Goal: Task Accomplishment & Management: Complete application form

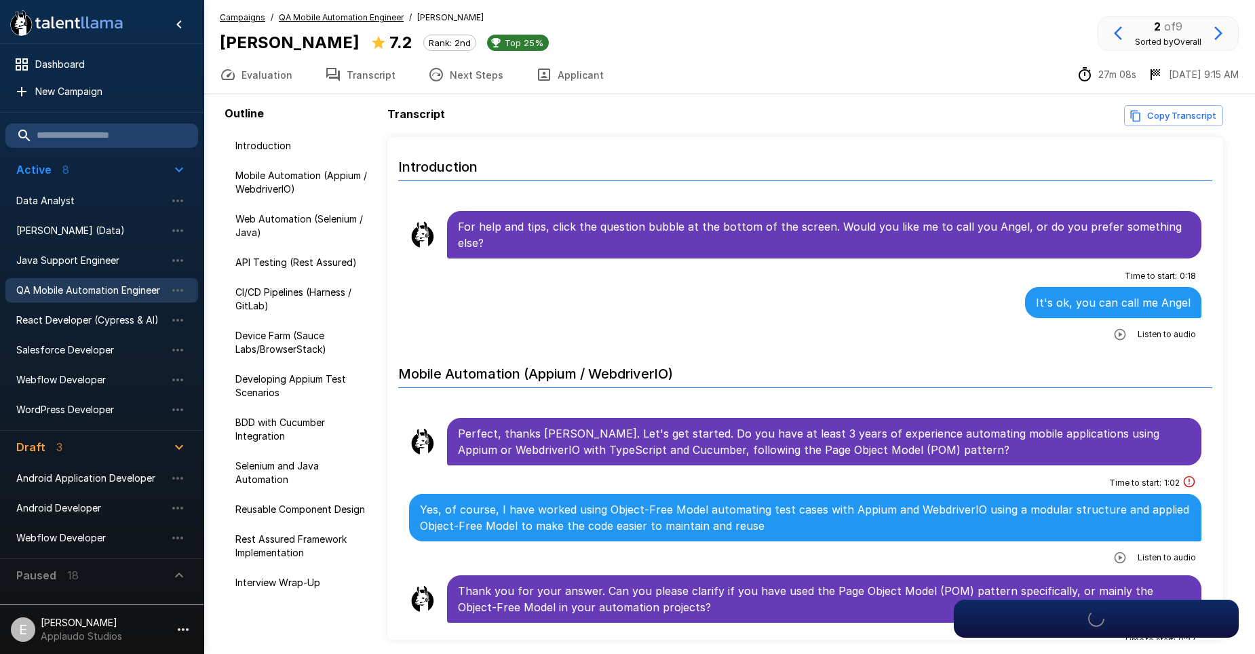
scroll to position [1017, 0]
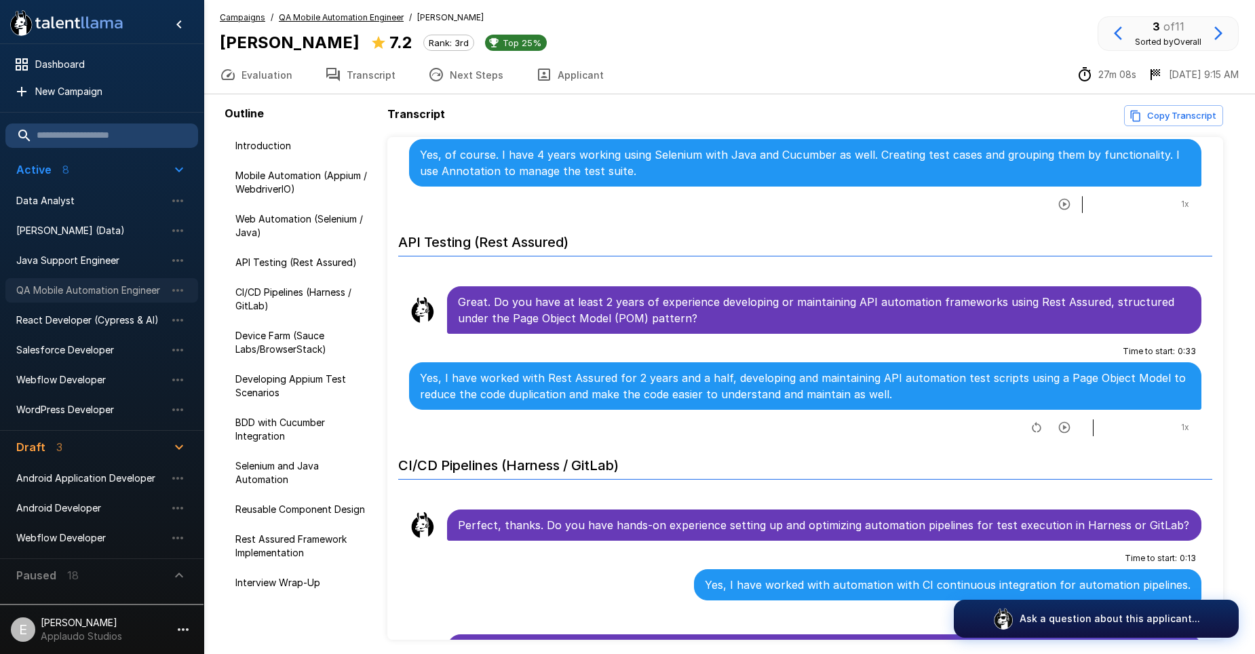
click at [126, 293] on span "QA Mobile Automation Engineer" at bounding box center [90, 291] width 149 height 14
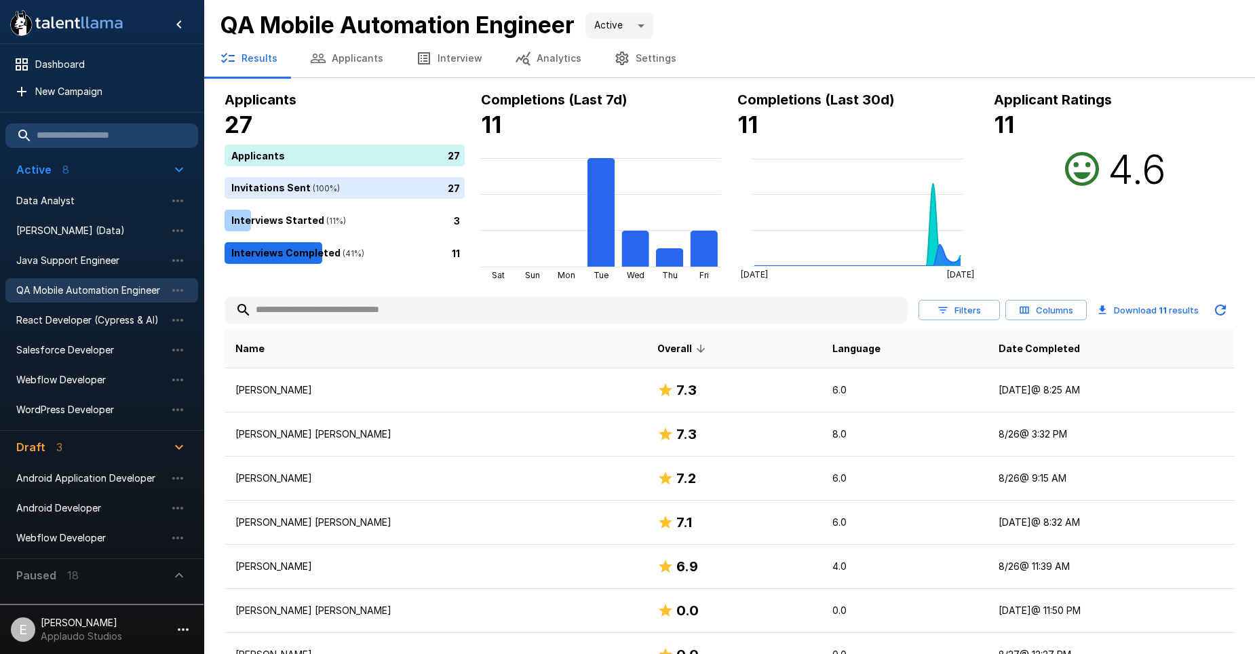
click at [615, 60] on icon "button" at bounding box center [621, 59] width 13 height 14
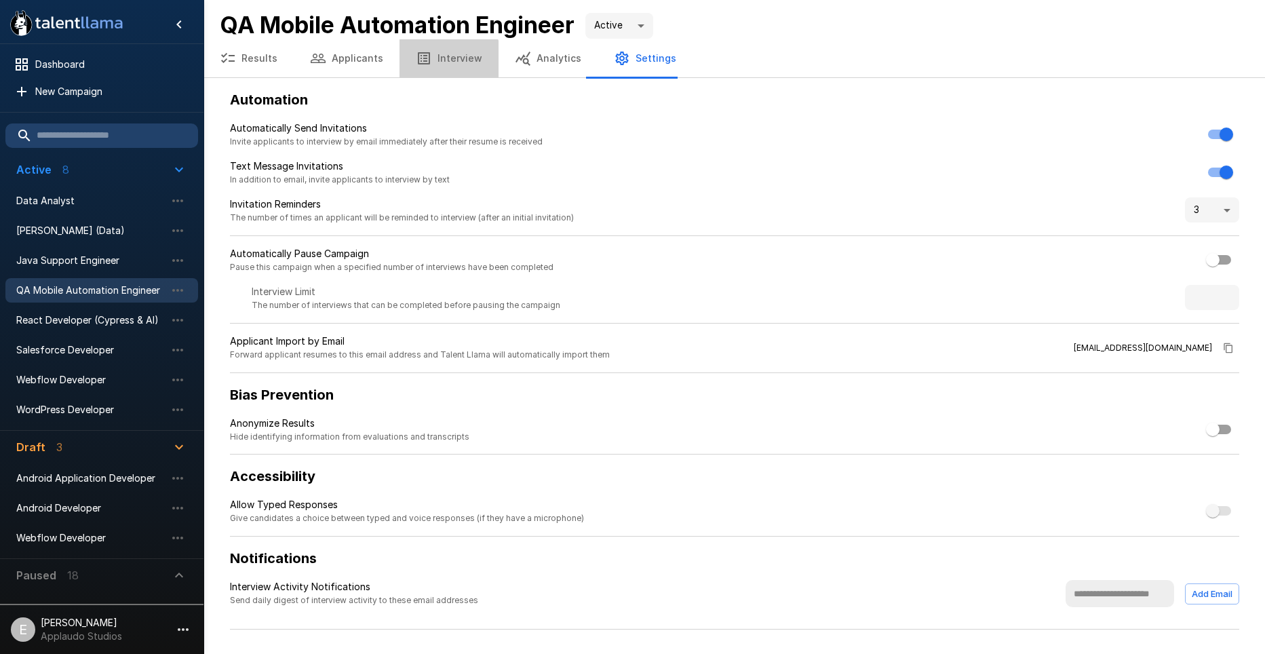
click at [442, 64] on button "Interview" at bounding box center [449, 58] width 99 height 38
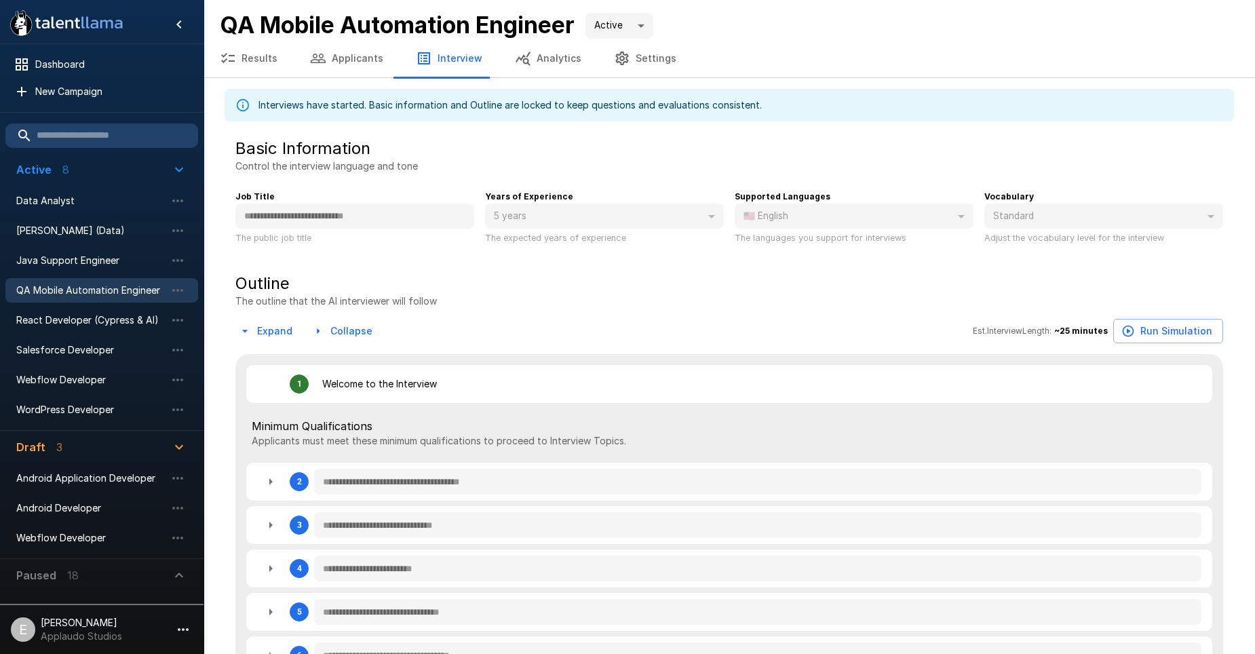
type textarea "*"
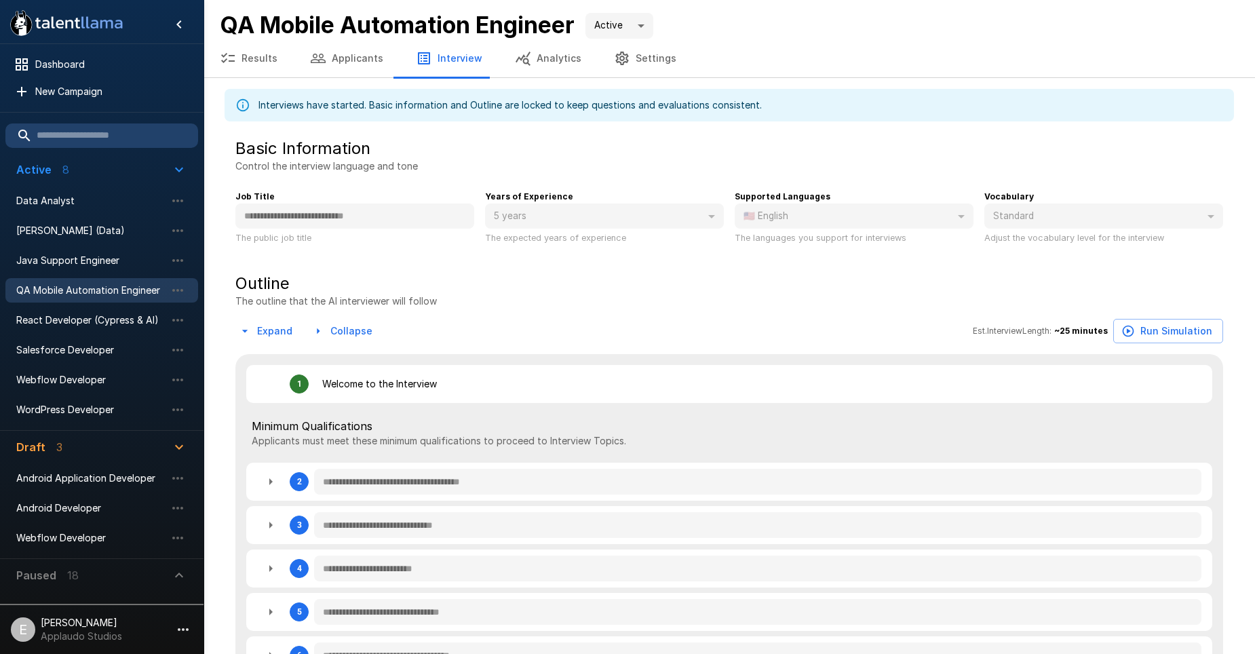
type textarea "*"
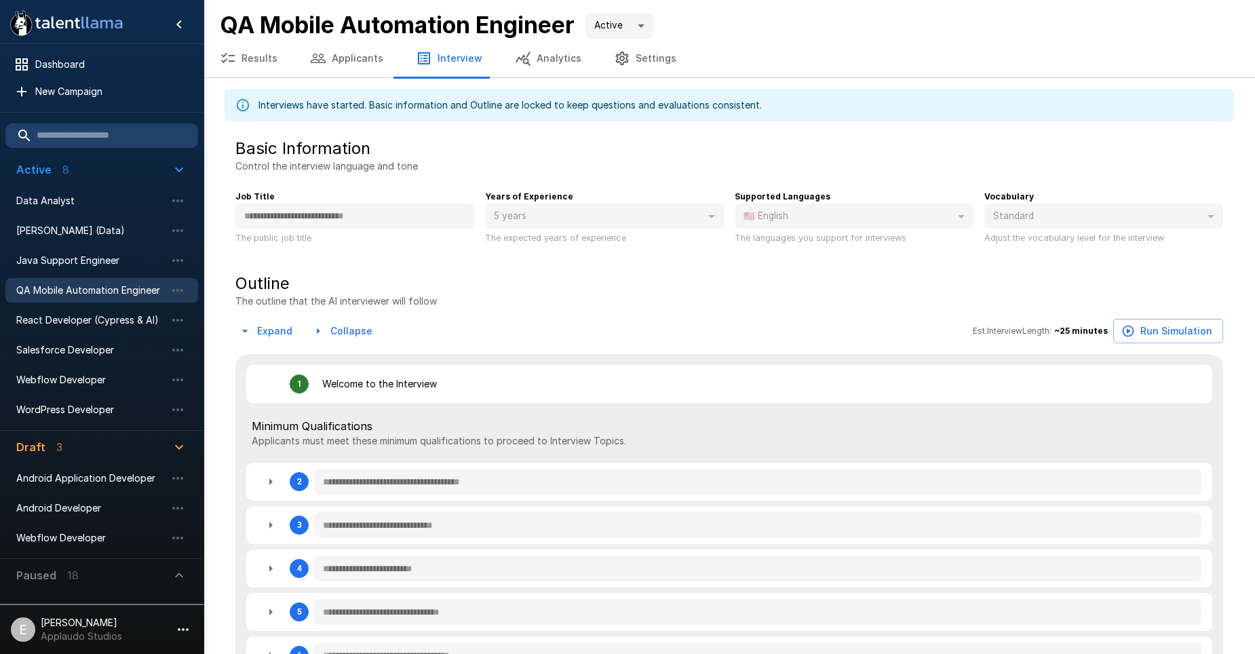
type textarea "*"
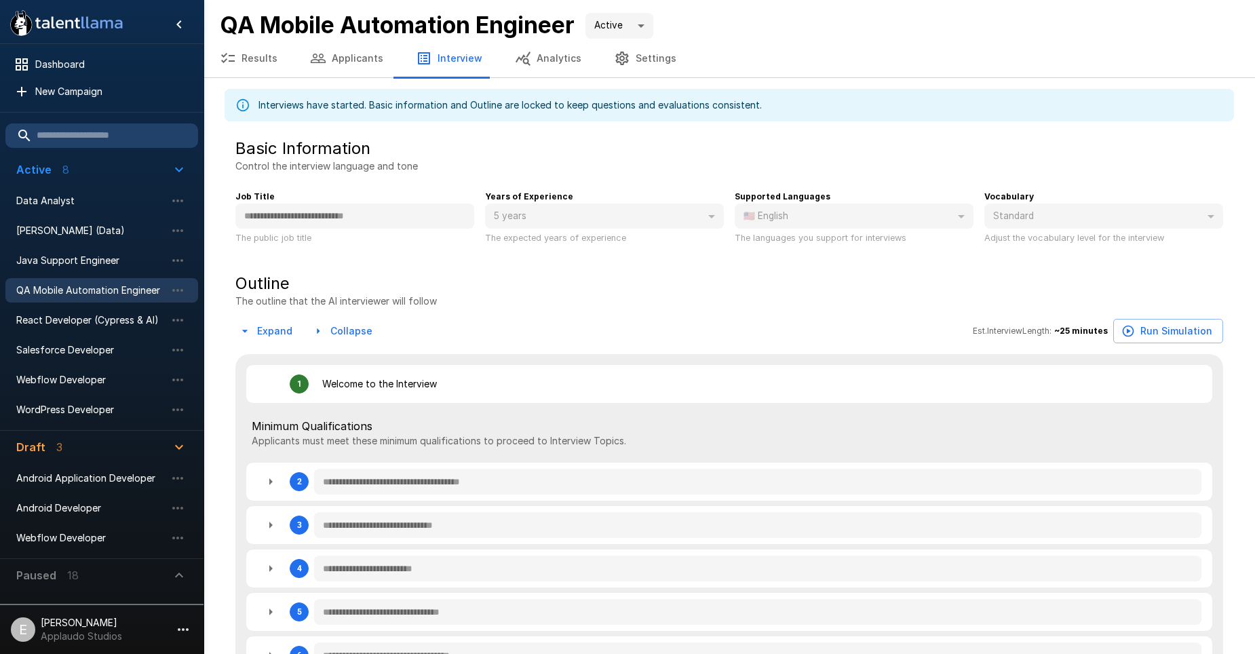
type textarea "*"
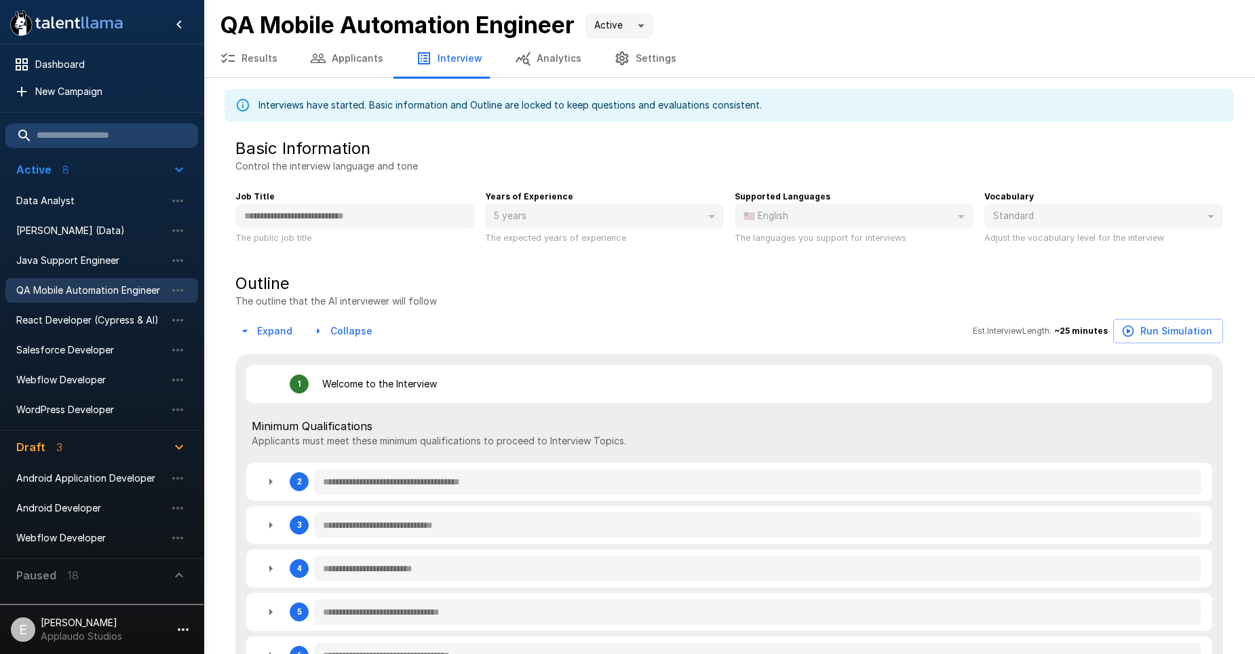
type textarea "*"
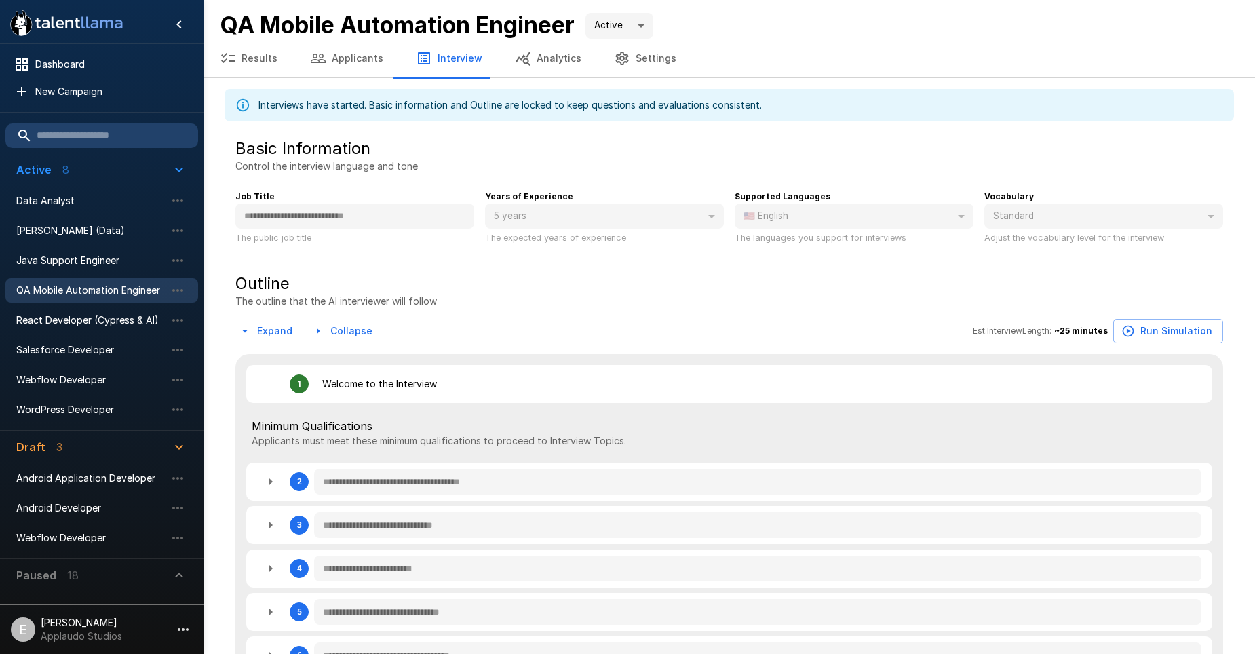
type textarea "*"
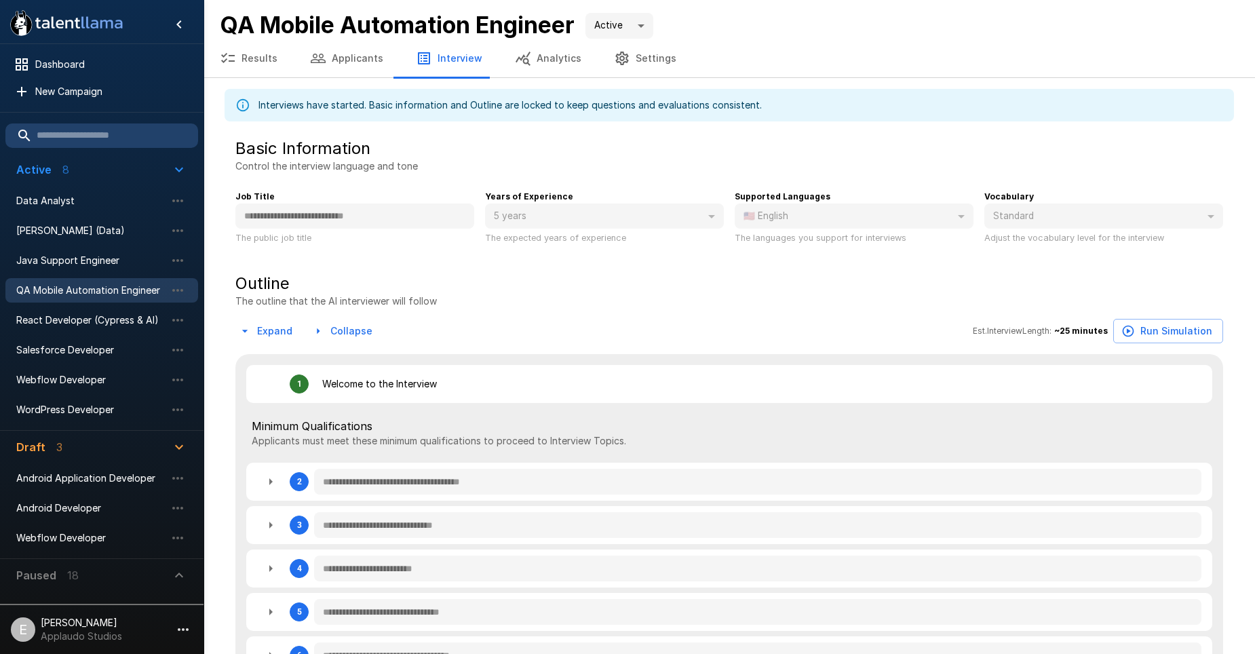
type textarea "*"
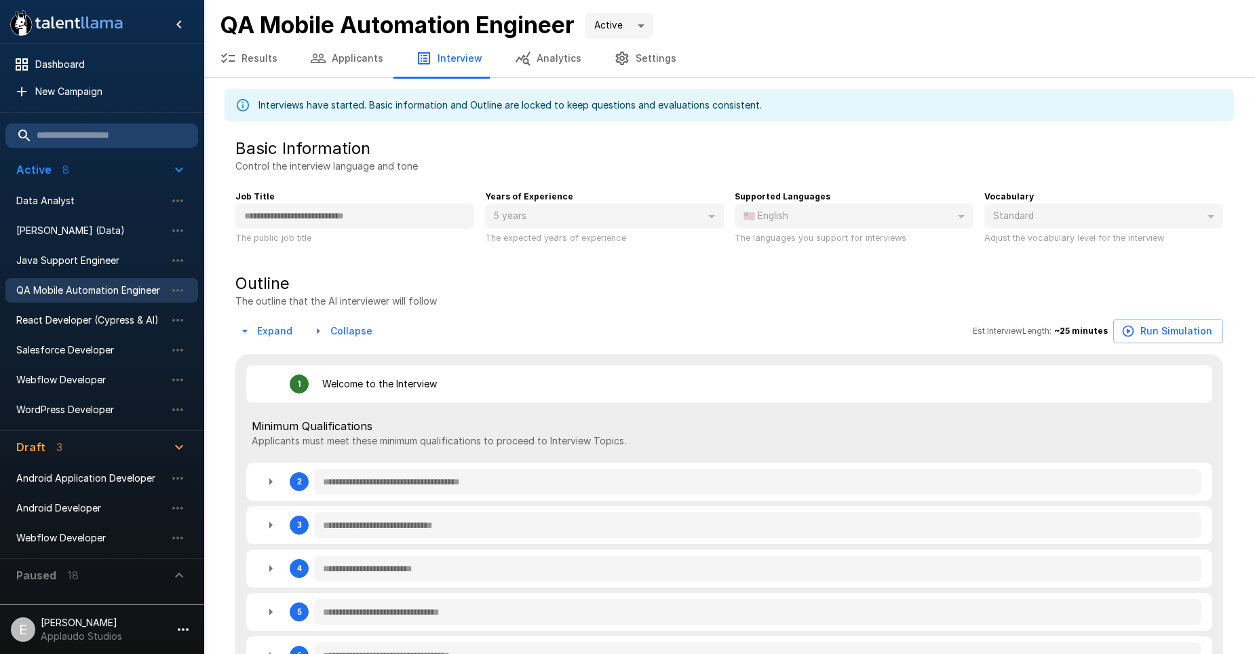
type textarea "*"
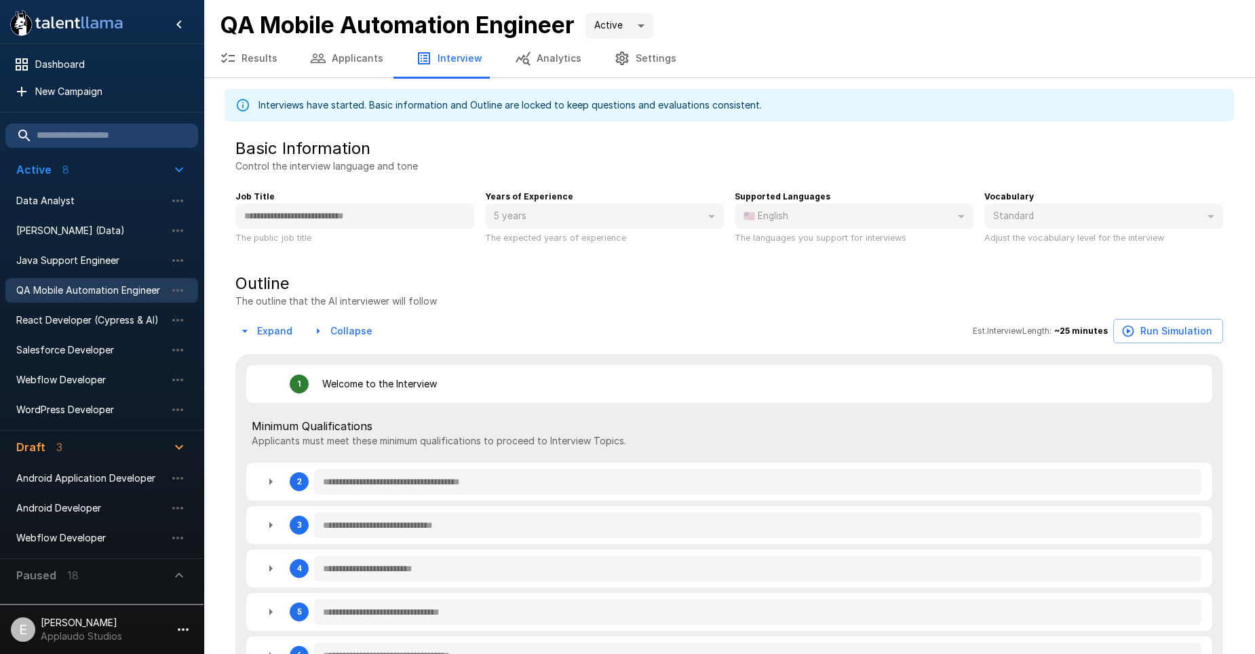
type textarea "*"
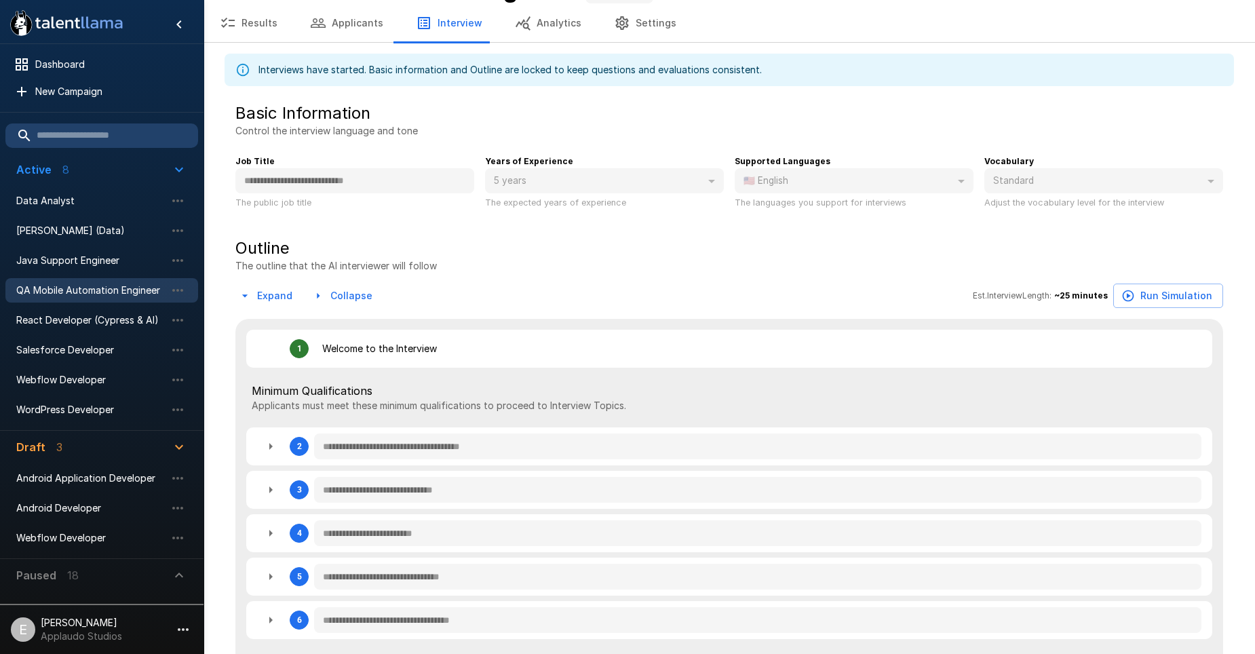
scroll to position [136, 0]
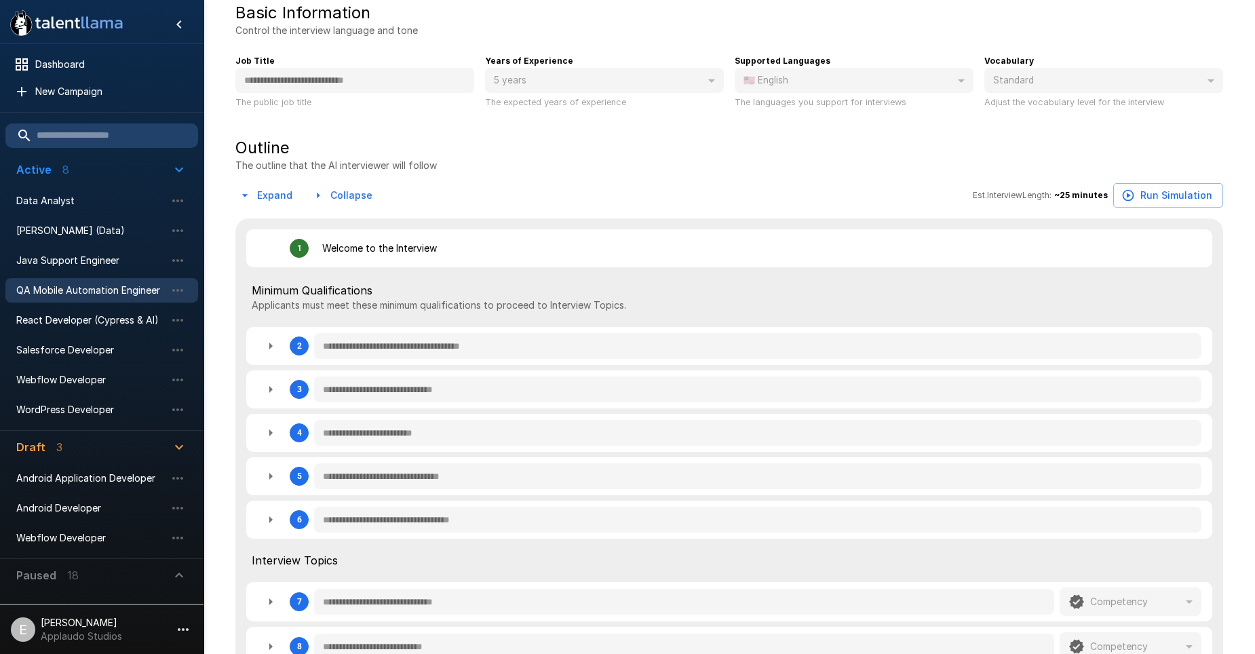
click at [277, 343] on icon "button" at bounding box center [270, 346] width 16 height 16
type textarea "*"
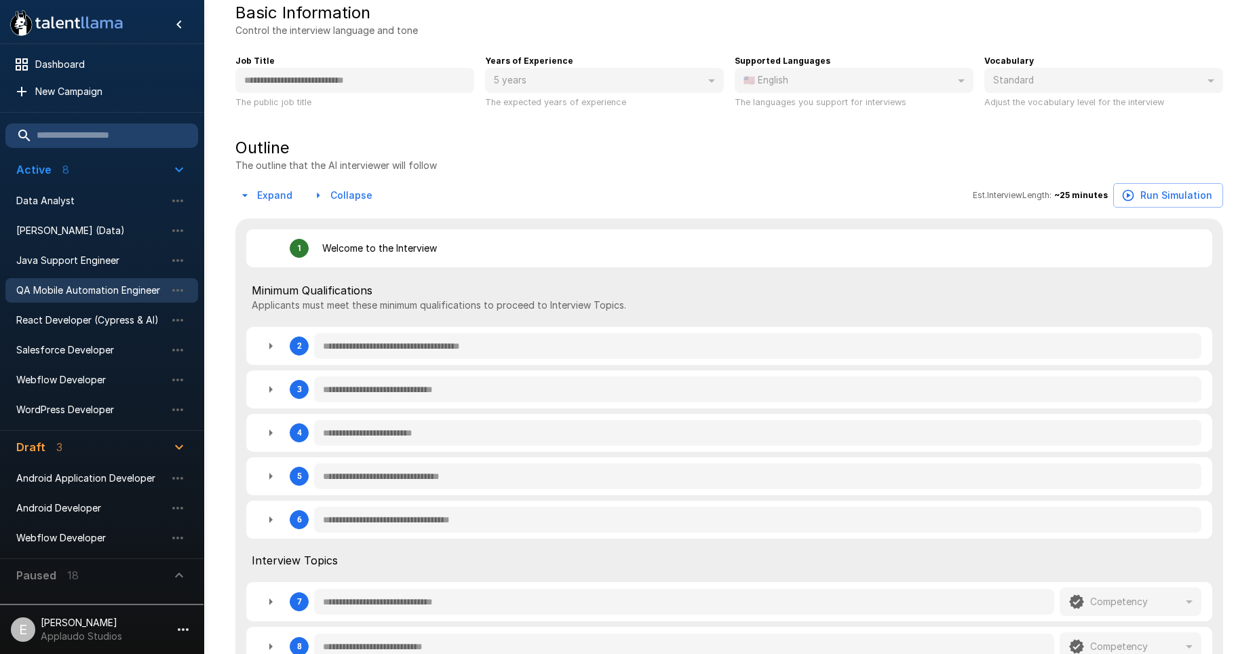
type textarea "*"
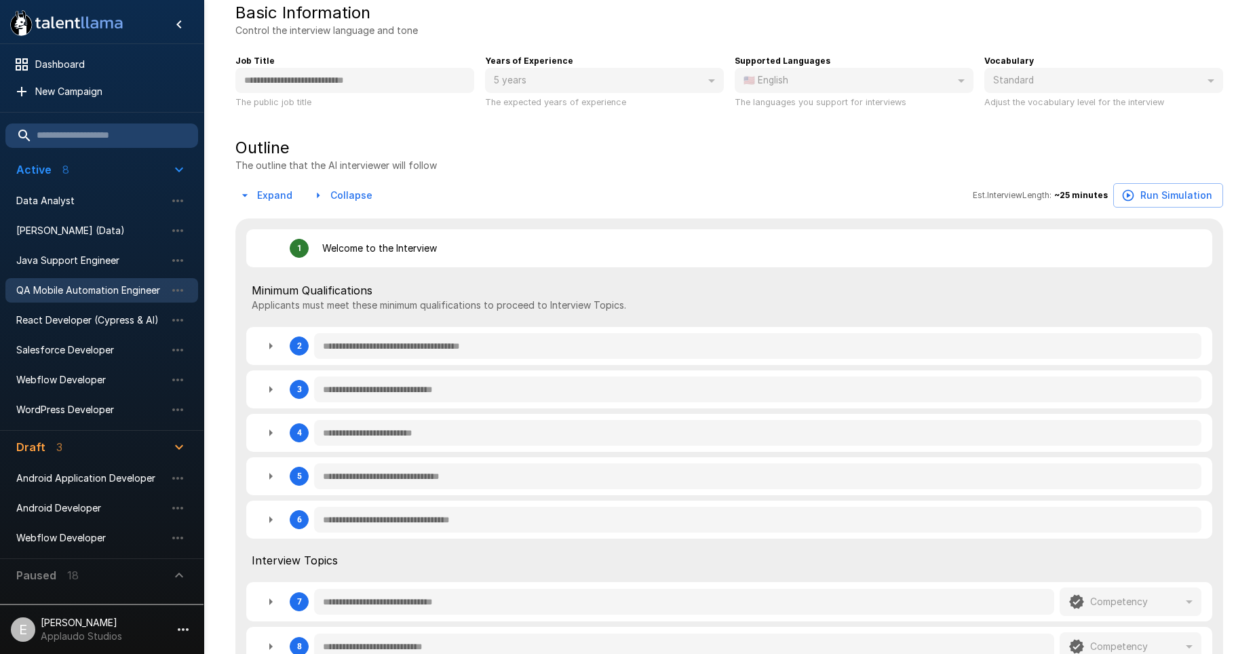
type textarea "*"
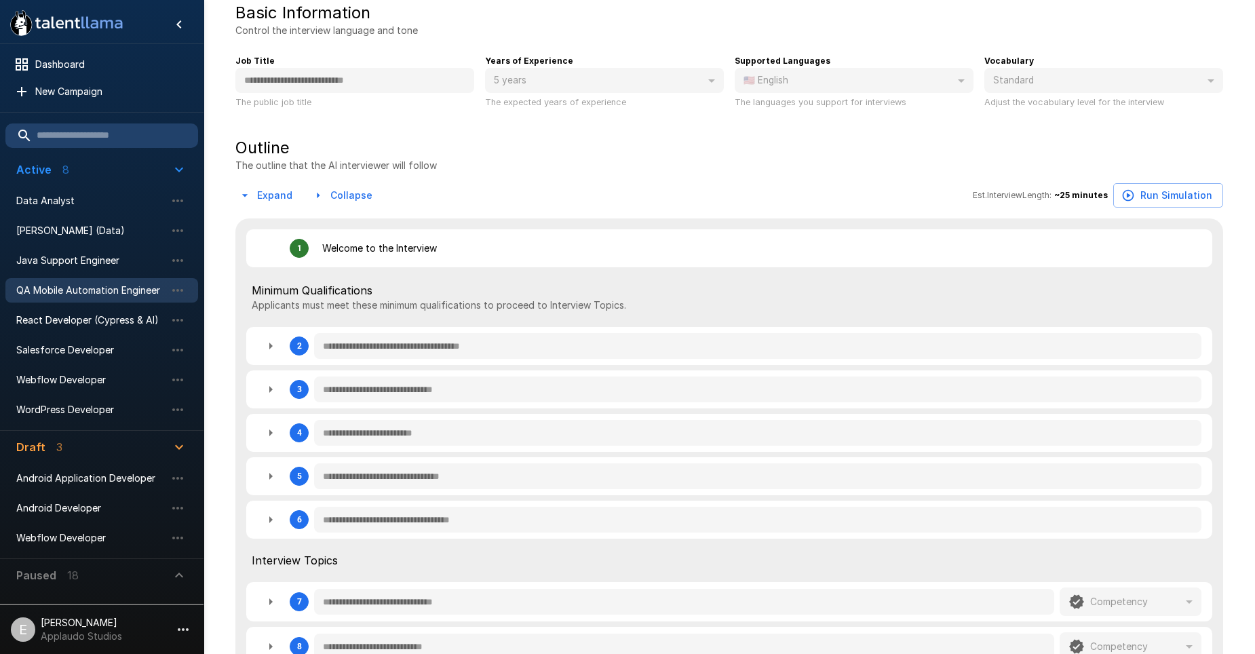
type textarea "*"
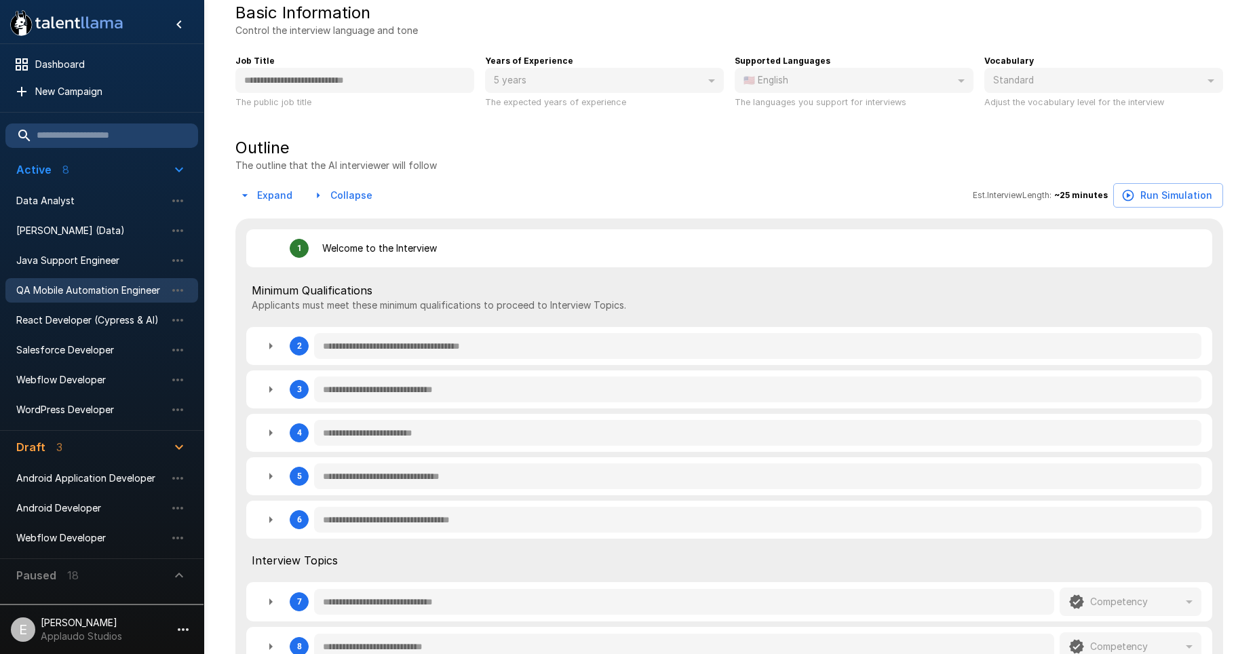
type textarea "*"
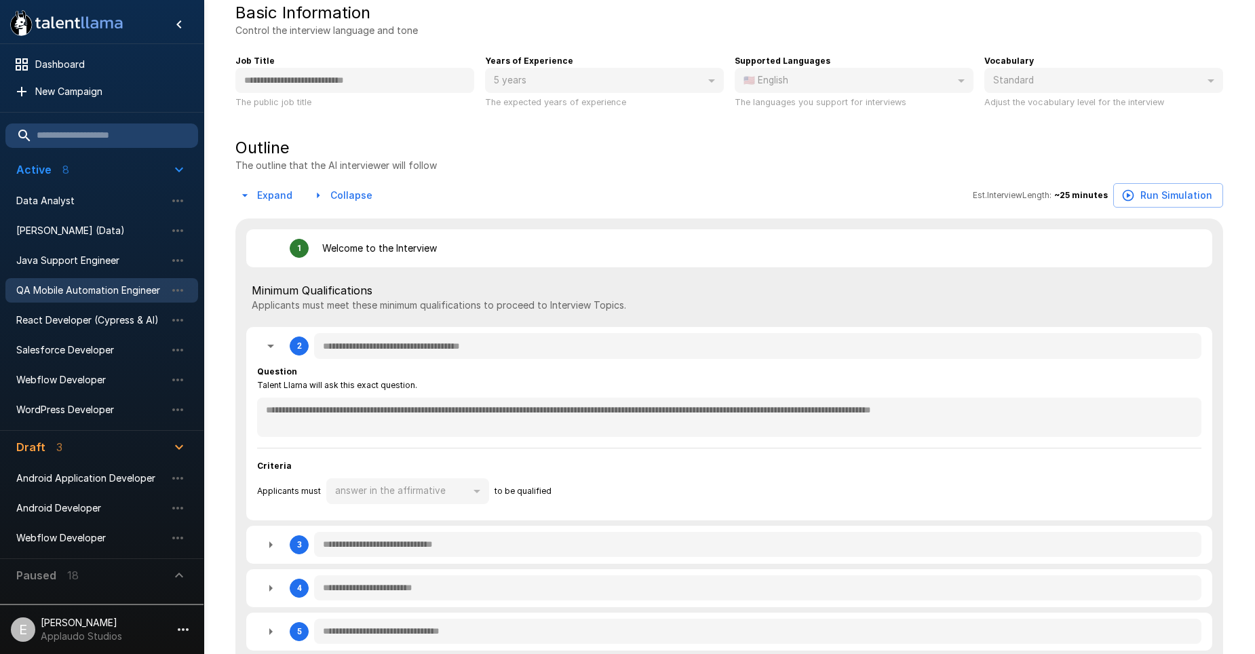
click at [277, 343] on icon "button" at bounding box center [270, 346] width 16 height 16
type textarea "*"
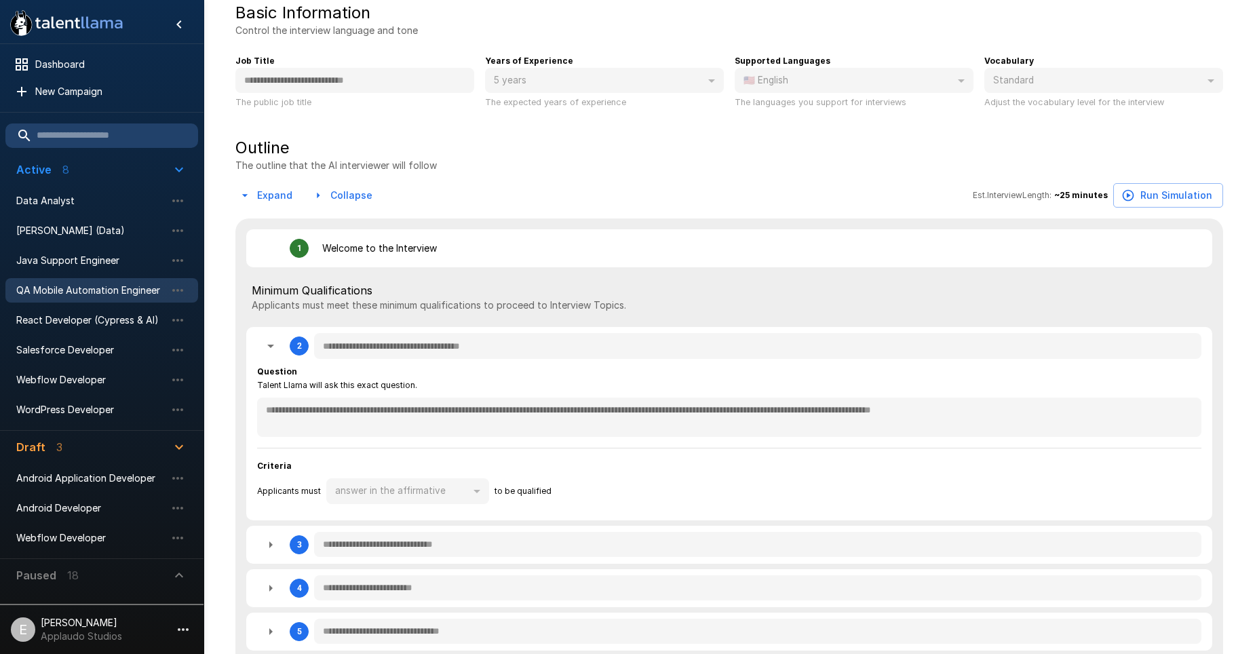
type textarea "*"
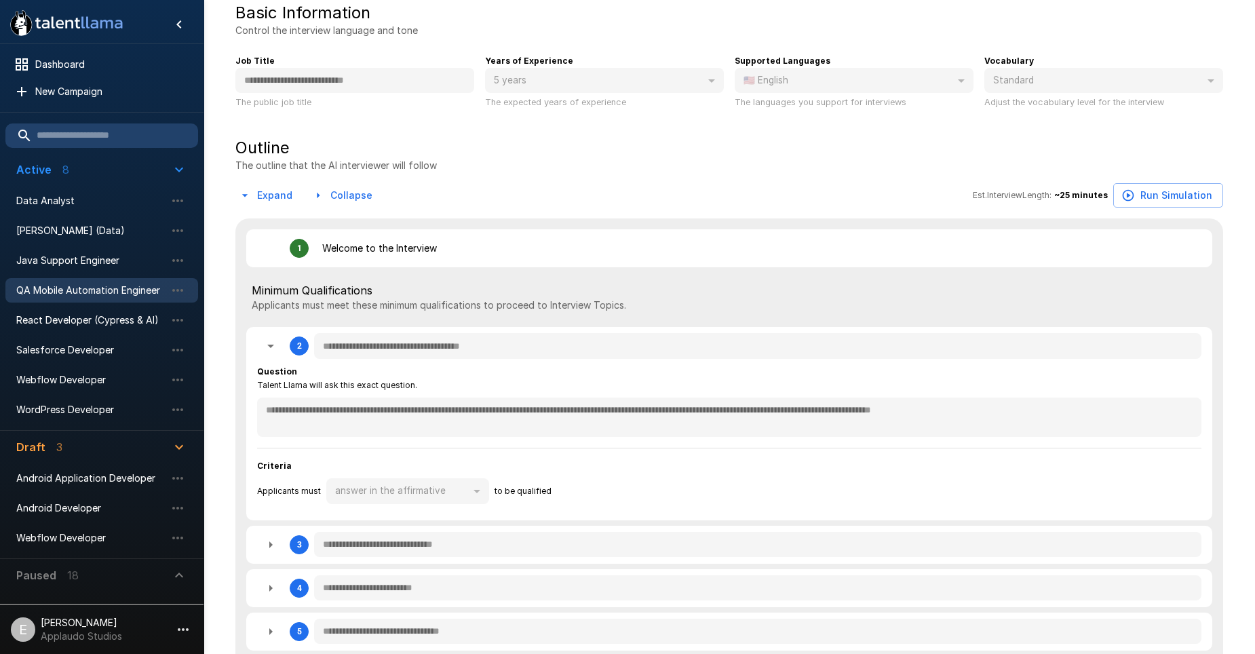
type textarea "*"
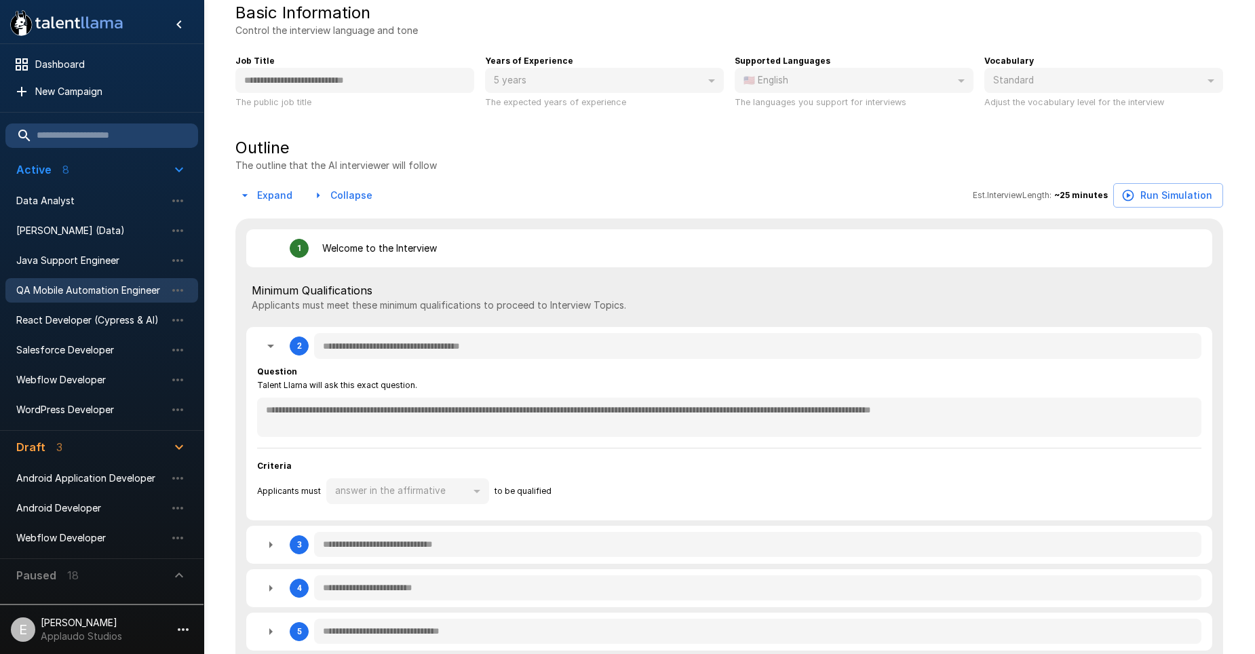
type textarea "*"
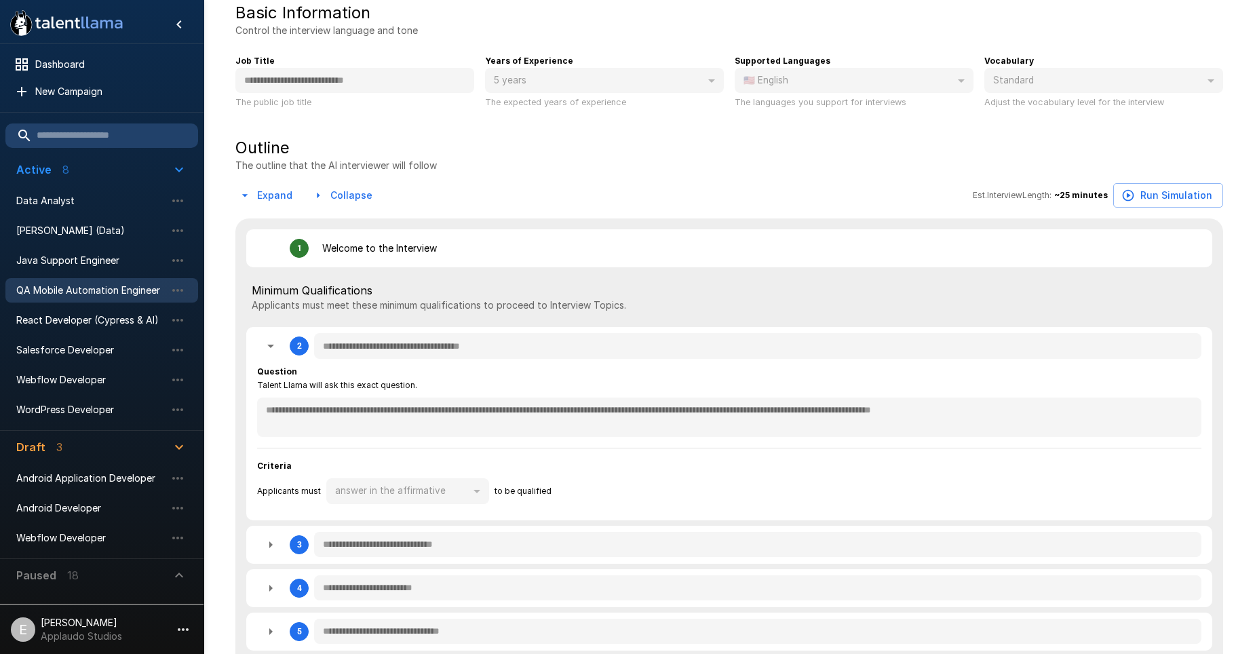
type textarea "*"
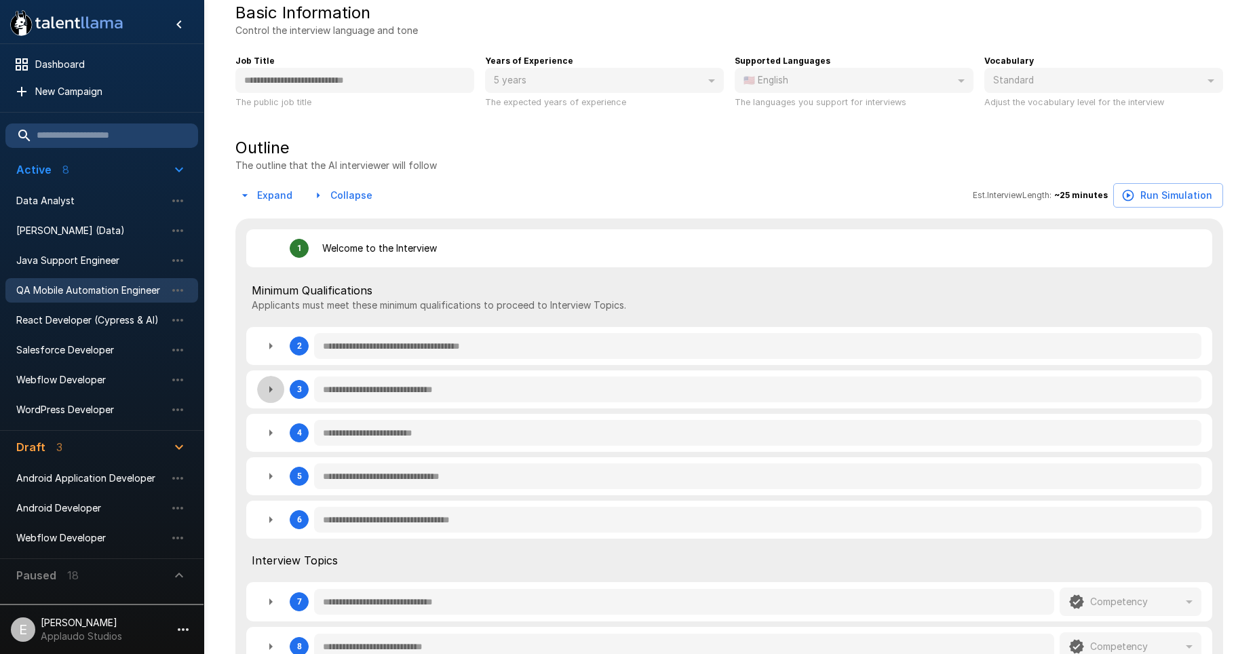
click at [271, 379] on button "button" at bounding box center [270, 389] width 27 height 27
type textarea "*"
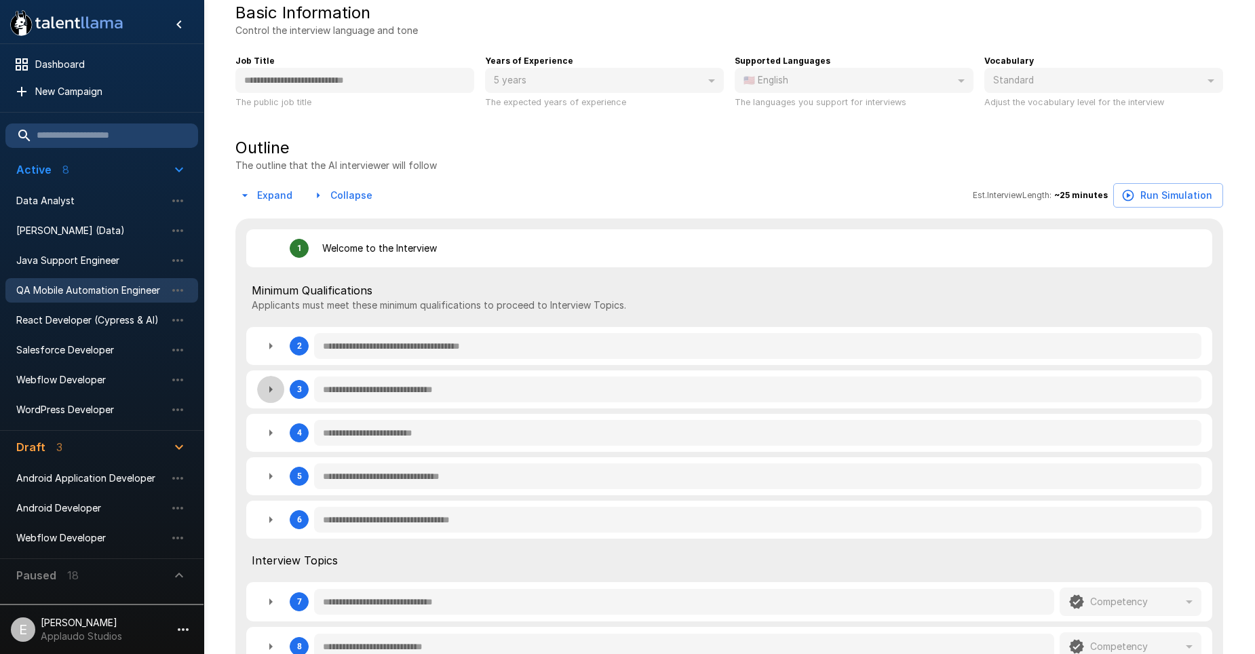
type textarea "*"
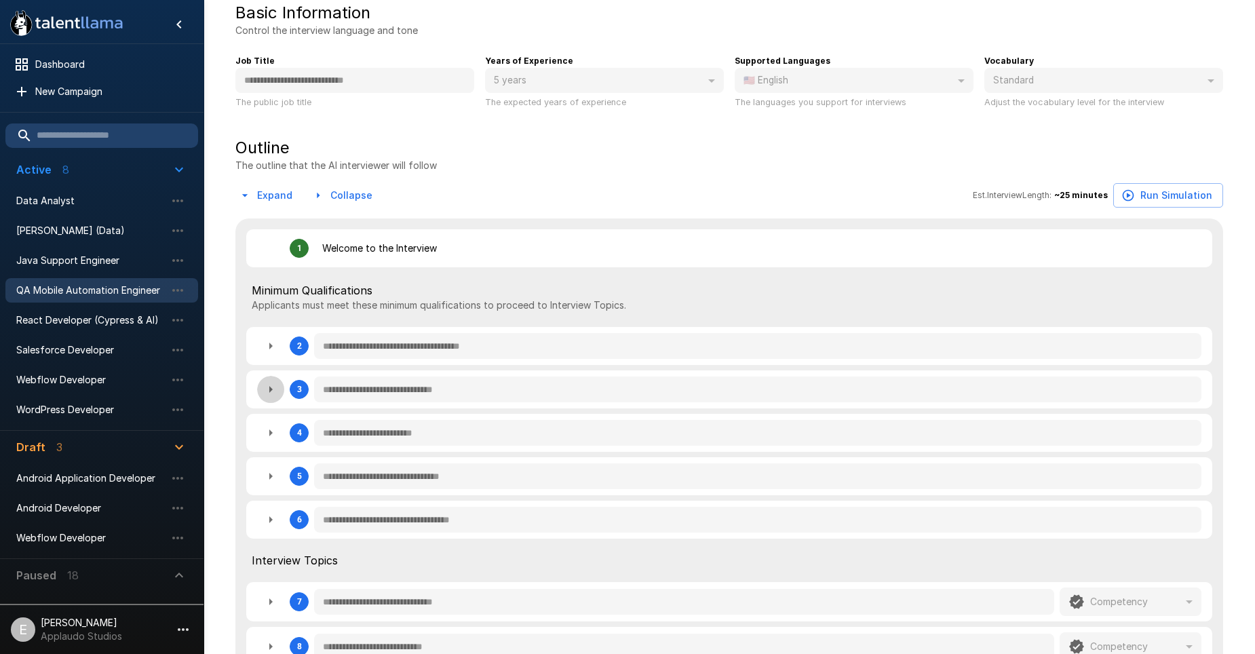
type textarea "*"
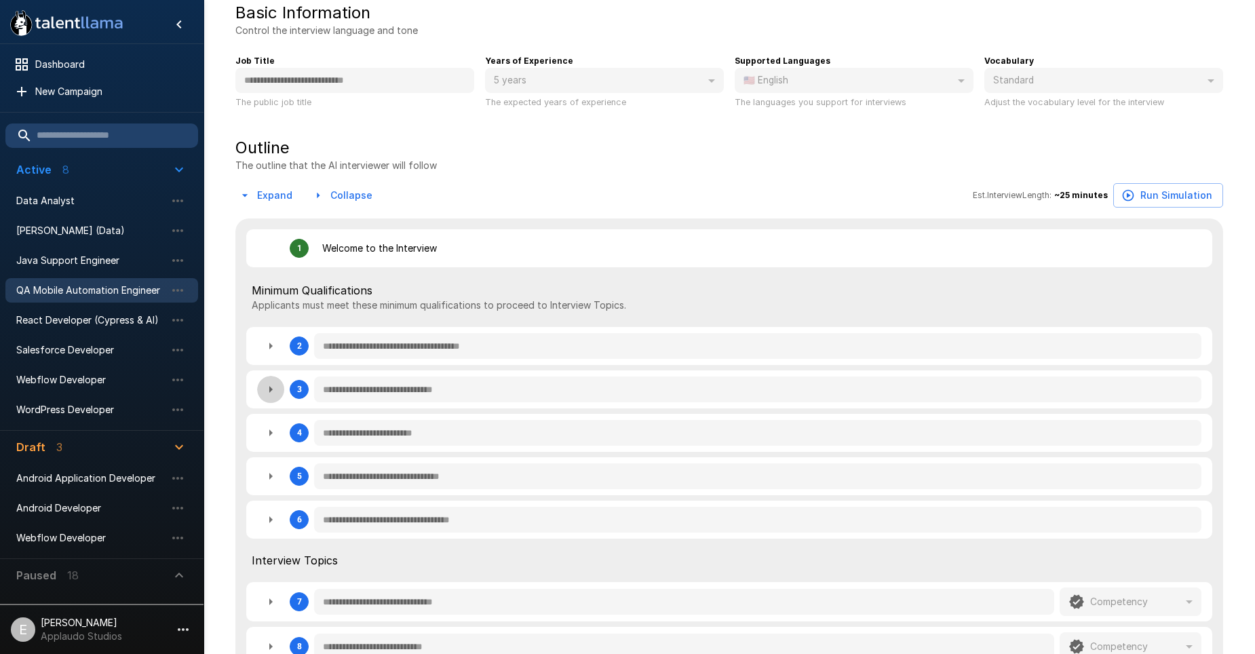
type textarea "*"
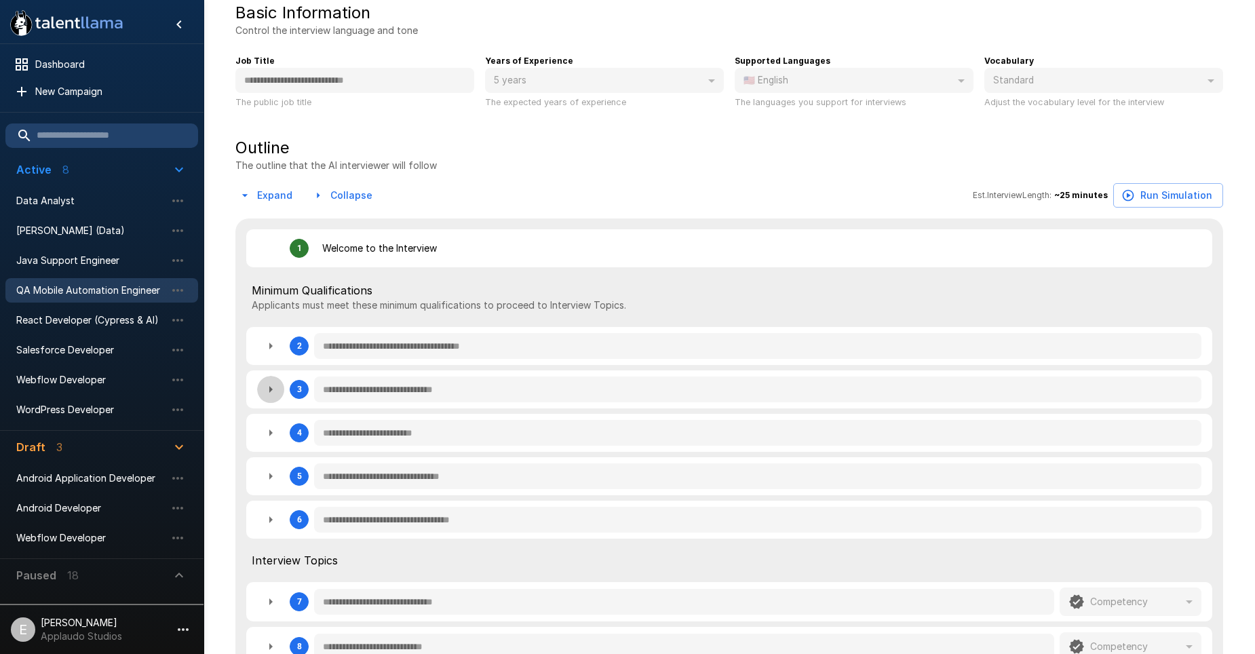
type textarea "*"
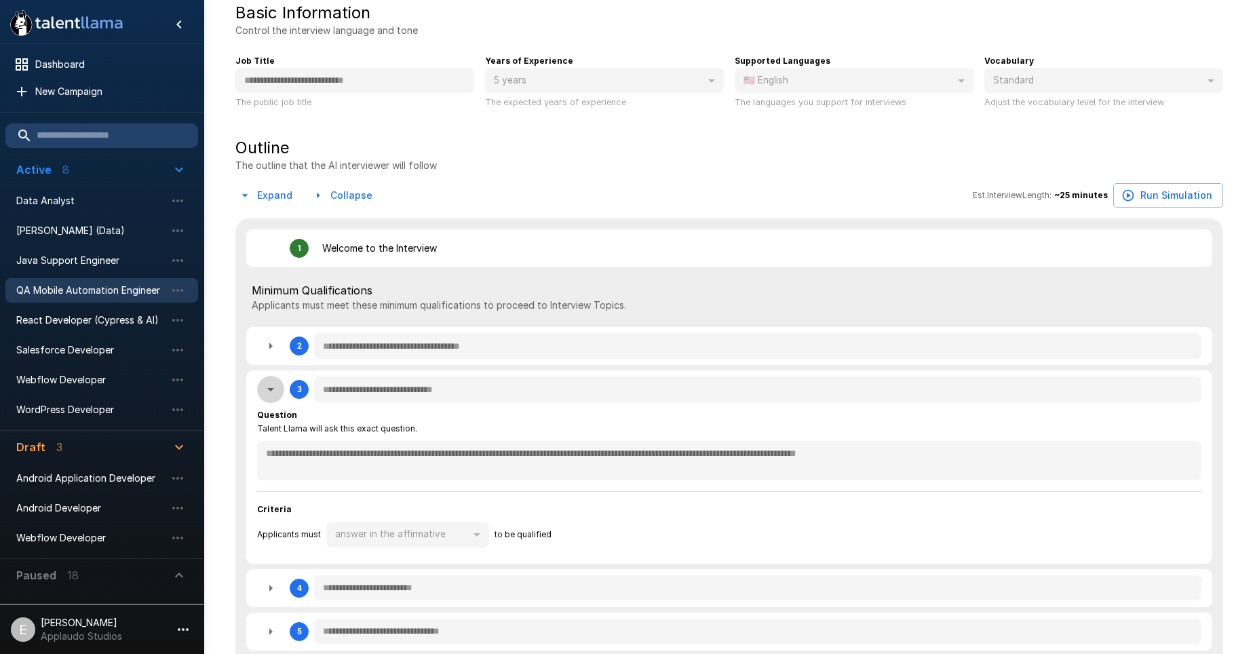
click at [267, 393] on icon "button" at bounding box center [270, 389] width 16 height 16
type textarea "*"
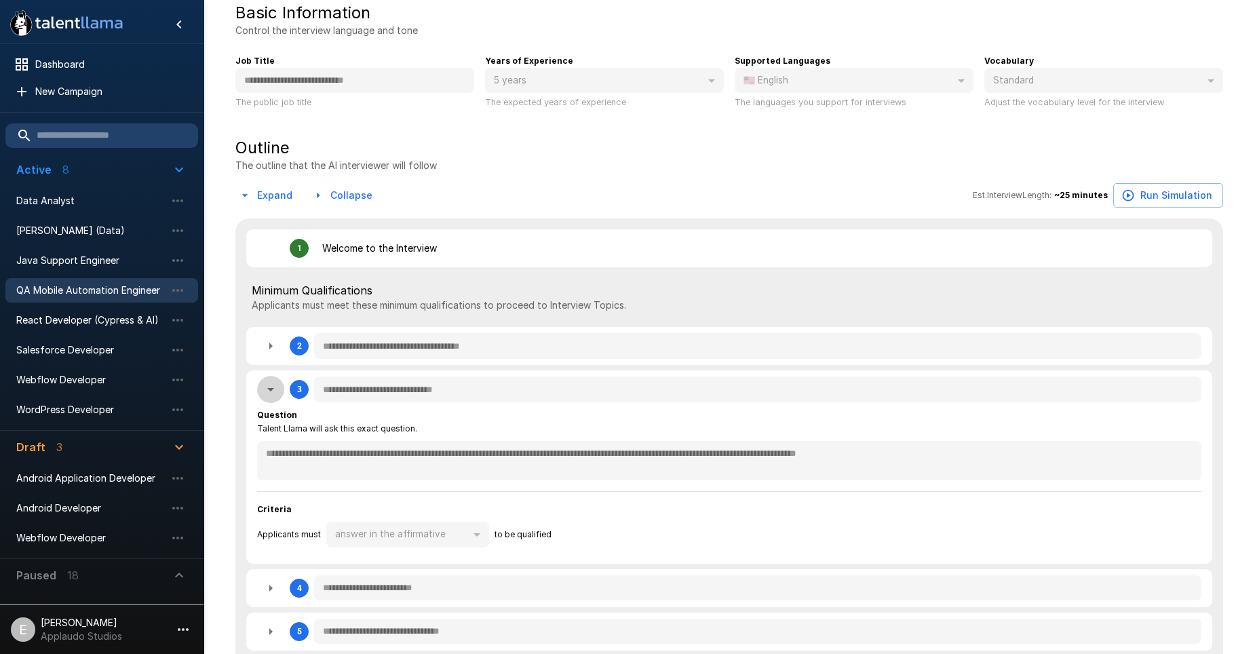
type textarea "*"
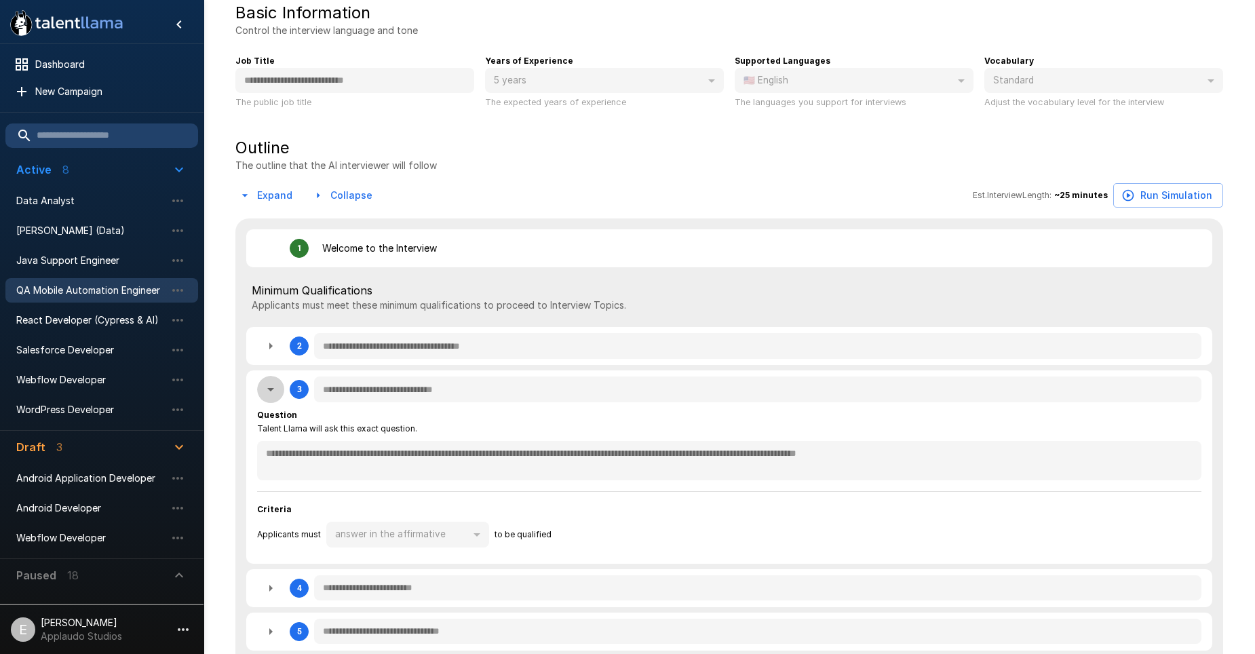
type textarea "*"
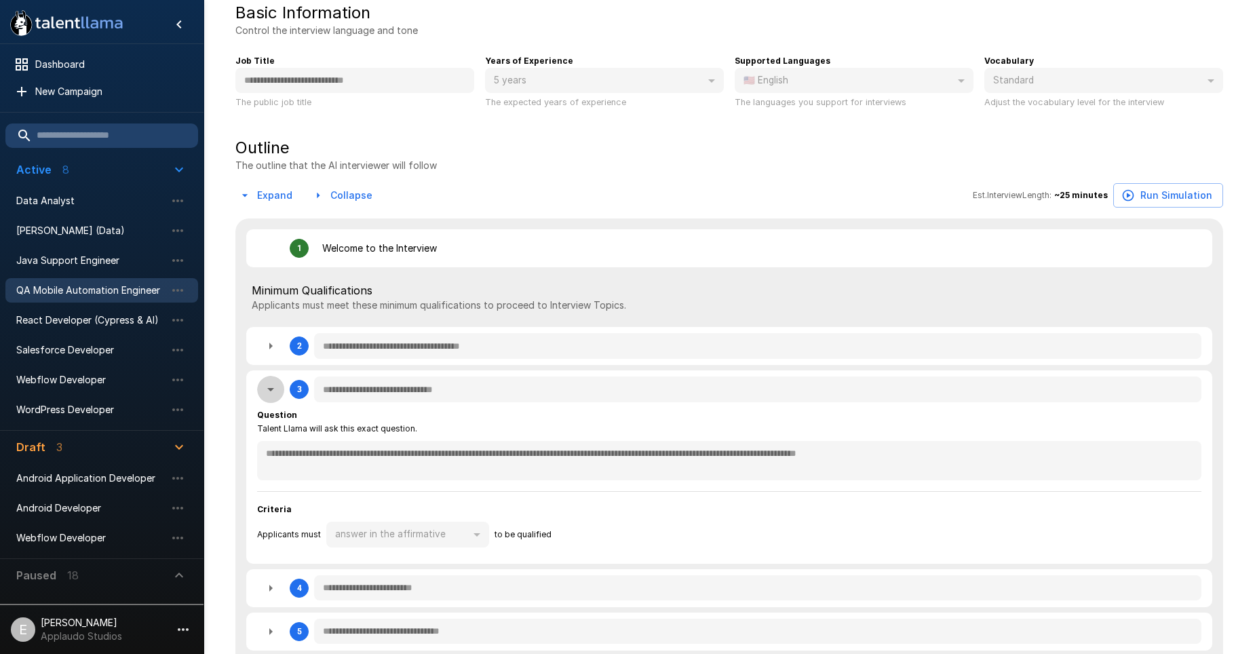
type textarea "*"
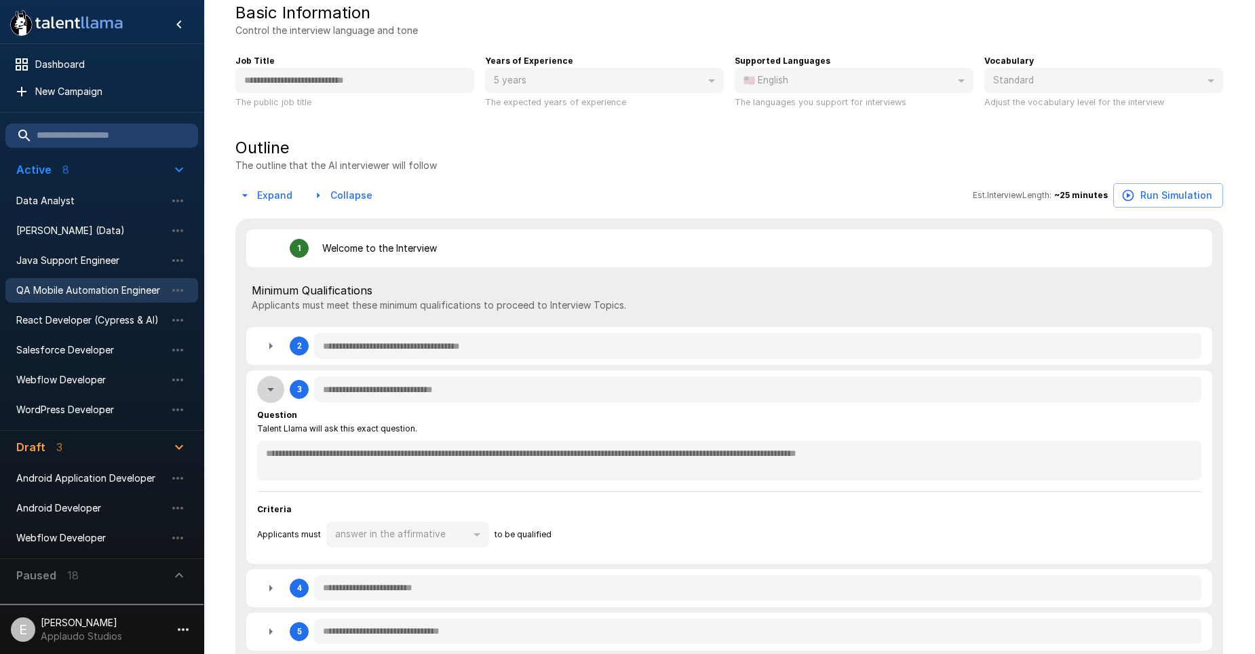
type textarea "*"
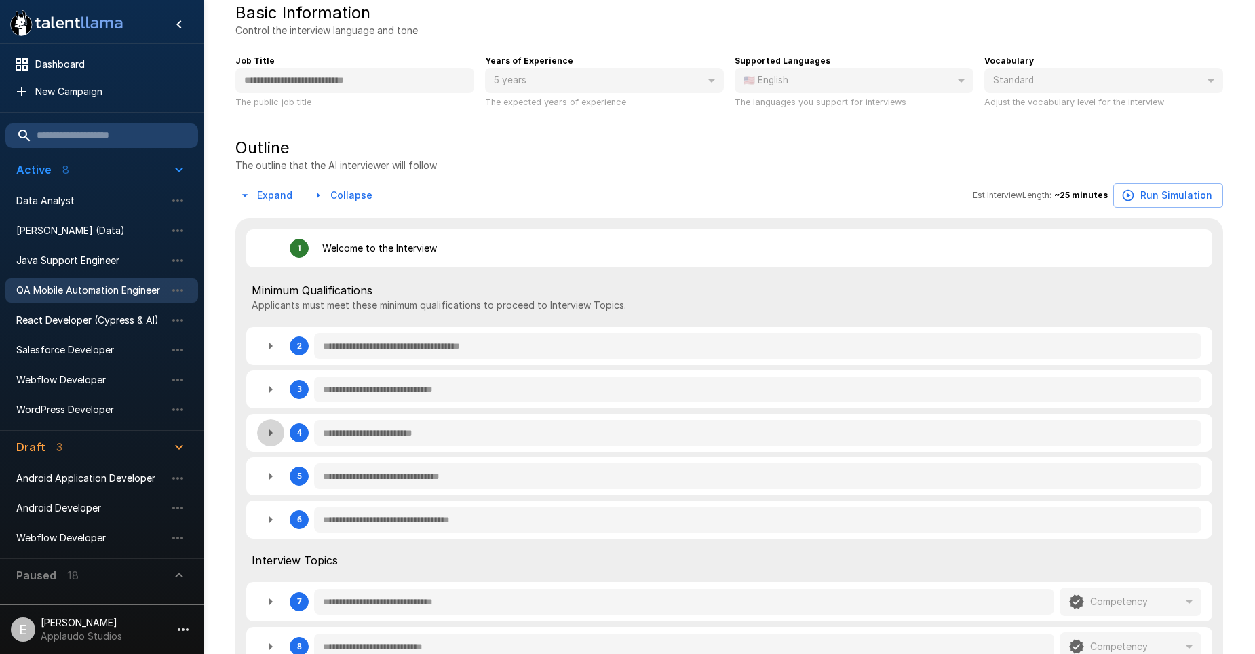
click at [271, 428] on icon "button" at bounding box center [270, 433] width 16 height 16
type textarea "*"
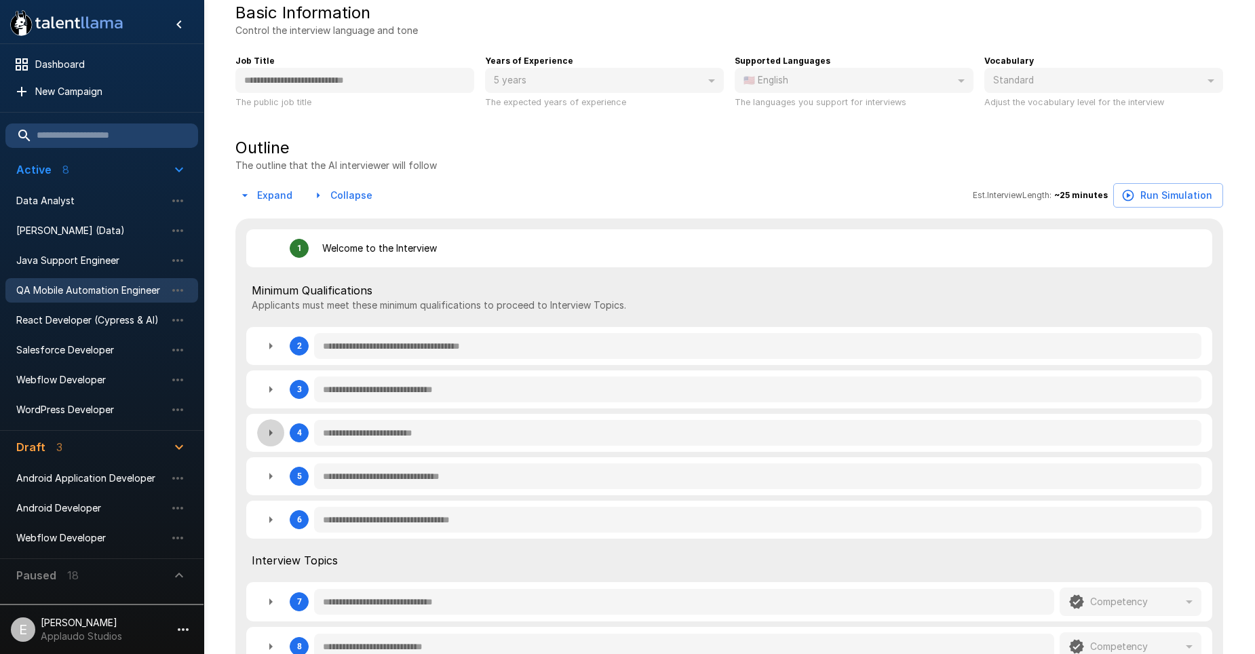
type textarea "*"
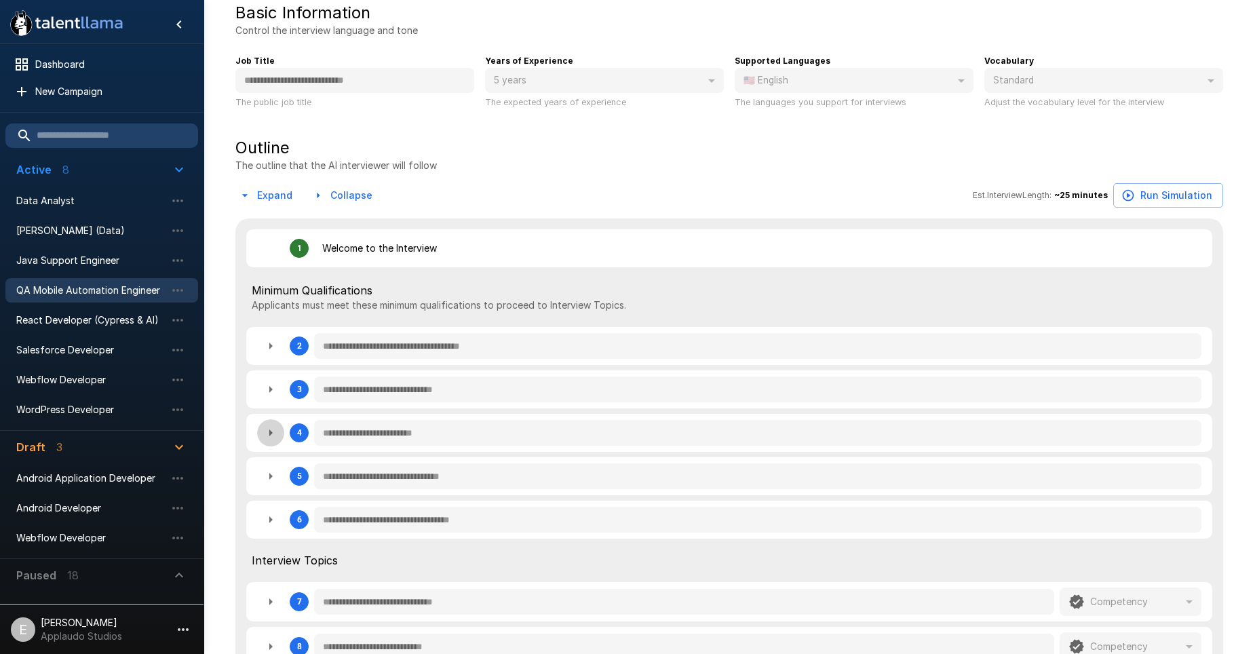
type textarea "*"
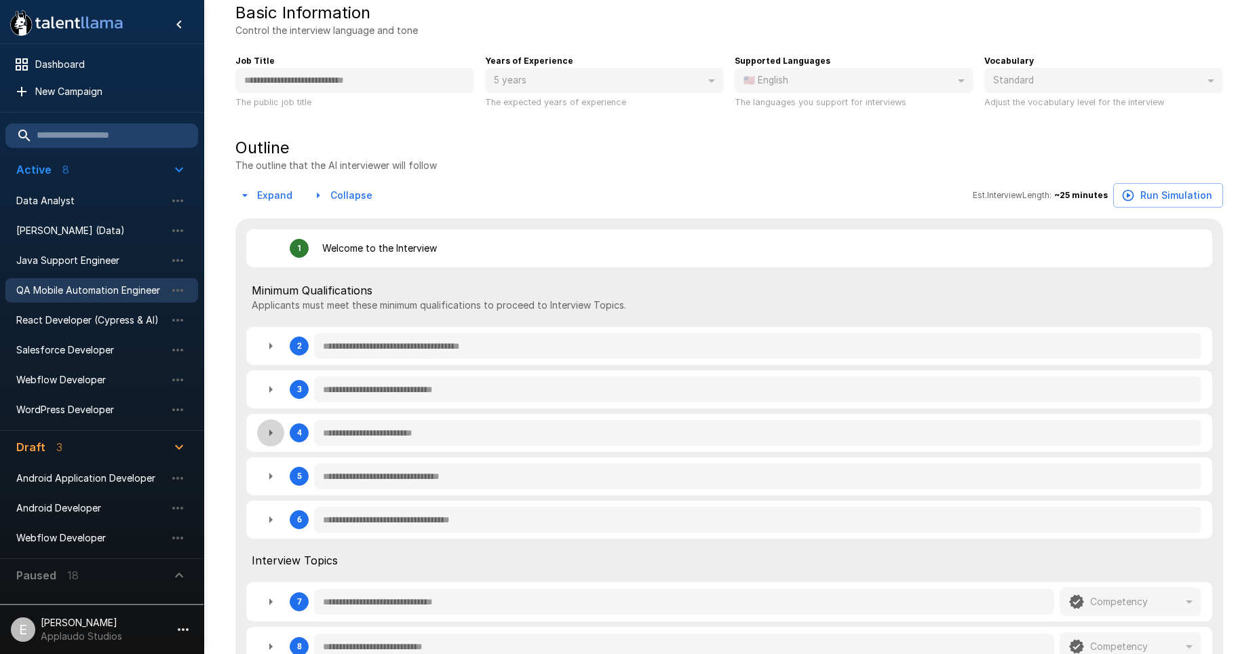
type textarea "*"
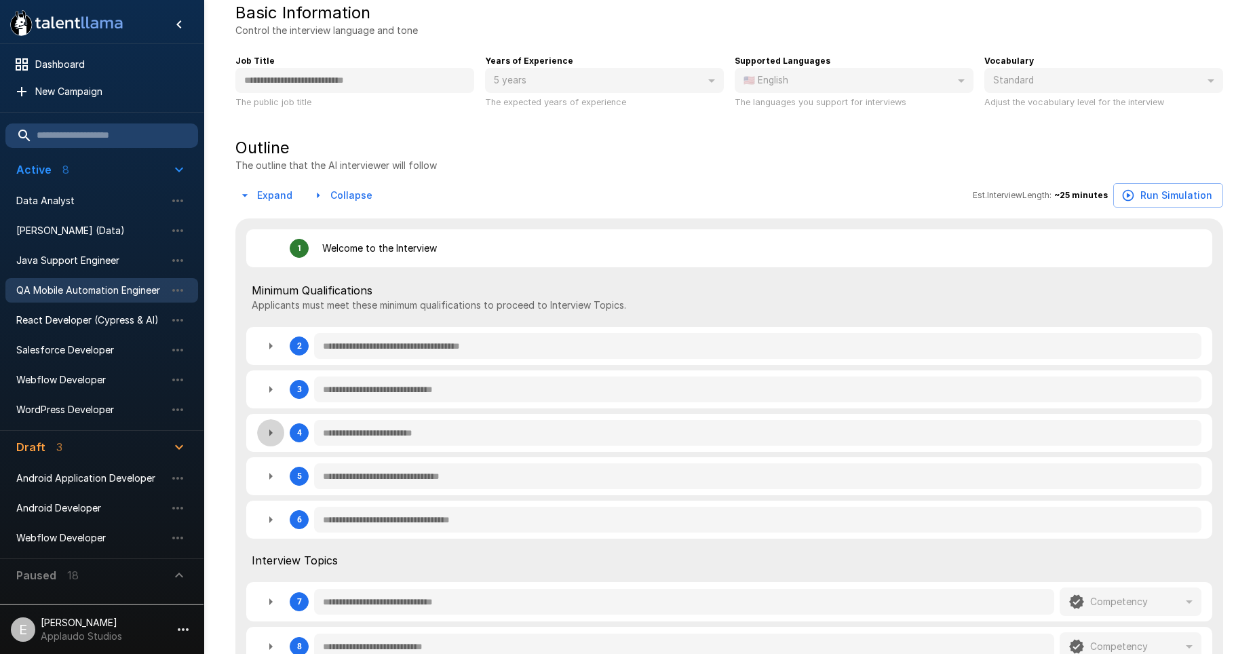
type textarea "*"
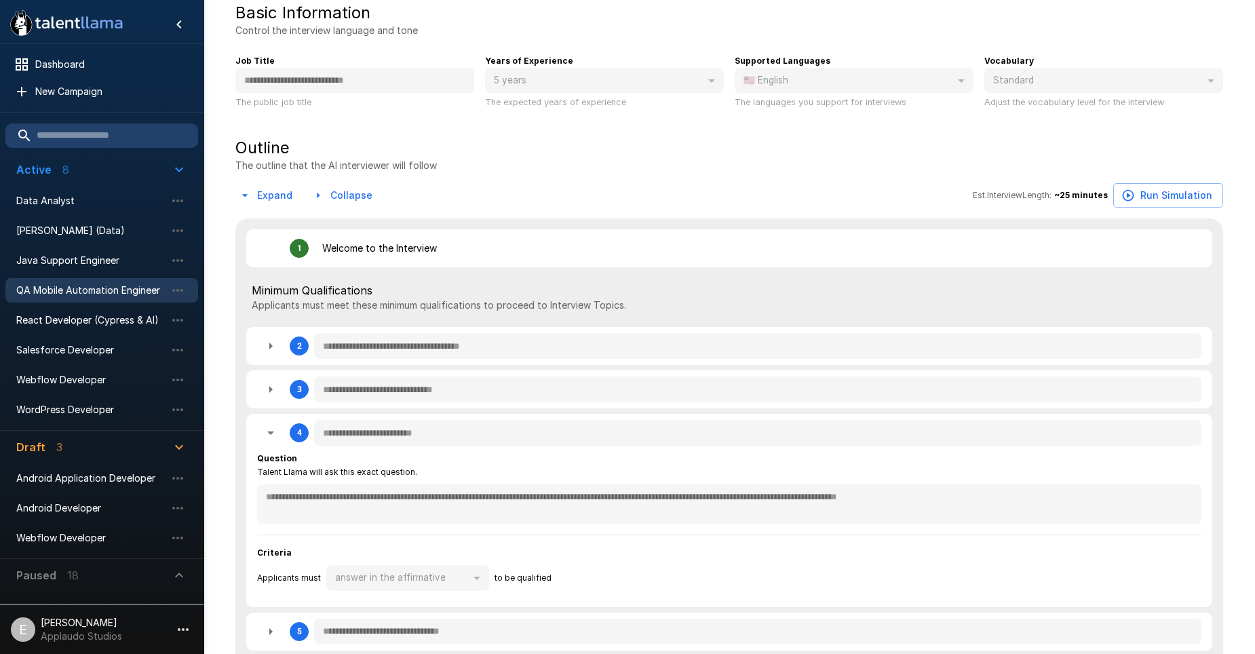
click at [271, 428] on icon "button" at bounding box center [270, 433] width 16 height 16
type textarea "*"
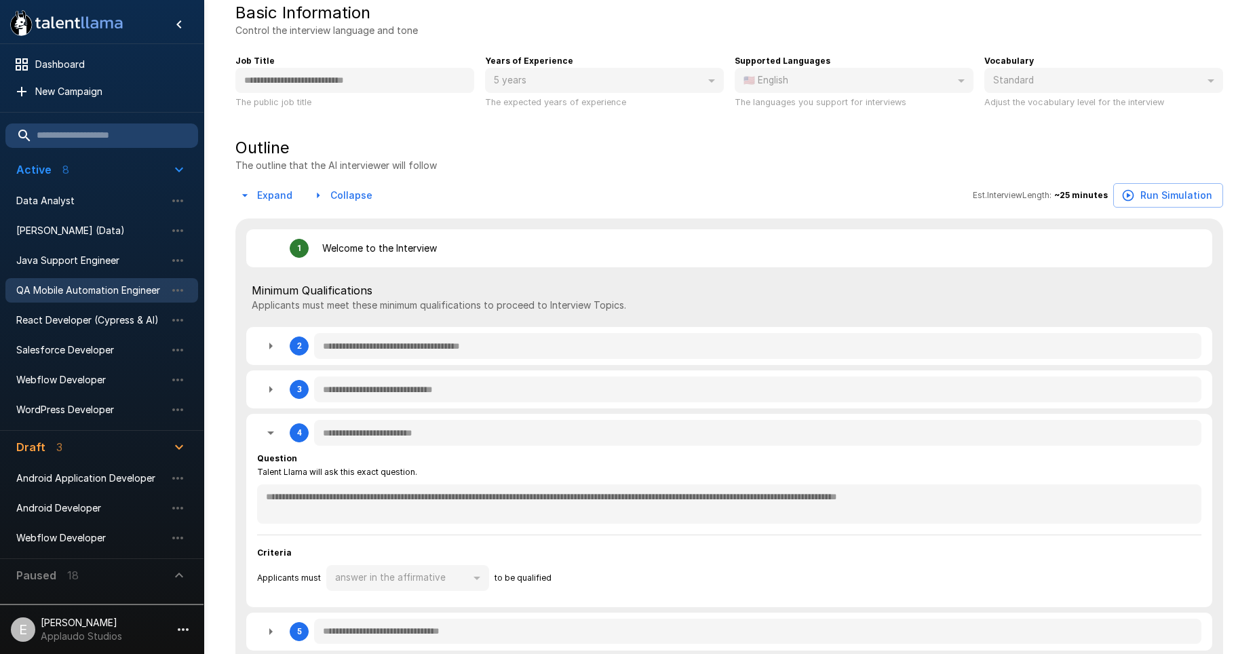
type textarea "*"
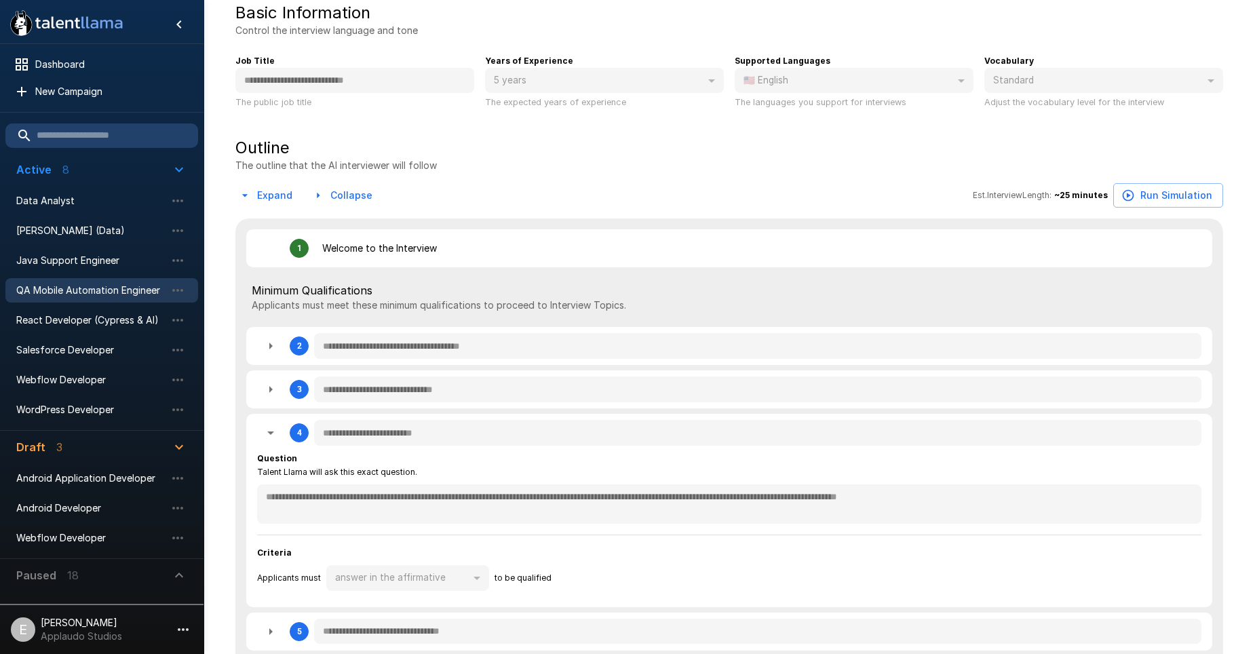
type textarea "*"
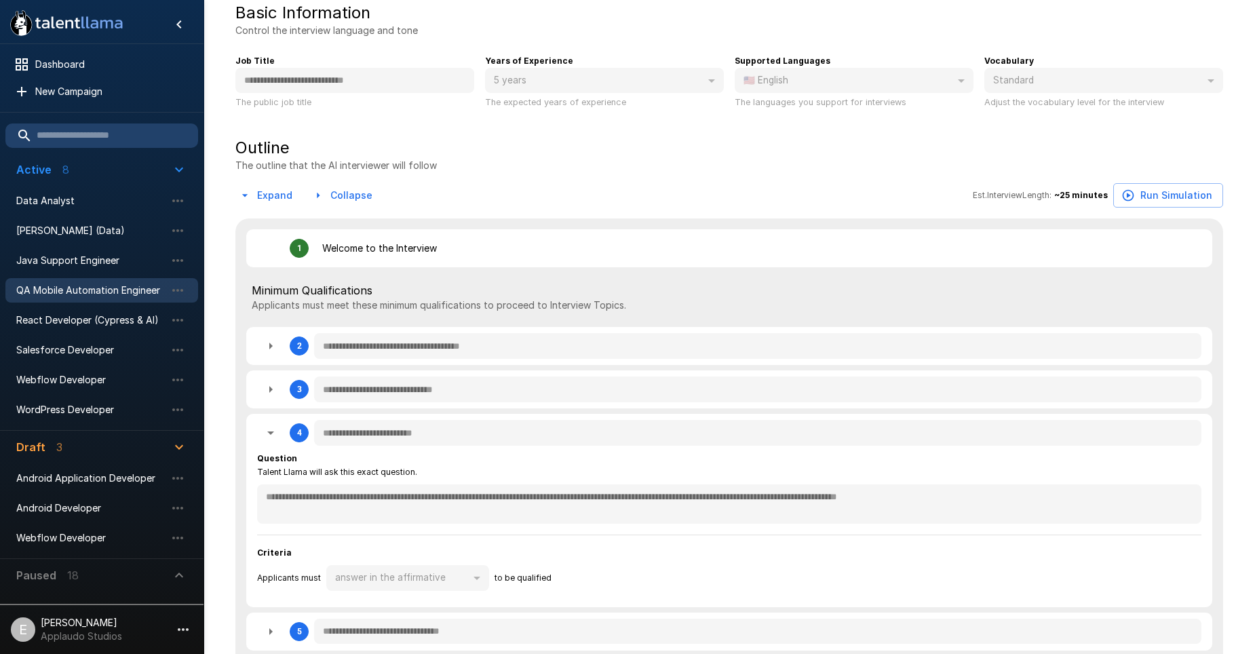
type textarea "*"
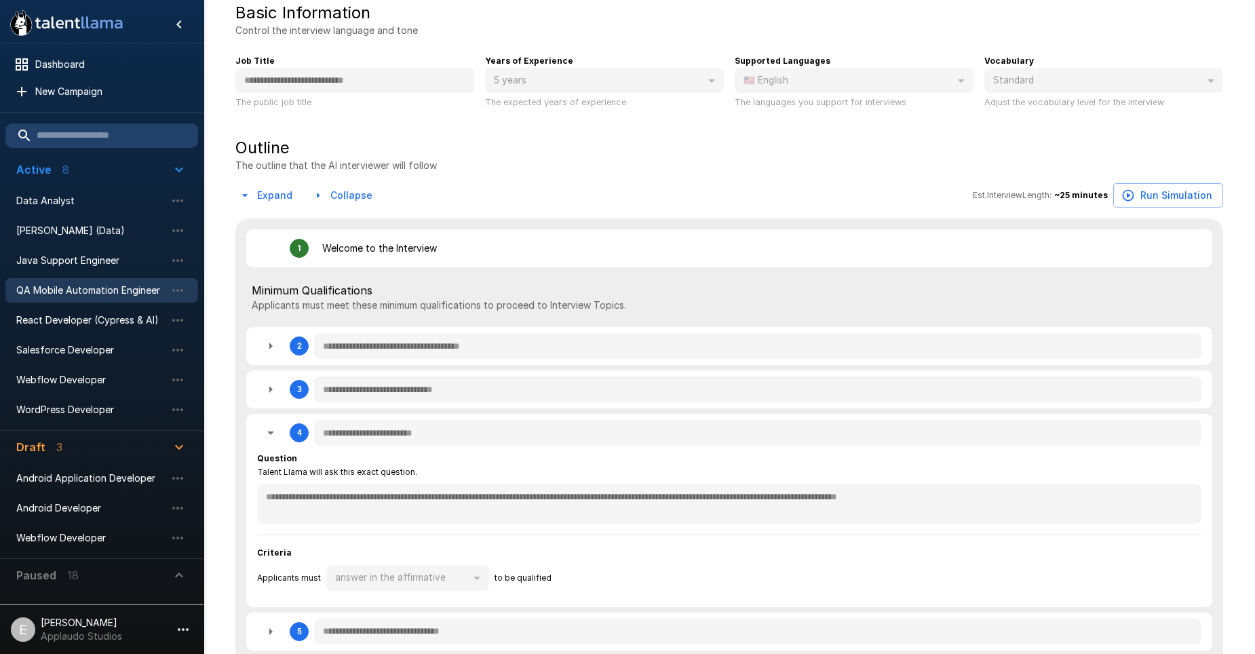
type textarea "*"
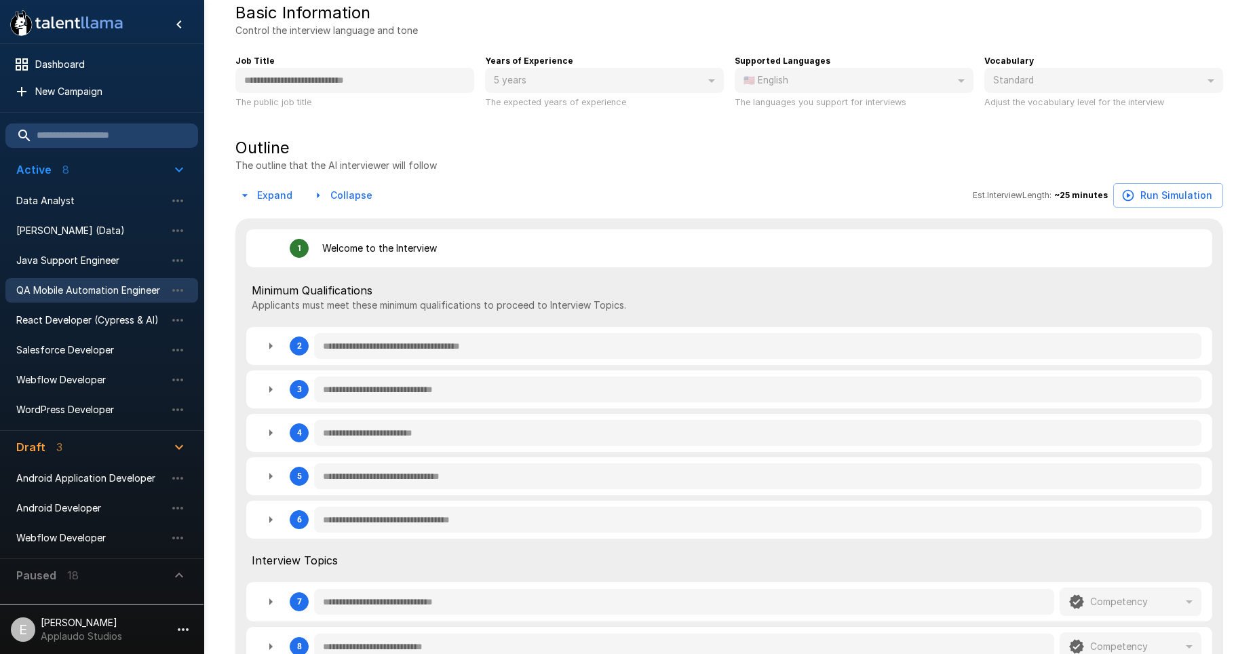
click at [268, 475] on icon "button" at bounding box center [270, 476] width 16 height 16
type textarea "*"
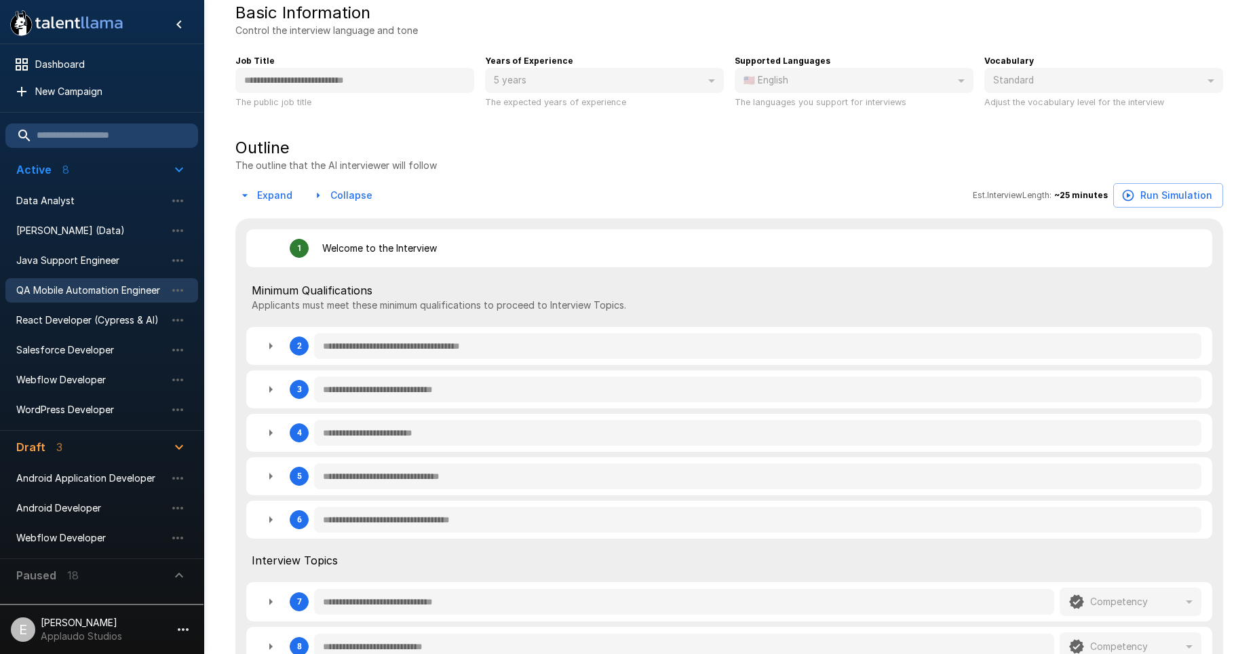
type textarea "*"
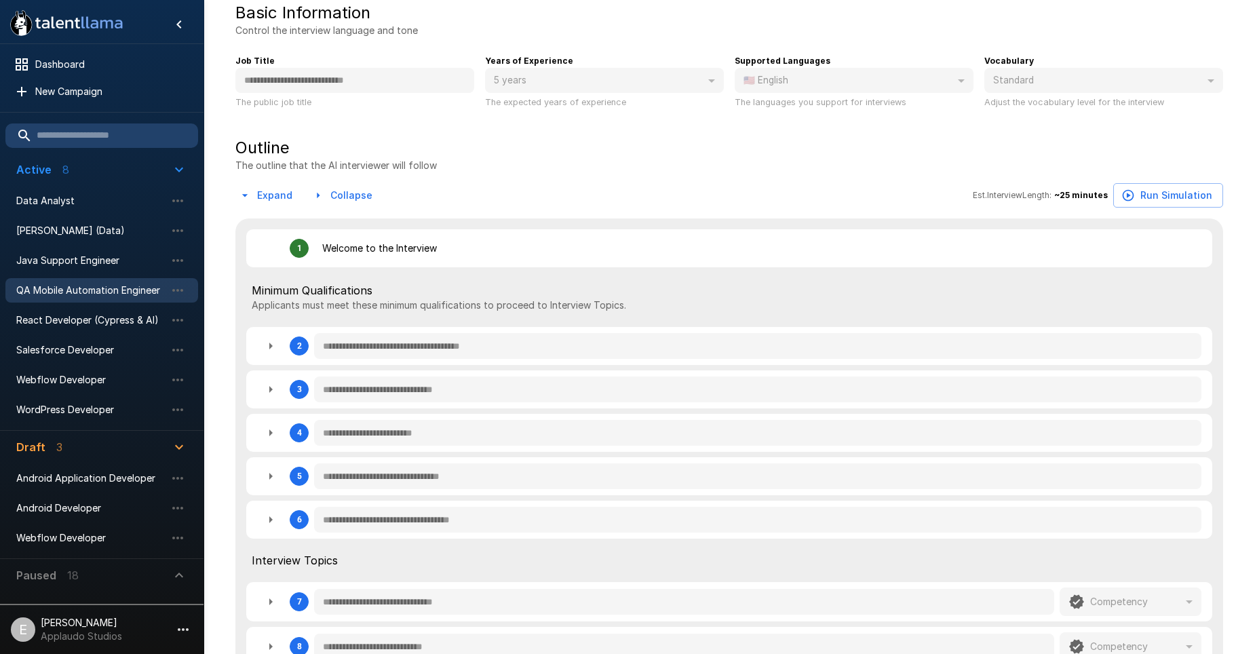
type textarea "*"
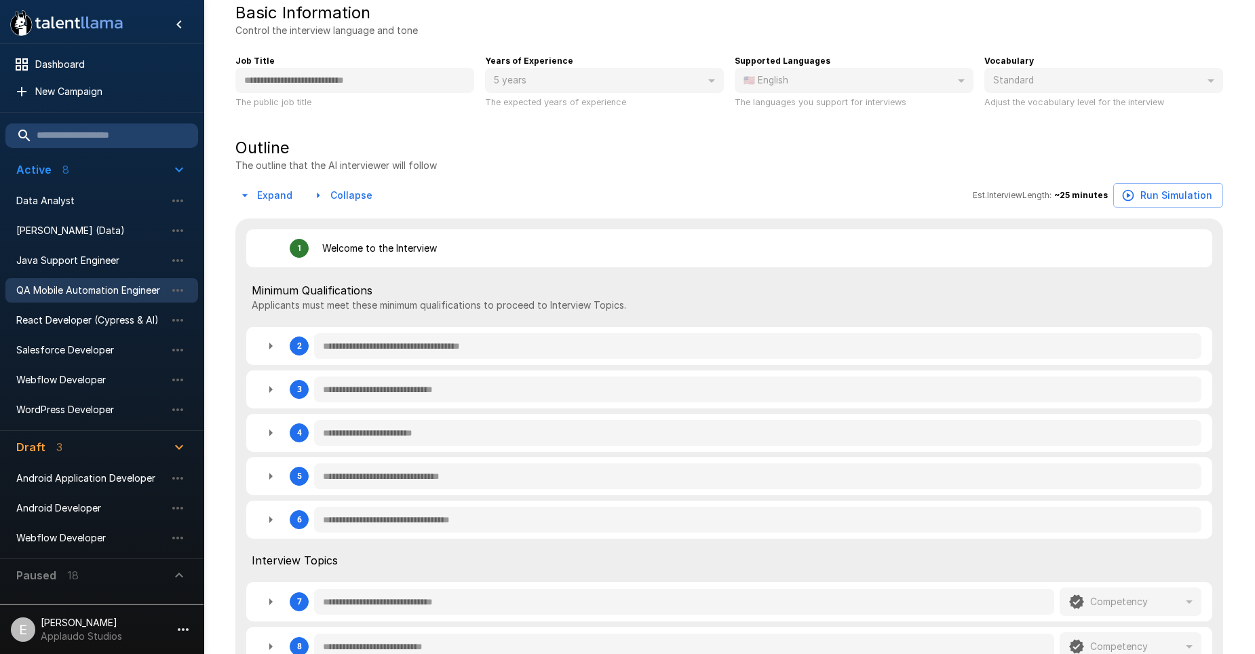
type textarea "*"
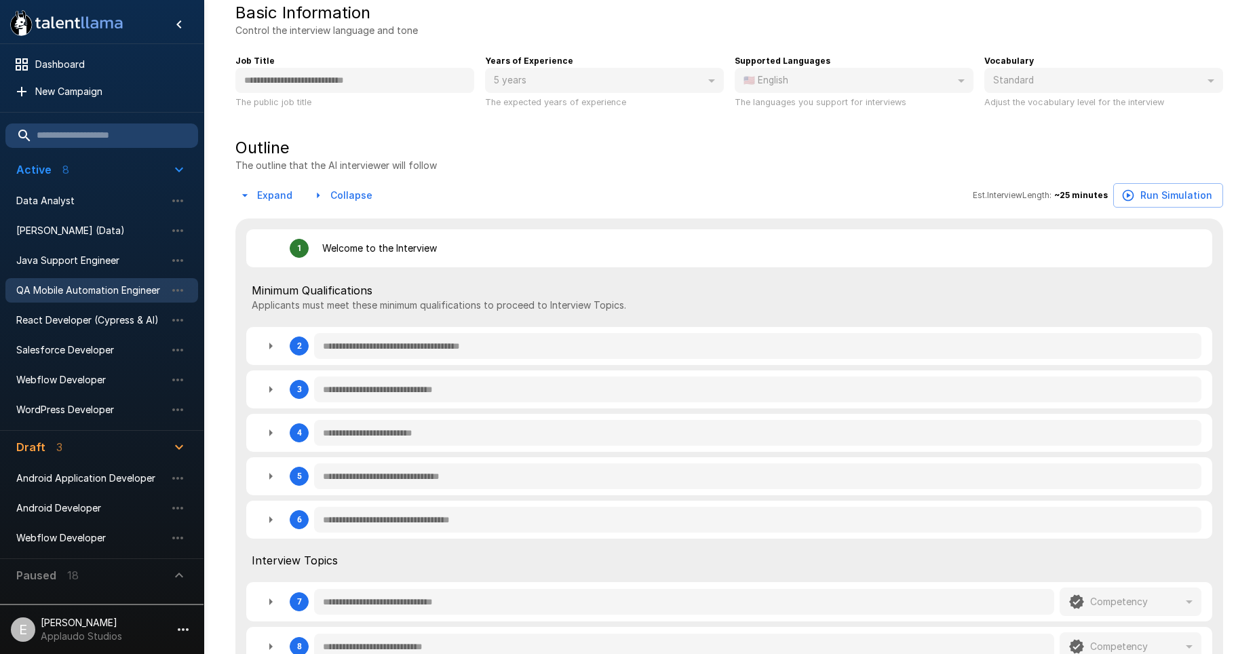
type textarea "*"
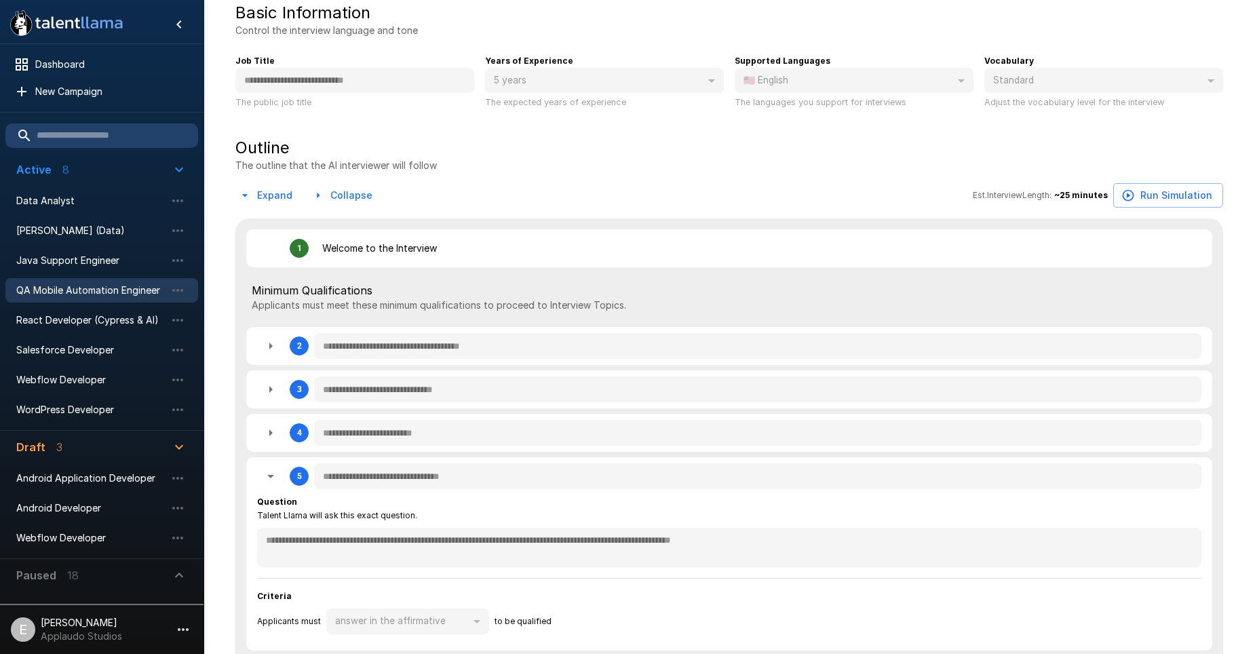
click at [268, 473] on icon "button" at bounding box center [270, 476] width 16 height 16
type textarea "*"
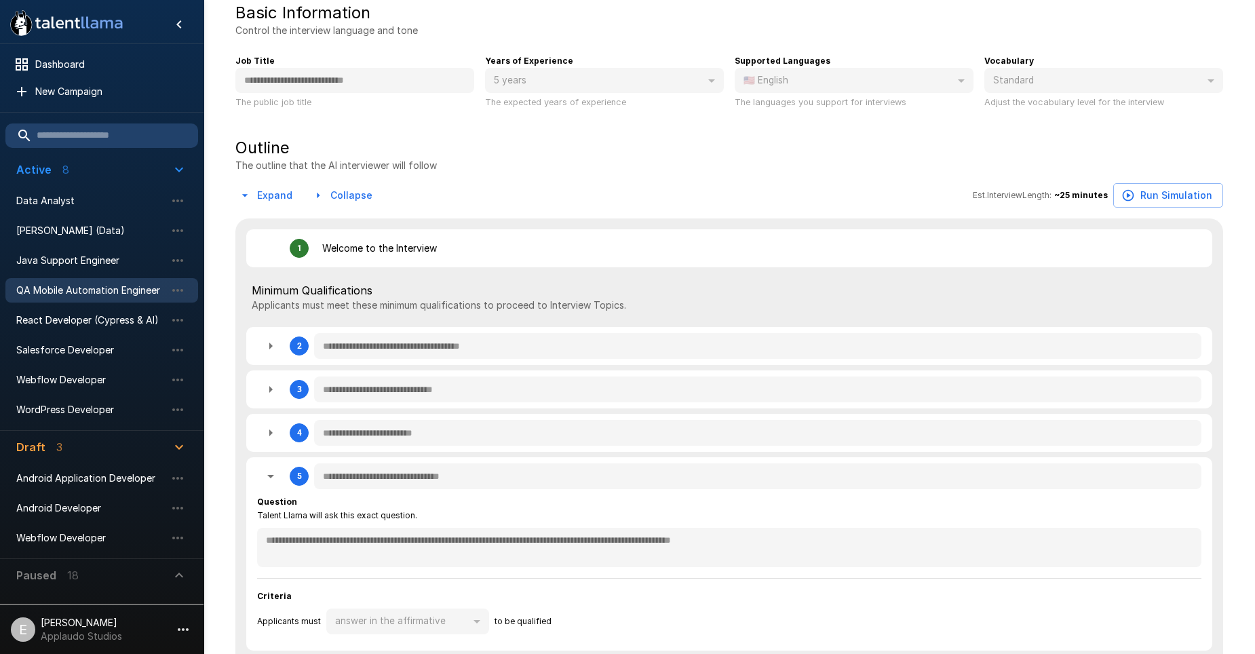
type textarea "*"
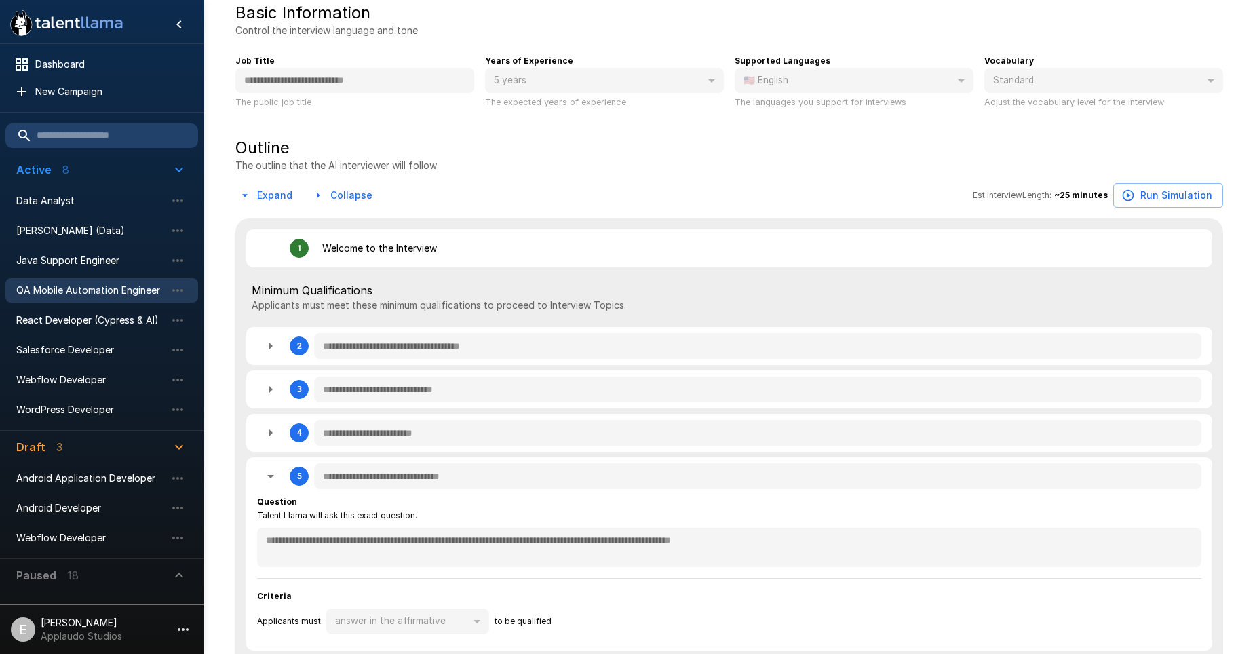
type textarea "*"
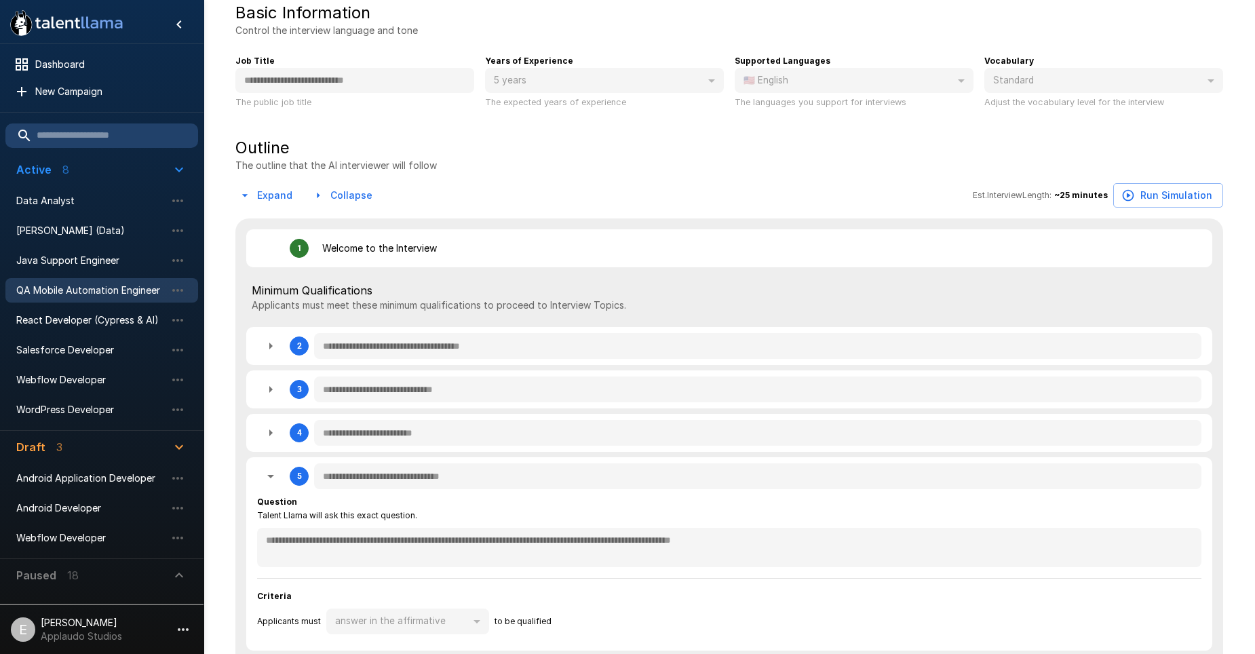
type textarea "*"
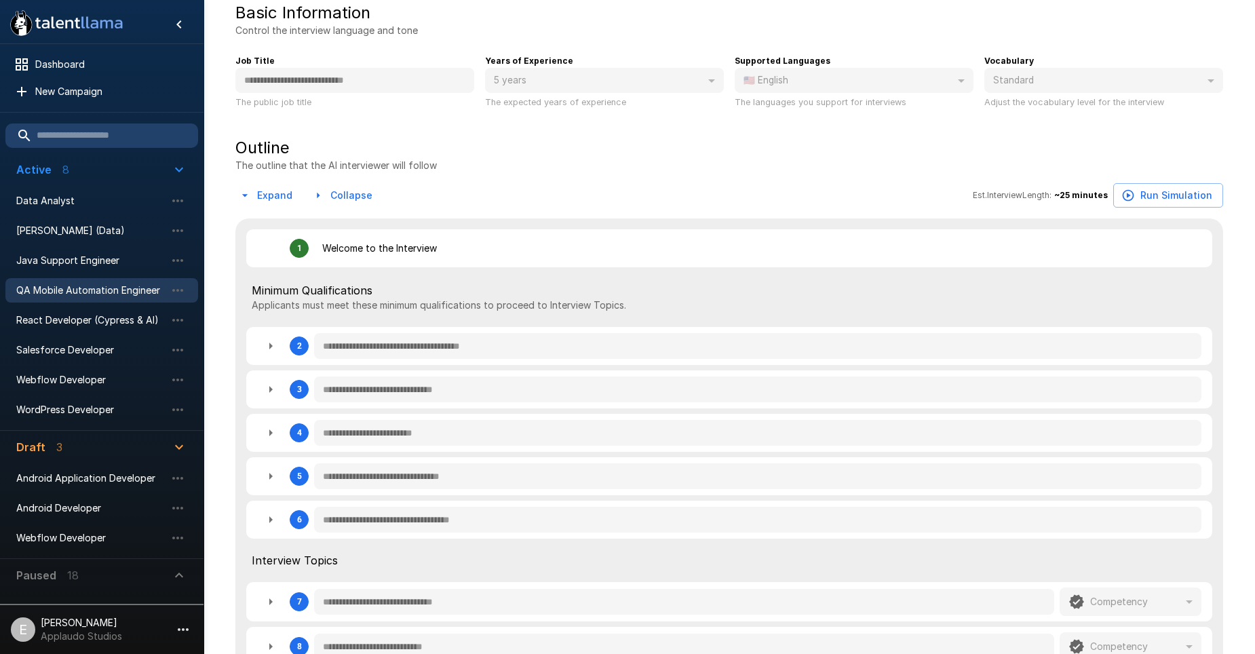
click at [269, 520] on icon "button" at bounding box center [270, 519] width 16 height 16
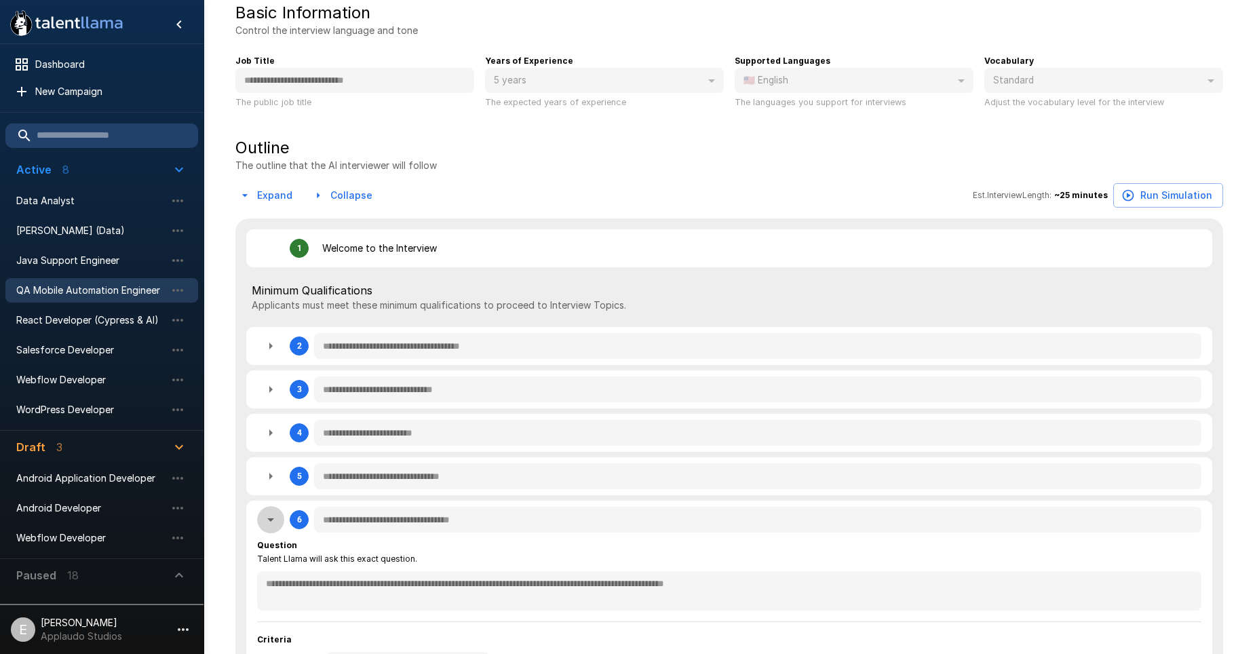
click at [270, 520] on icon "button" at bounding box center [270, 519] width 7 height 3
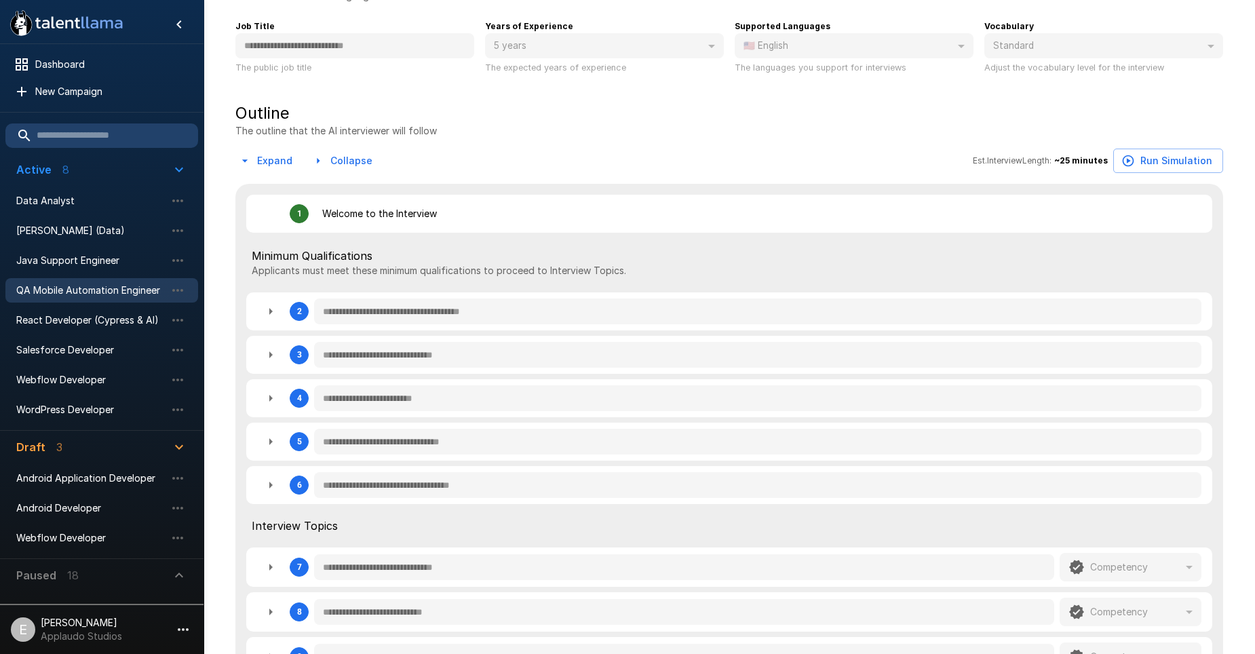
scroll to position [271, 0]
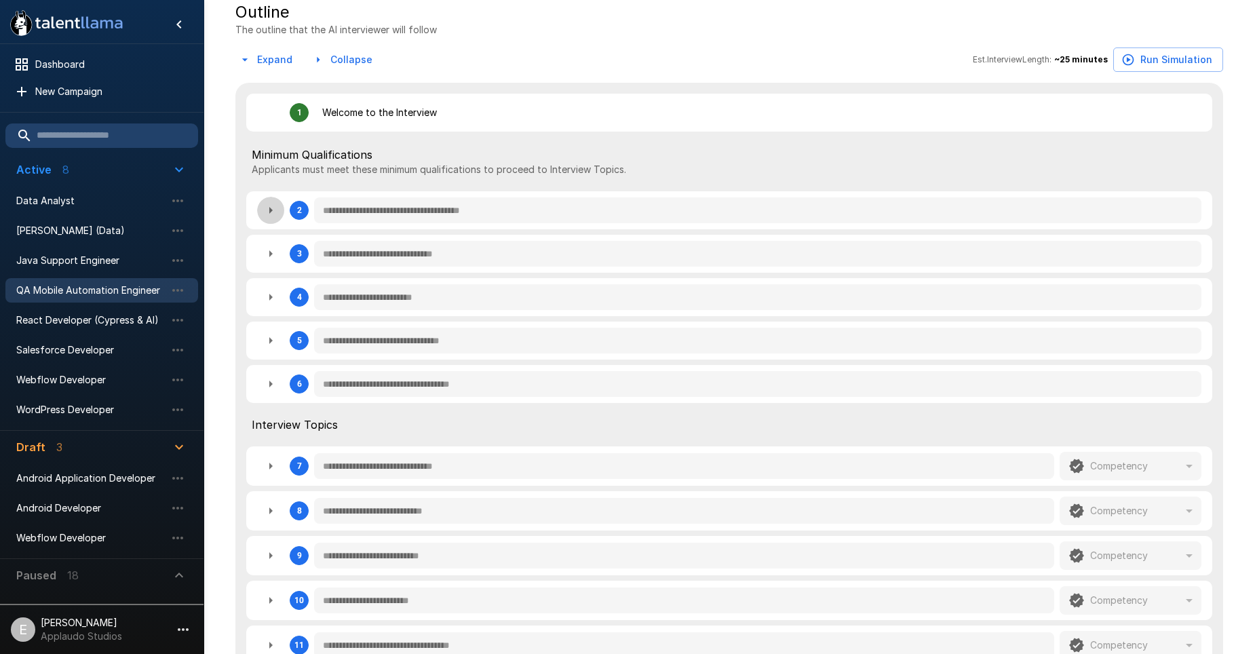
click at [268, 203] on icon "button" at bounding box center [270, 210] width 16 height 16
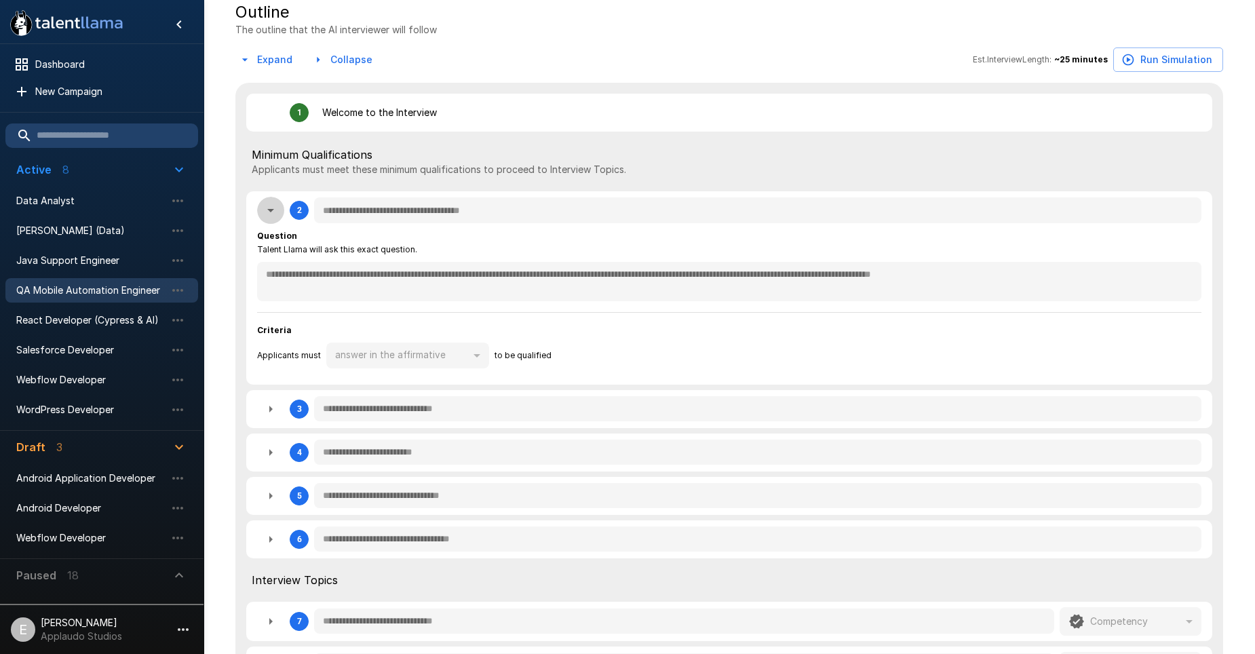
click at [268, 214] on icon "button" at bounding box center [270, 210] width 16 height 16
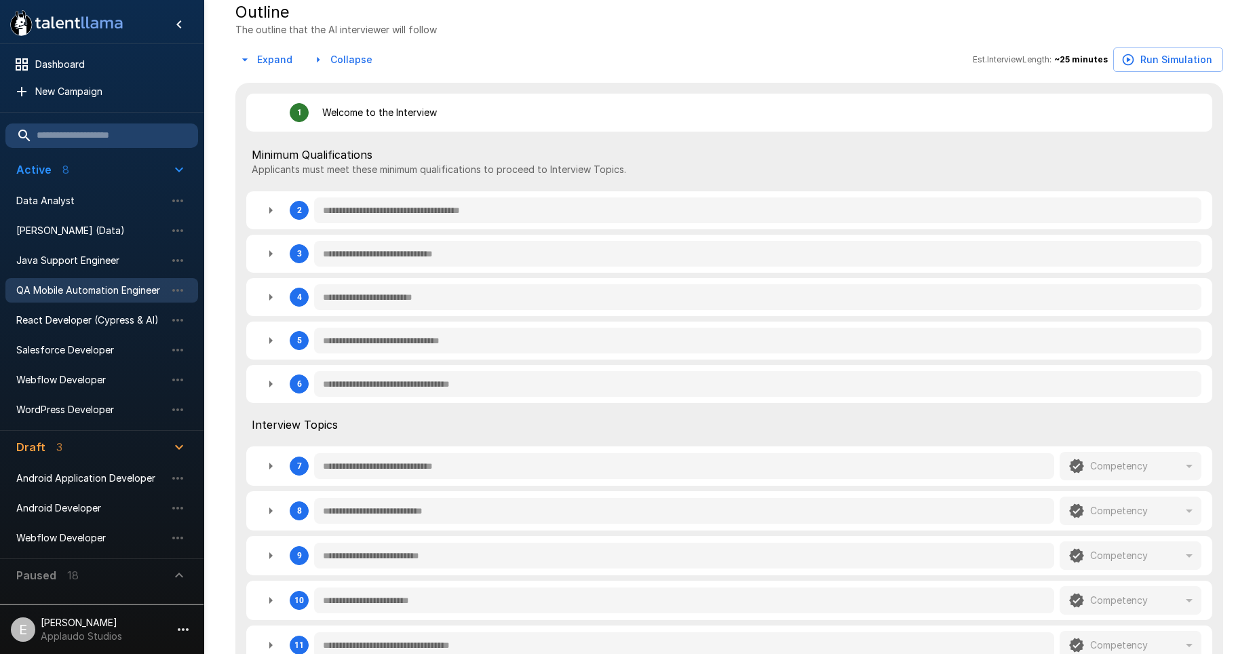
click at [274, 258] on icon "button" at bounding box center [270, 254] width 16 height 16
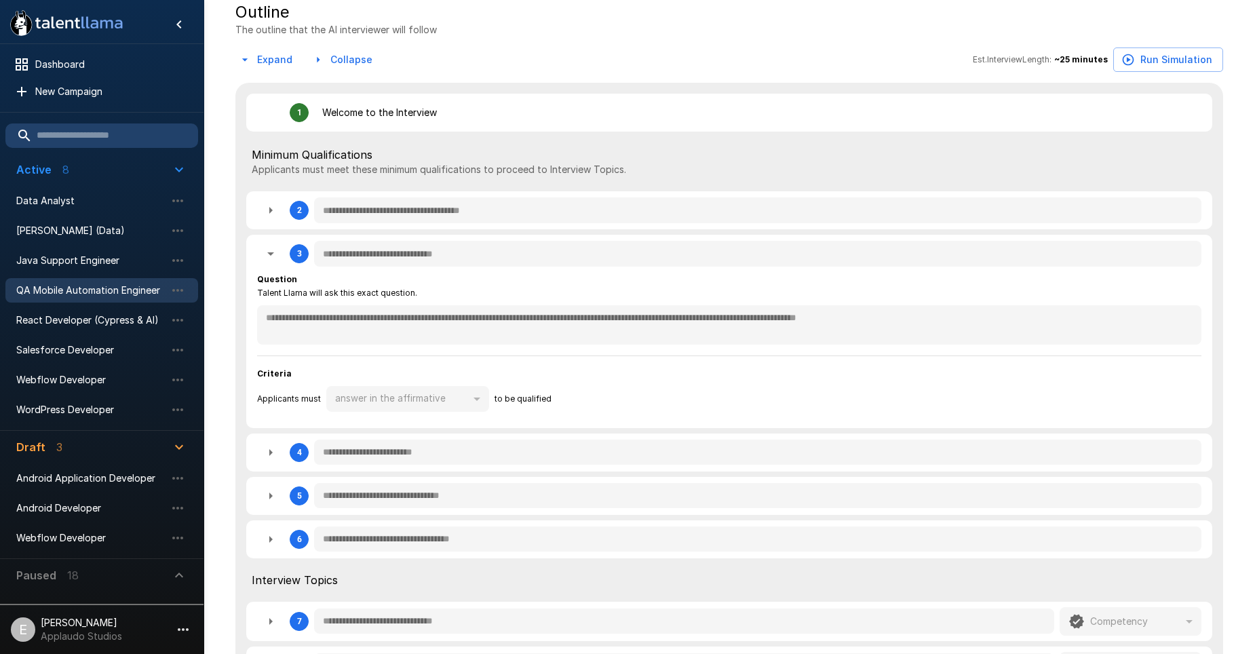
click at [274, 258] on icon "button" at bounding box center [270, 254] width 16 height 16
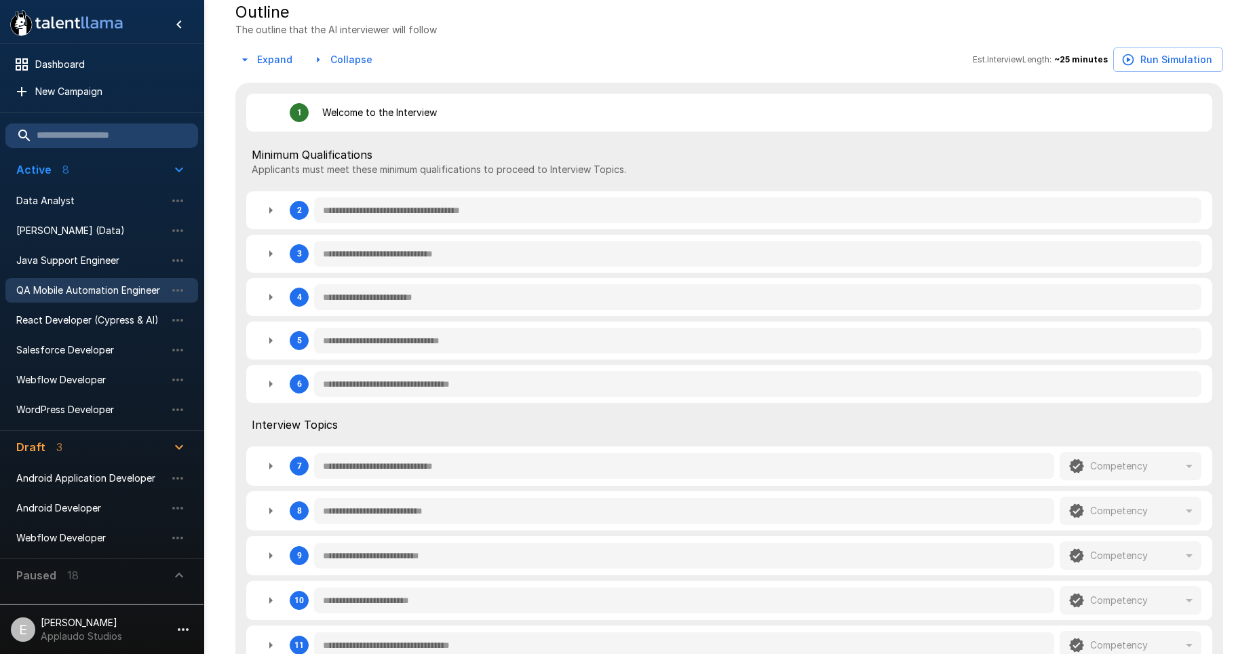
click at [269, 294] on icon "button" at bounding box center [270, 297] width 16 height 16
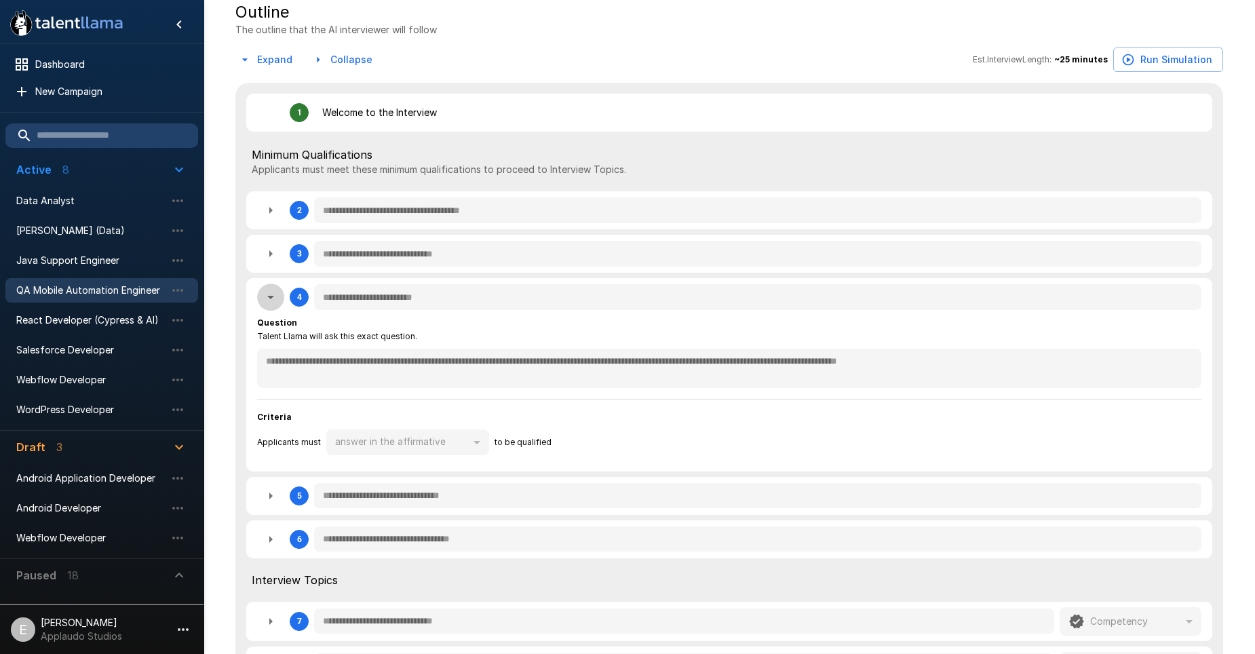
click at [269, 294] on icon "button" at bounding box center [270, 297] width 16 height 16
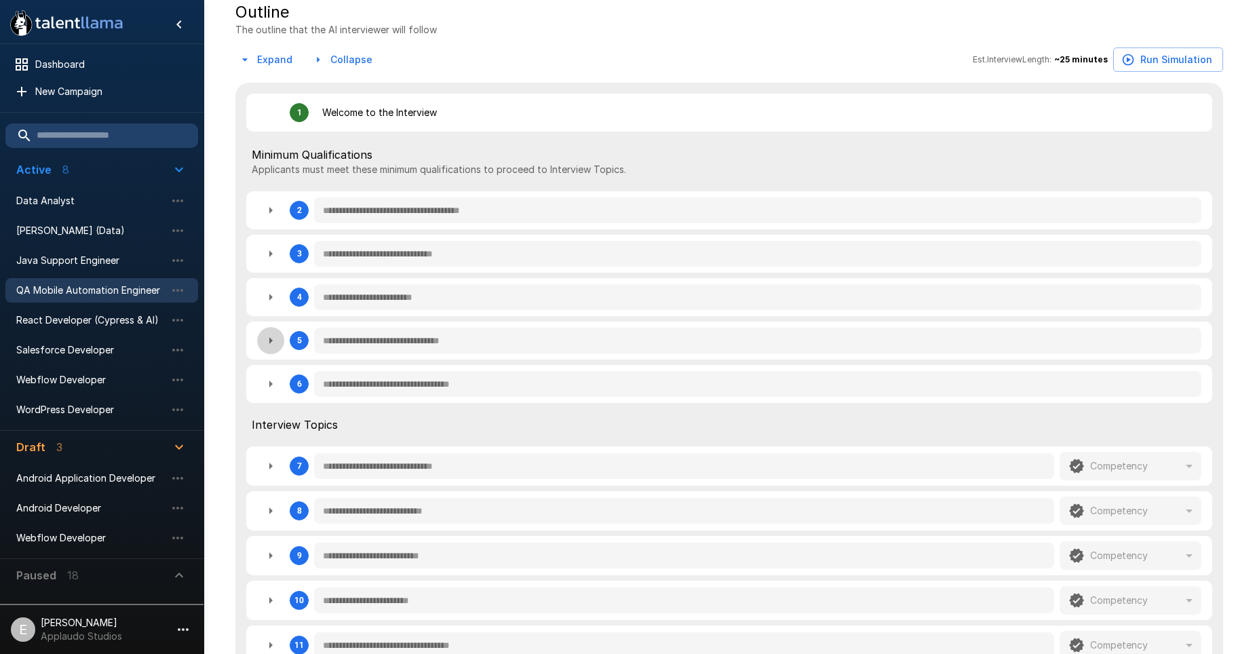
click at [271, 345] on icon "button" at bounding box center [270, 340] width 16 height 16
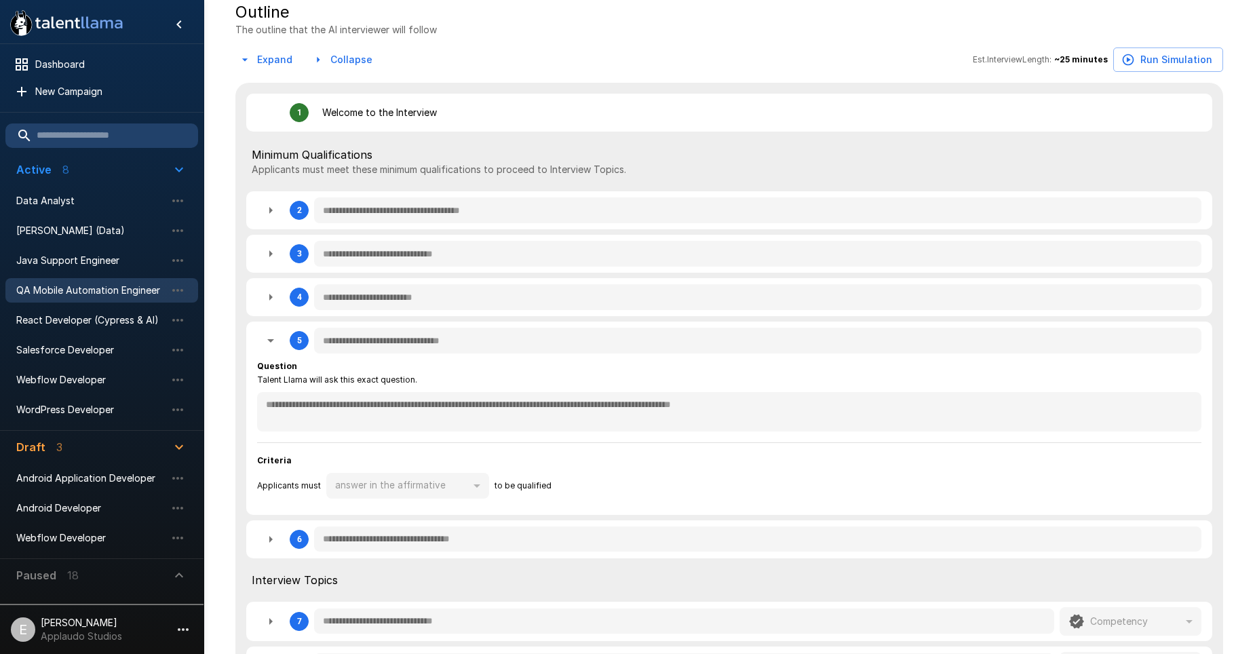
click at [271, 345] on icon "button" at bounding box center [270, 340] width 16 height 16
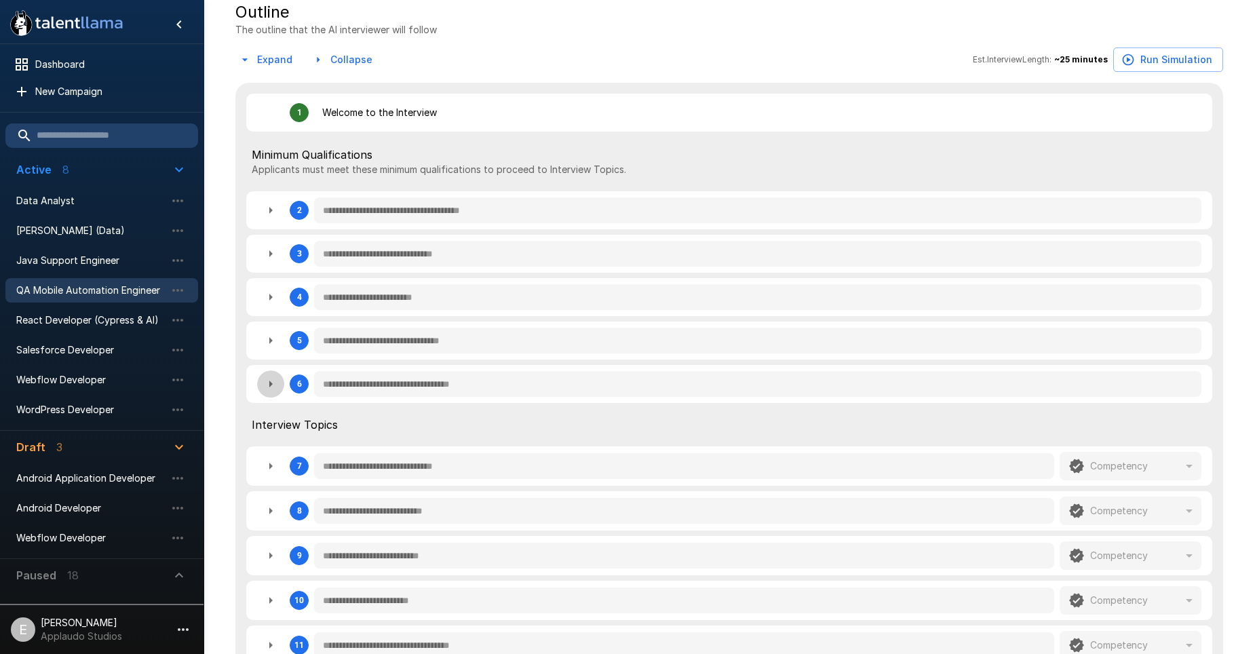
click at [274, 381] on icon "button" at bounding box center [270, 384] width 16 height 16
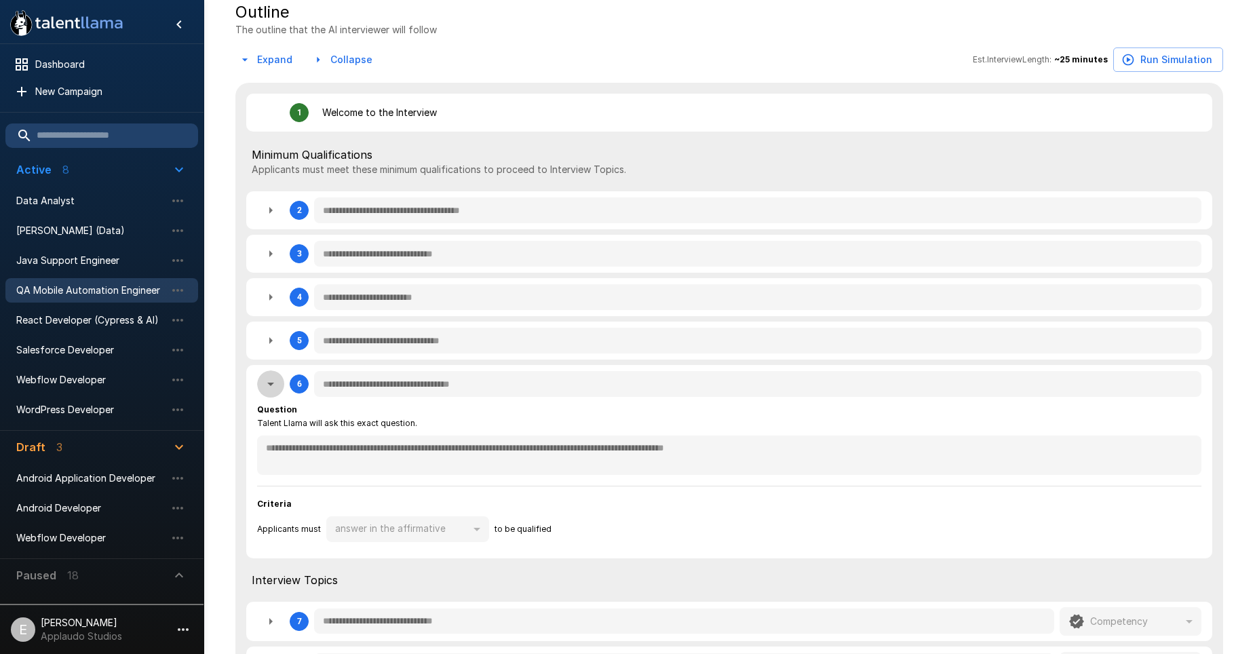
click at [273, 391] on icon "button" at bounding box center [270, 384] width 16 height 16
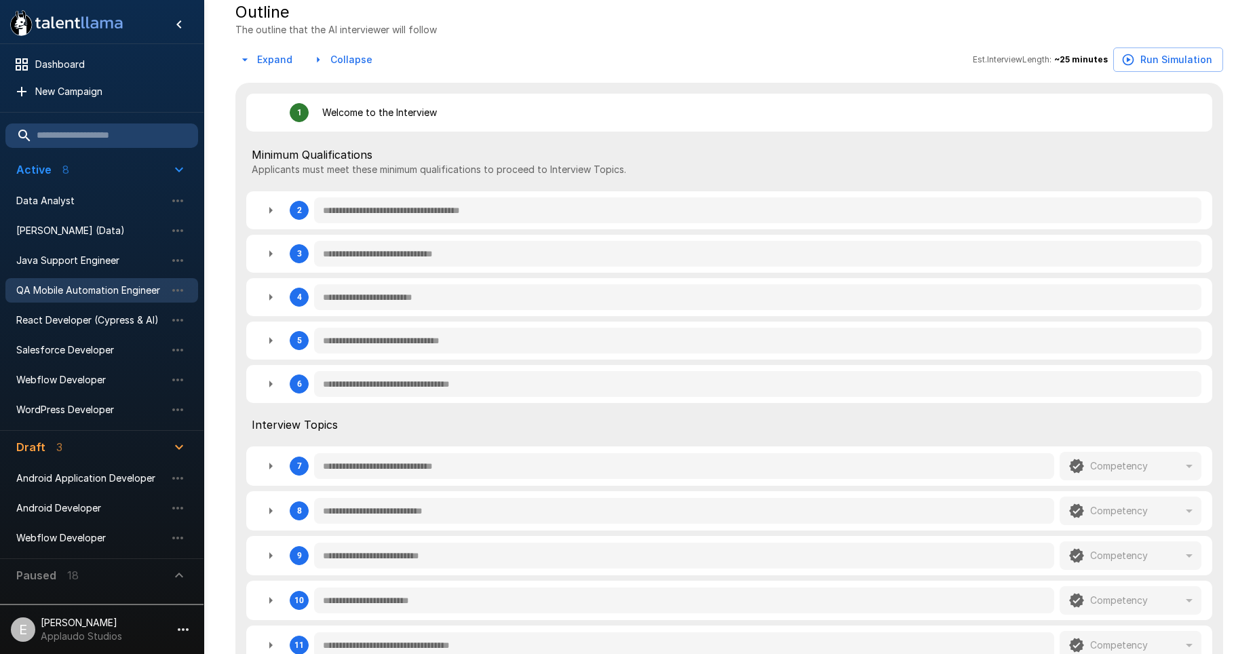
click at [265, 349] on icon "button" at bounding box center [270, 340] width 16 height 16
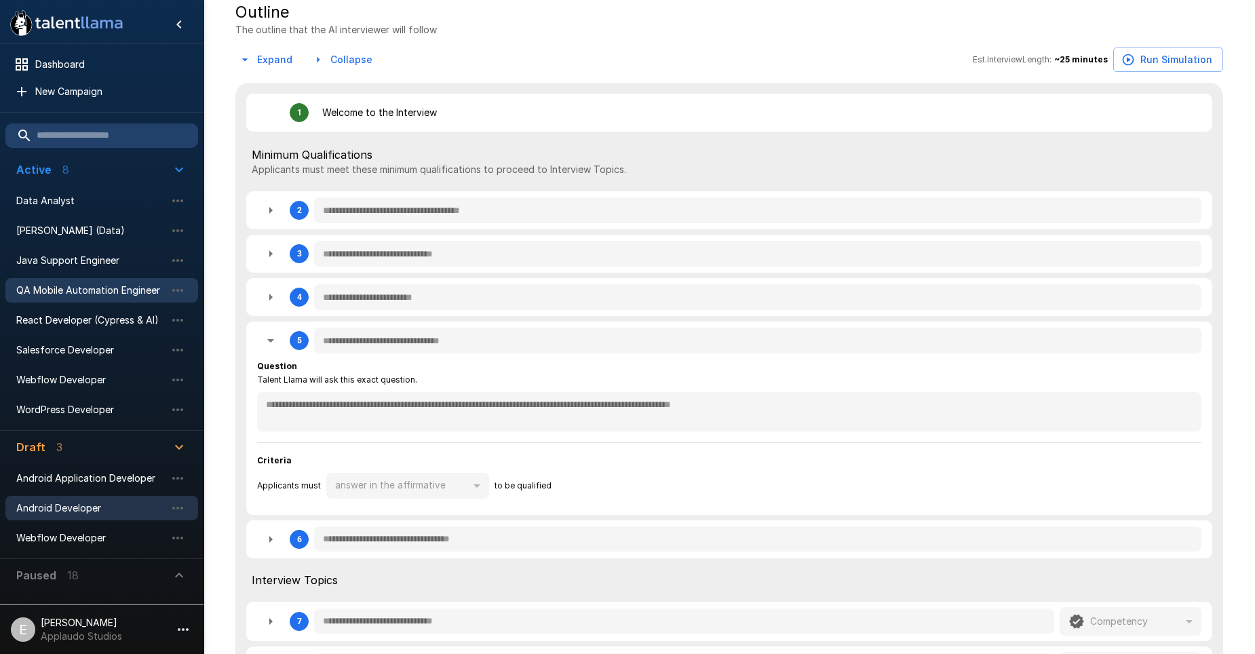
click at [77, 520] on div "Android Developer" at bounding box center [101, 508] width 193 height 24
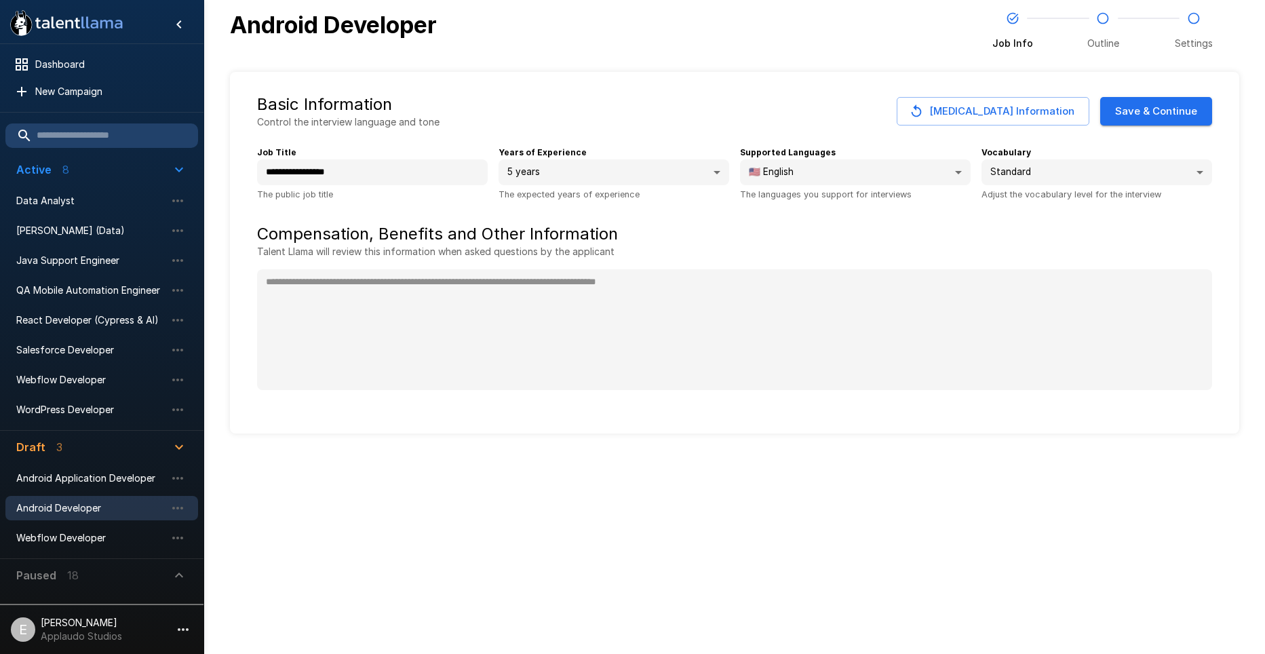
click at [179, 569] on icon "button" at bounding box center [179, 575] width 16 height 16
click at [176, 573] on icon "button" at bounding box center [179, 575] width 16 height 16
click at [175, 572] on icon "button" at bounding box center [179, 575] width 16 height 16
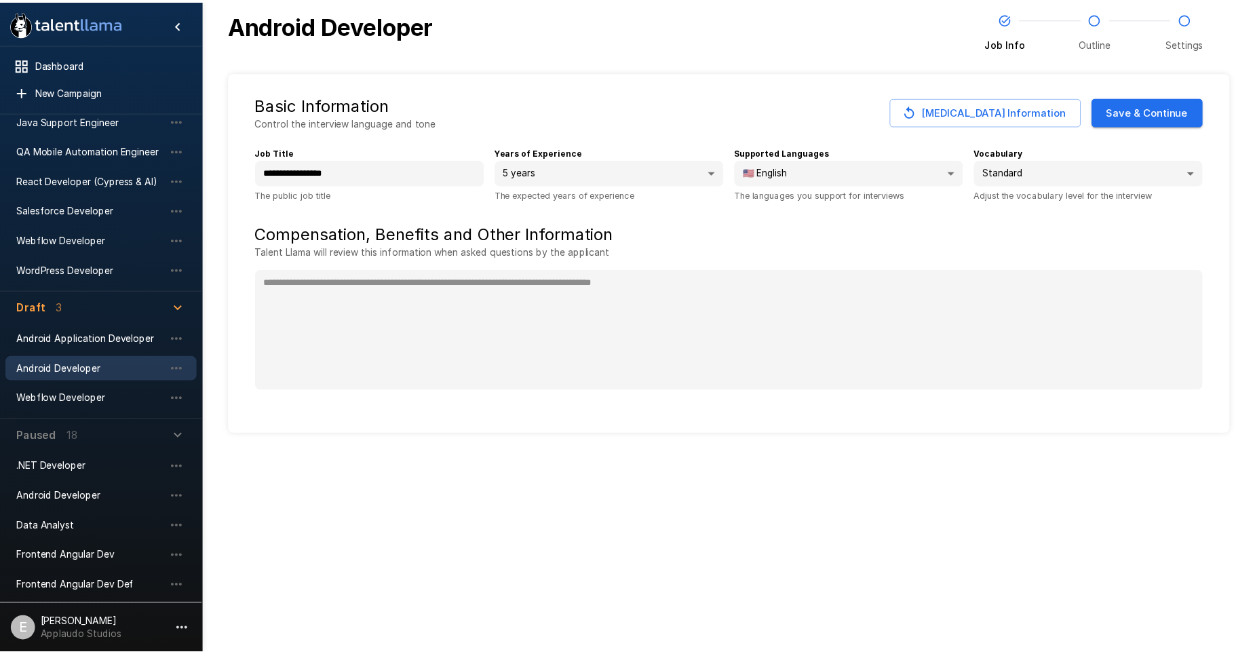
scroll to position [339, 0]
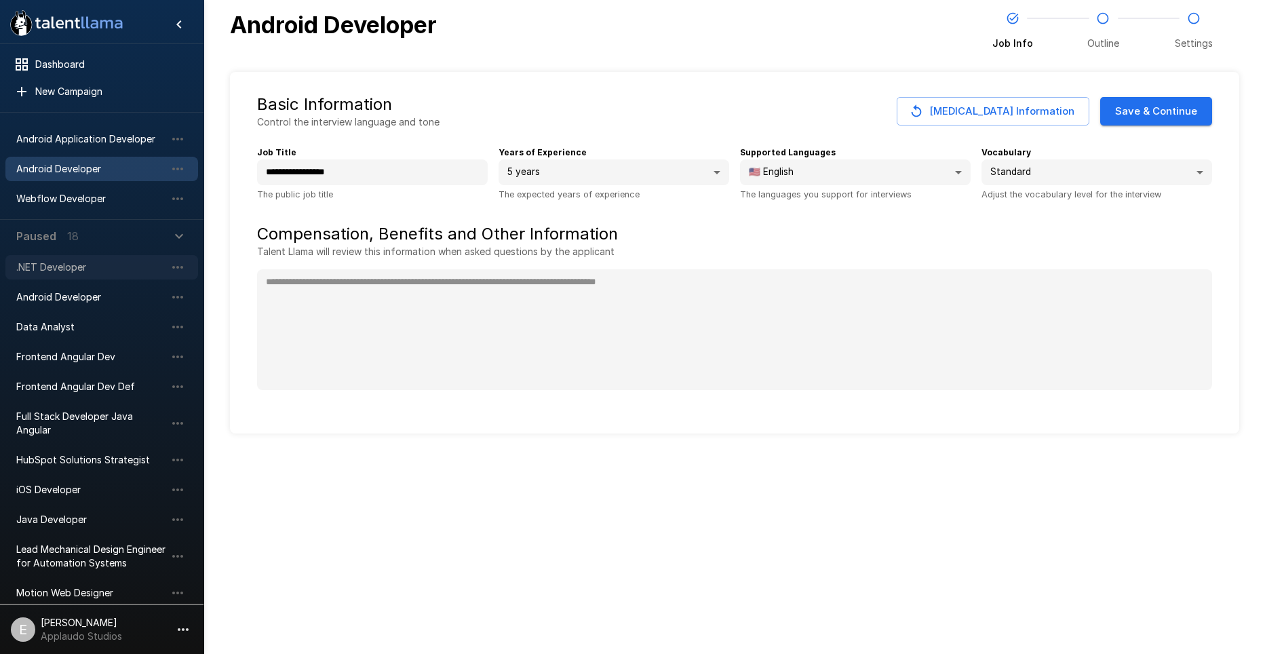
click at [77, 266] on span ".NET Developer" at bounding box center [90, 267] width 149 height 14
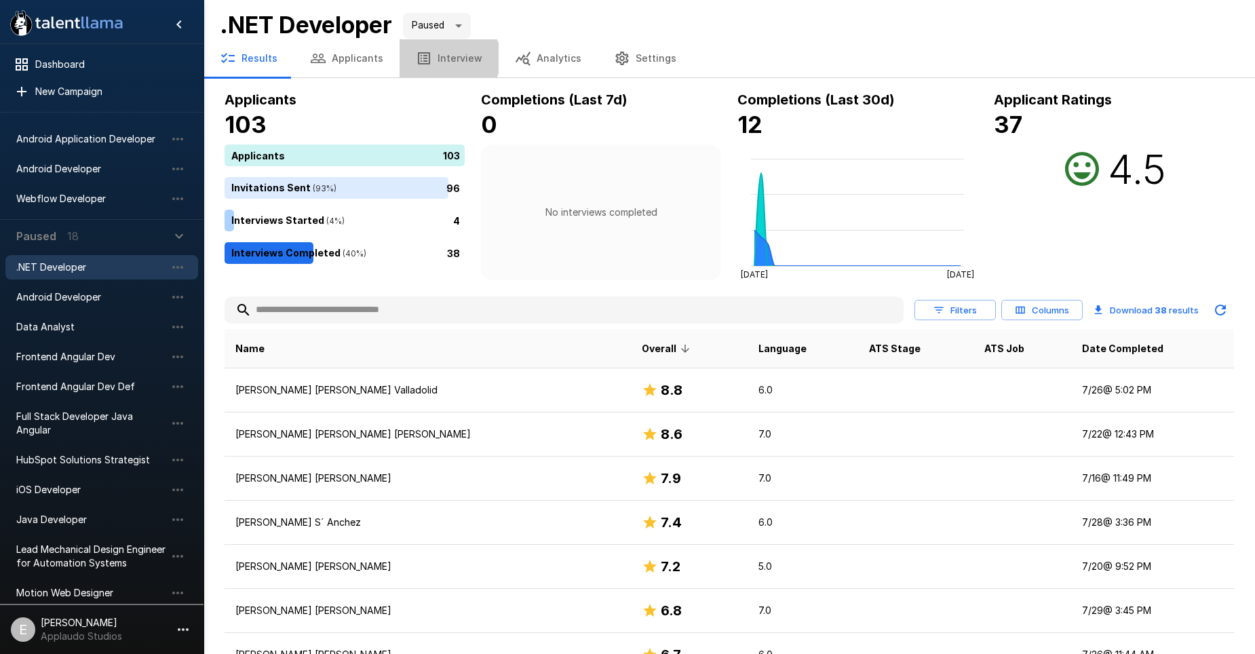
click at [442, 58] on button "Interview" at bounding box center [449, 58] width 99 height 38
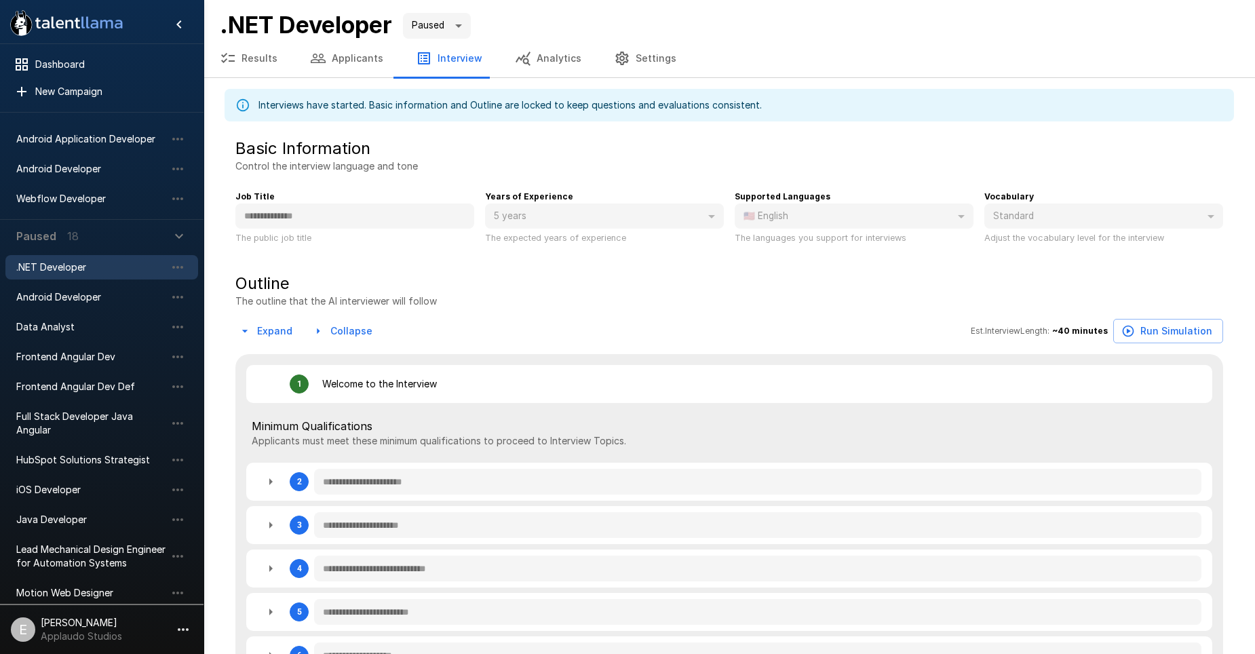
click at [267, 482] on icon "button" at bounding box center [270, 481] width 16 height 16
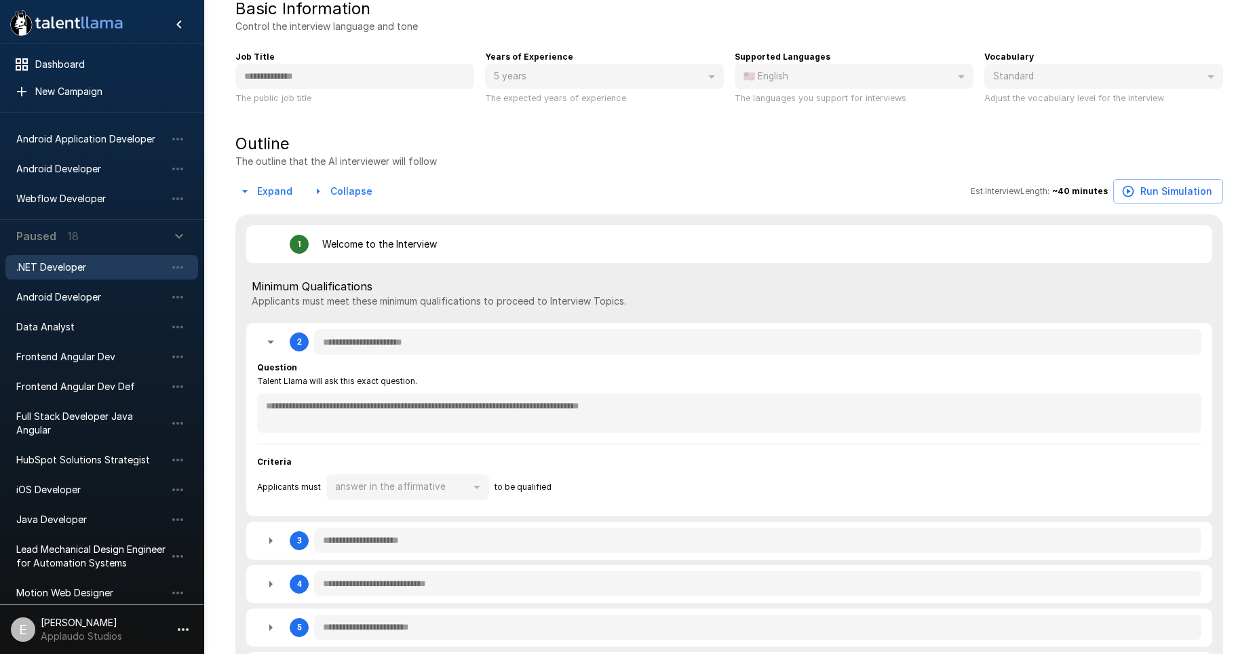
scroll to position [271, 0]
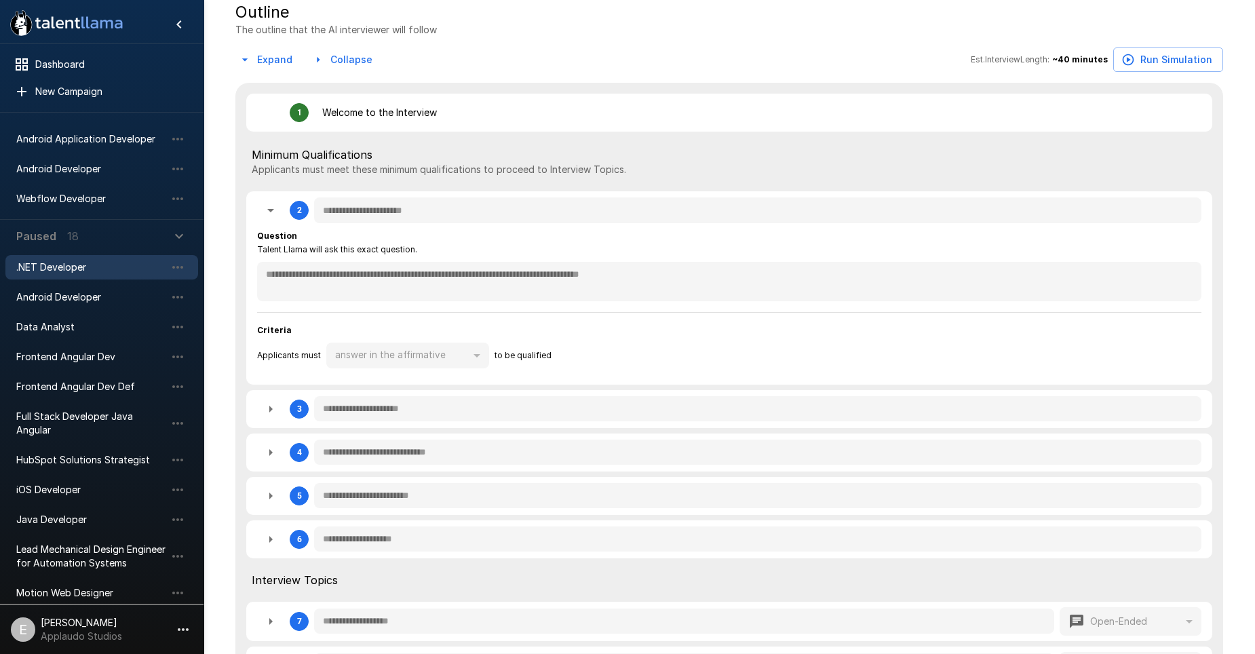
click at [272, 492] on icon "button" at bounding box center [270, 496] width 16 height 16
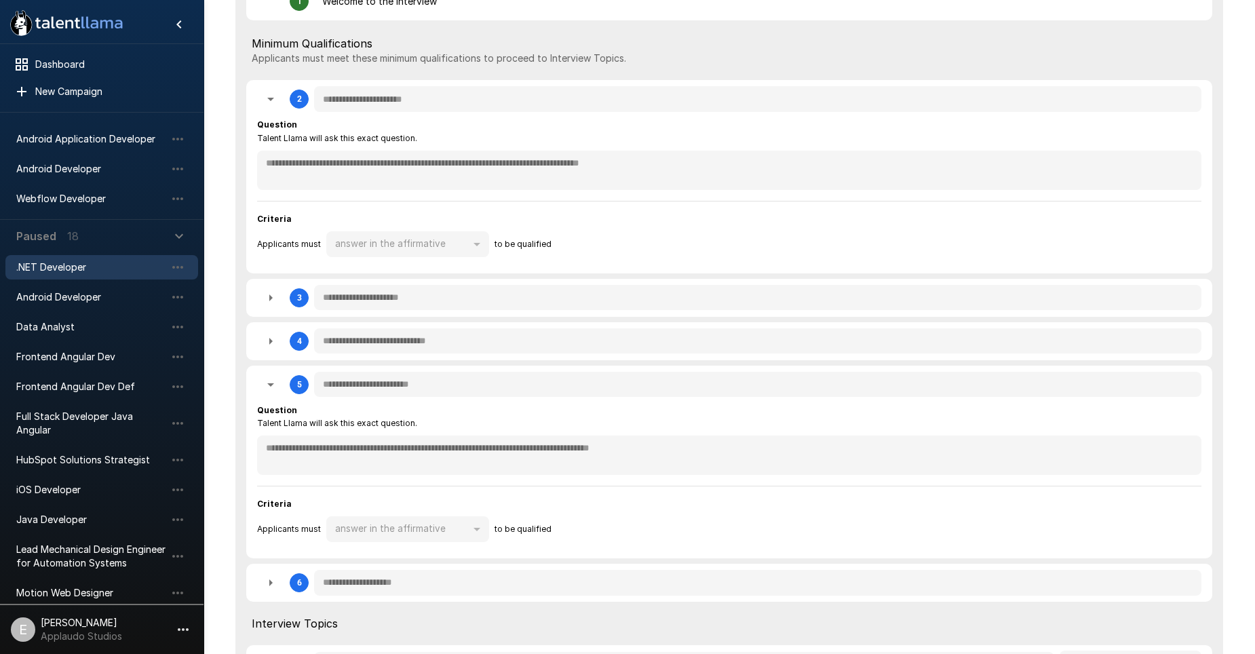
scroll to position [407, 0]
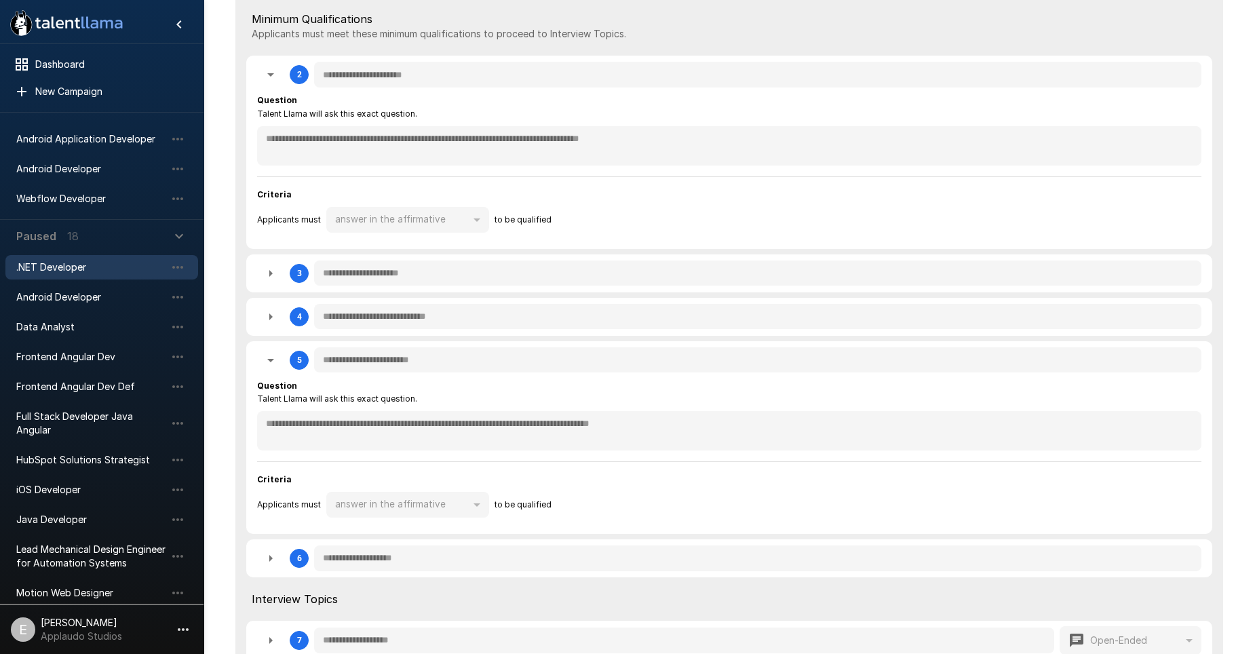
click at [271, 558] on icon "button" at bounding box center [270, 558] width 3 height 7
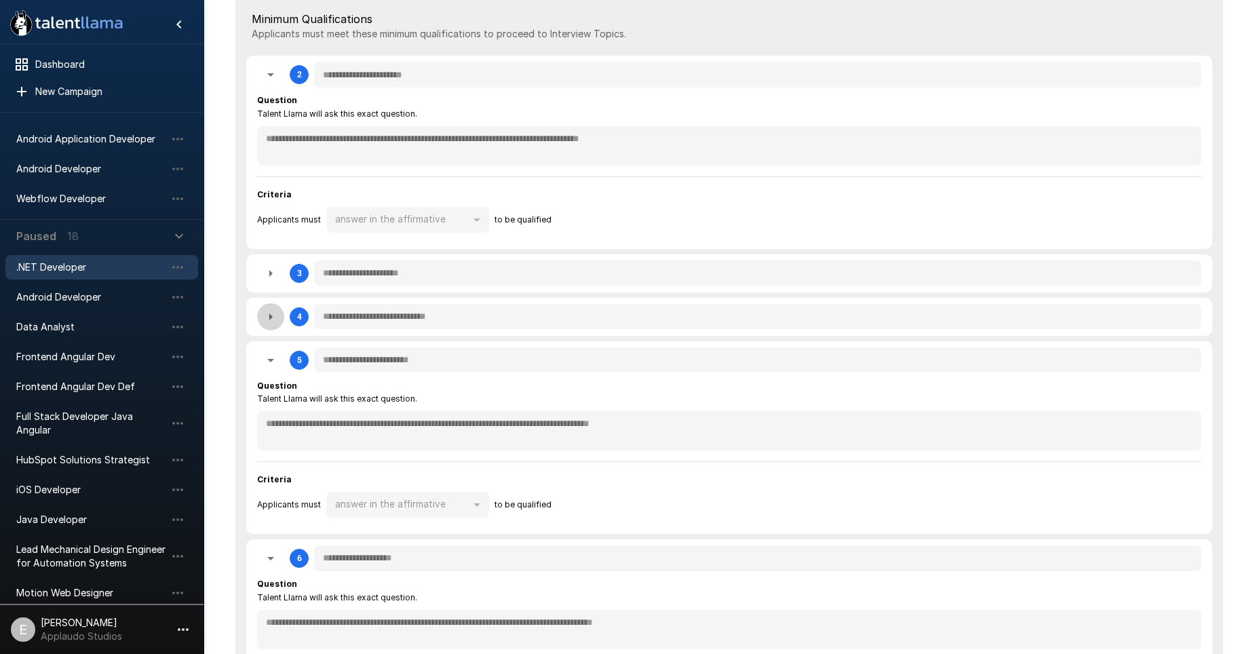
click at [265, 315] on icon "button" at bounding box center [270, 317] width 16 height 16
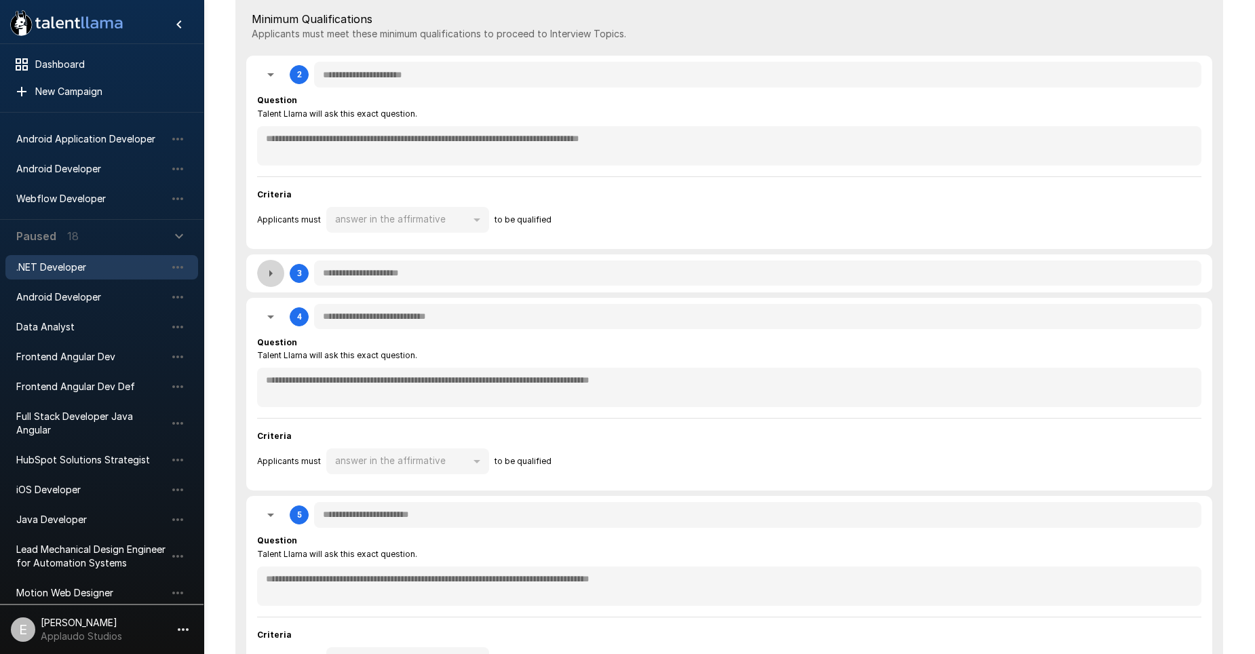
click at [270, 277] on icon "button" at bounding box center [270, 273] width 3 height 7
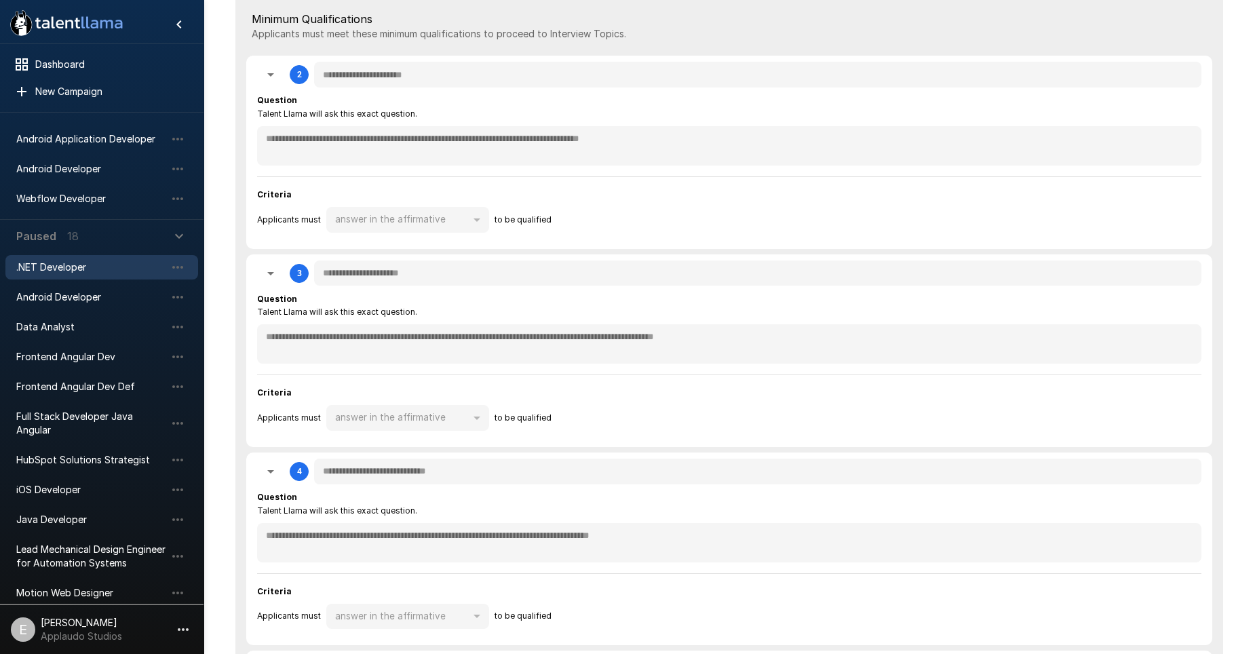
click at [479, 218] on div "answer in the affirmative" at bounding box center [407, 220] width 163 height 26
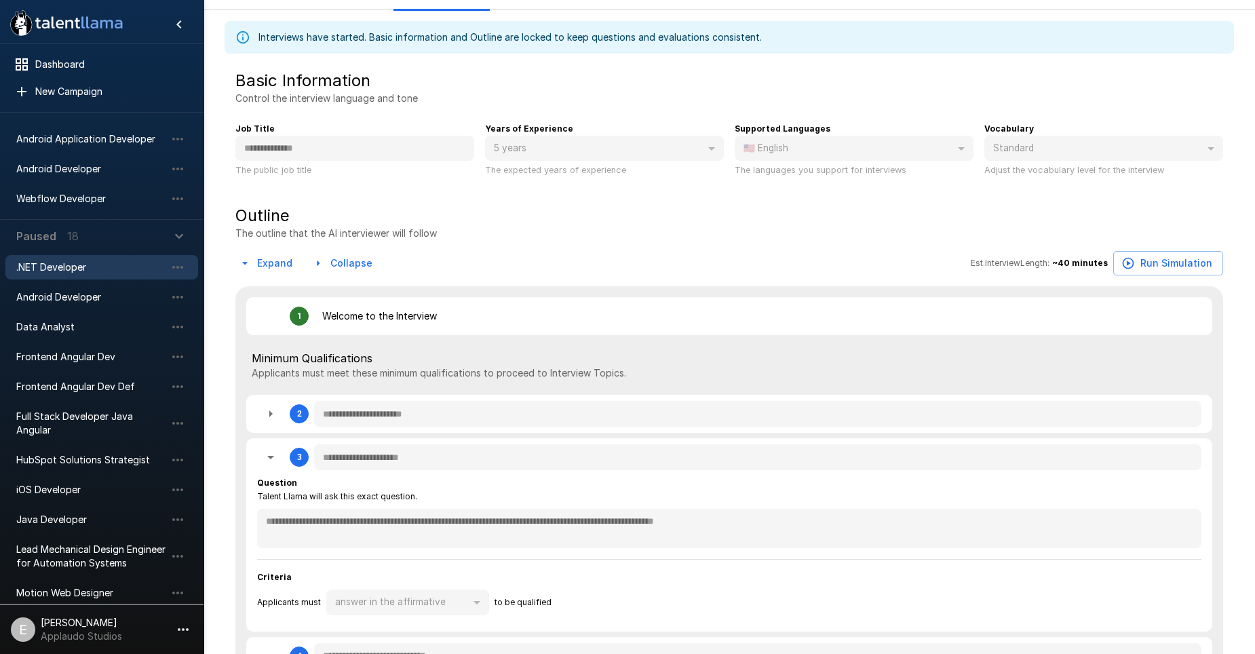
scroll to position [0, 0]
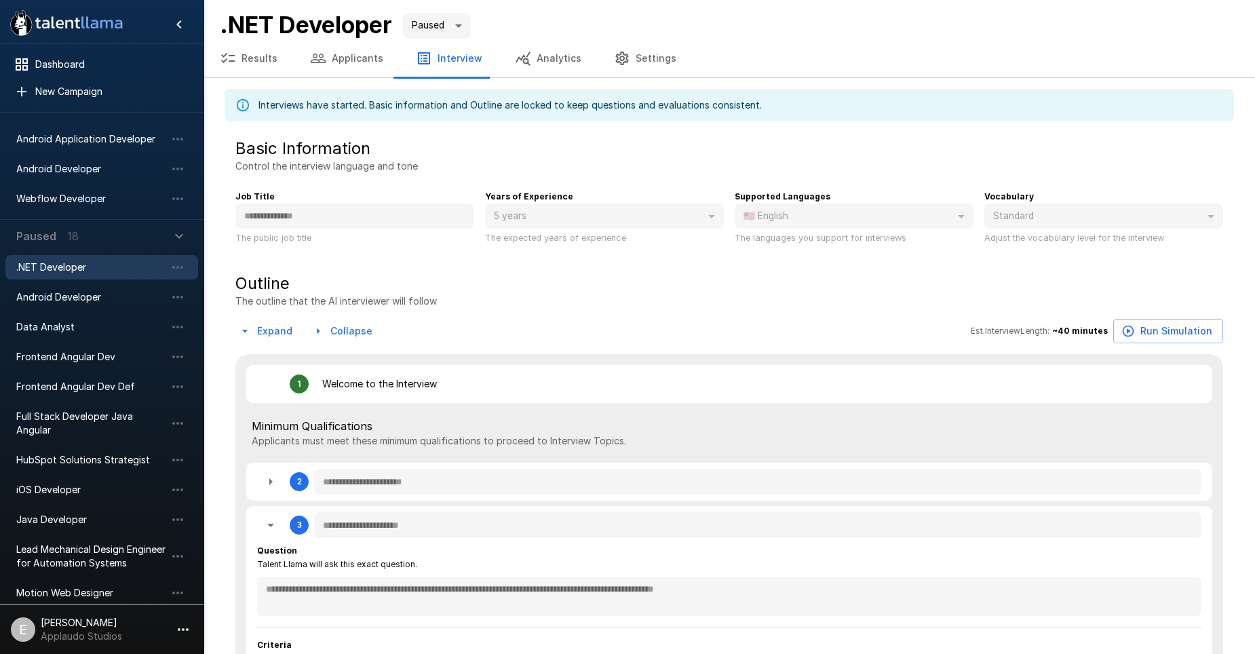
click at [630, 59] on button "Settings" at bounding box center [645, 58] width 95 height 38
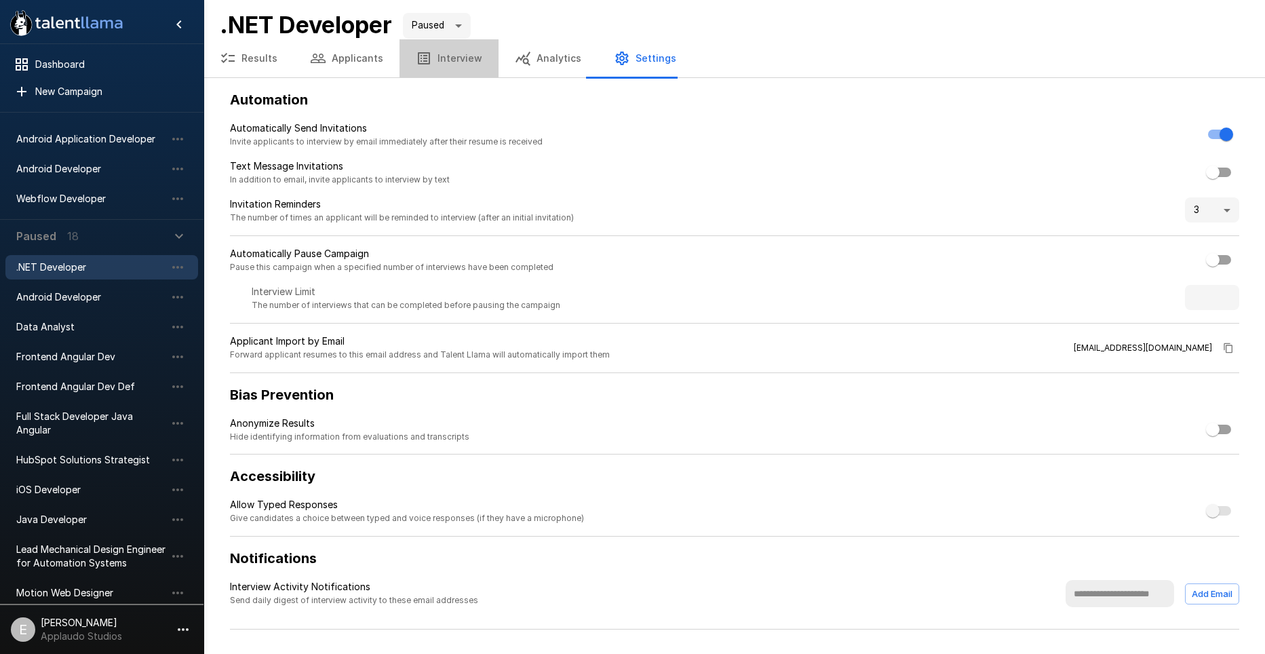
click at [450, 47] on button "Interview" at bounding box center [449, 58] width 99 height 38
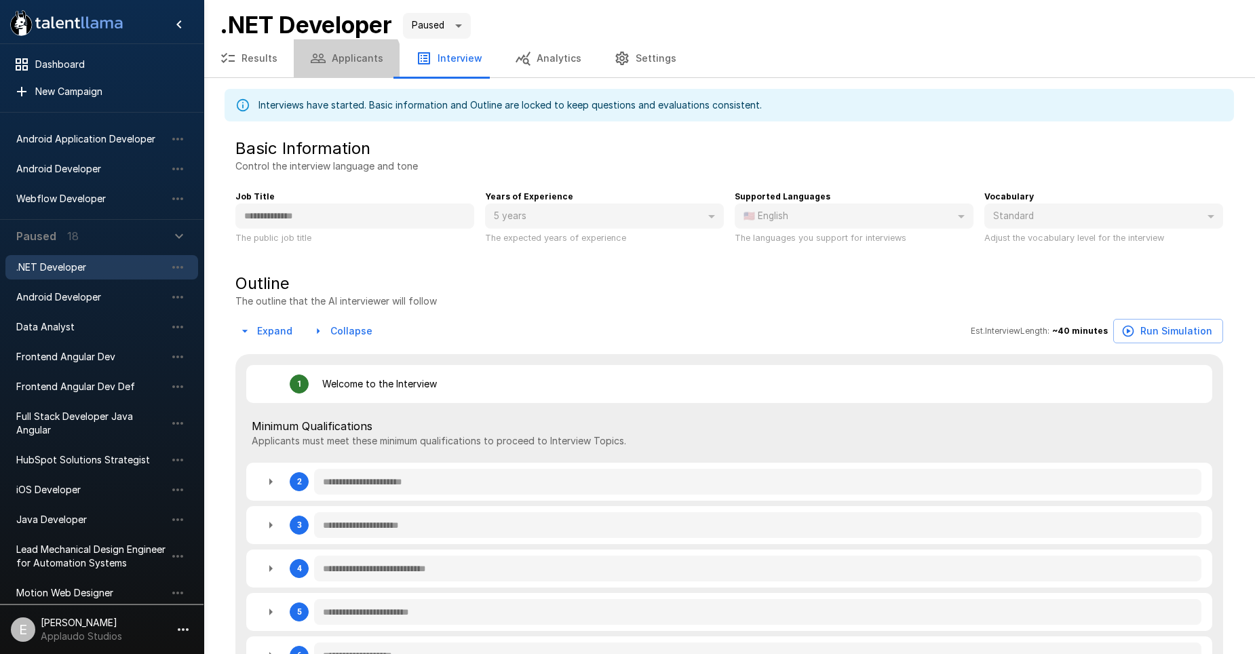
click at [336, 69] on button "Applicants" at bounding box center [347, 58] width 106 height 38
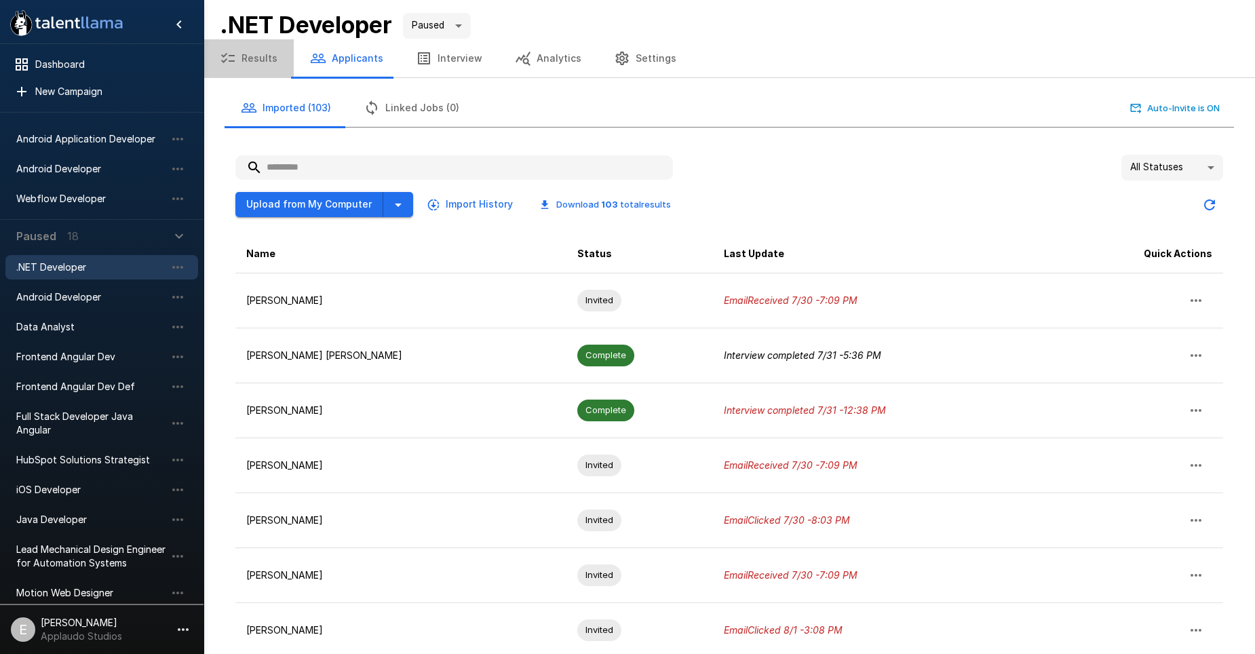
click at [275, 60] on button "Results" at bounding box center [248, 58] width 90 height 38
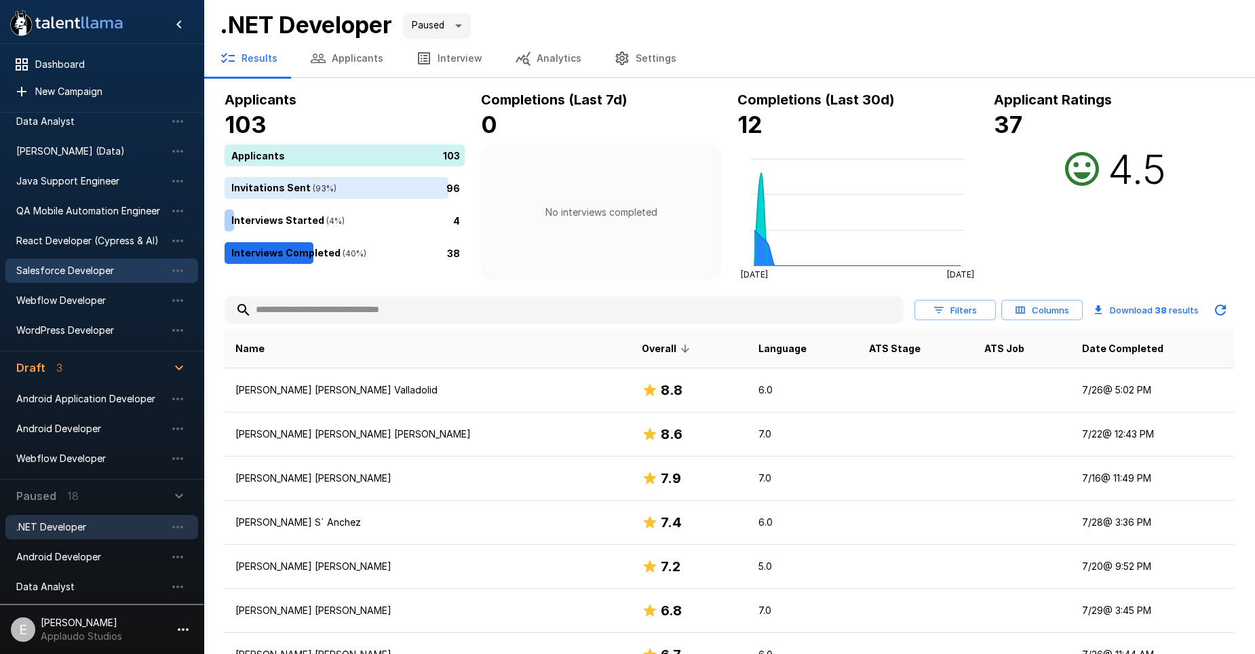
scroll to position [68, 0]
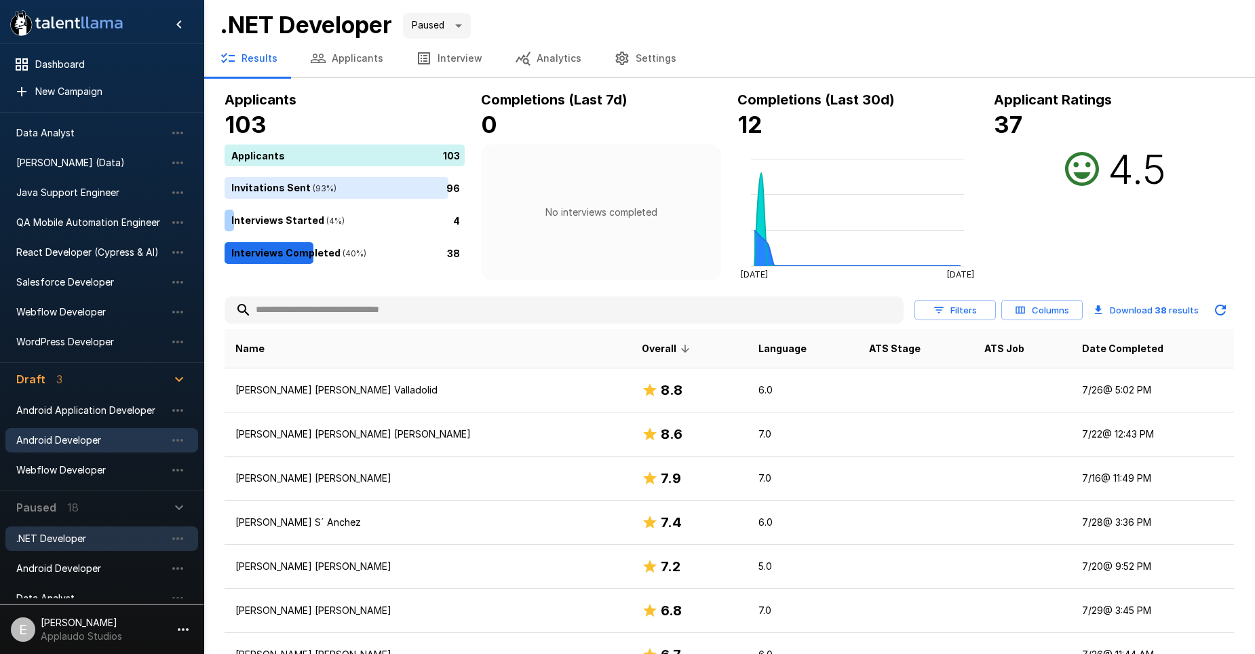
click at [95, 448] on div "Android Developer" at bounding box center [101, 440] width 193 height 24
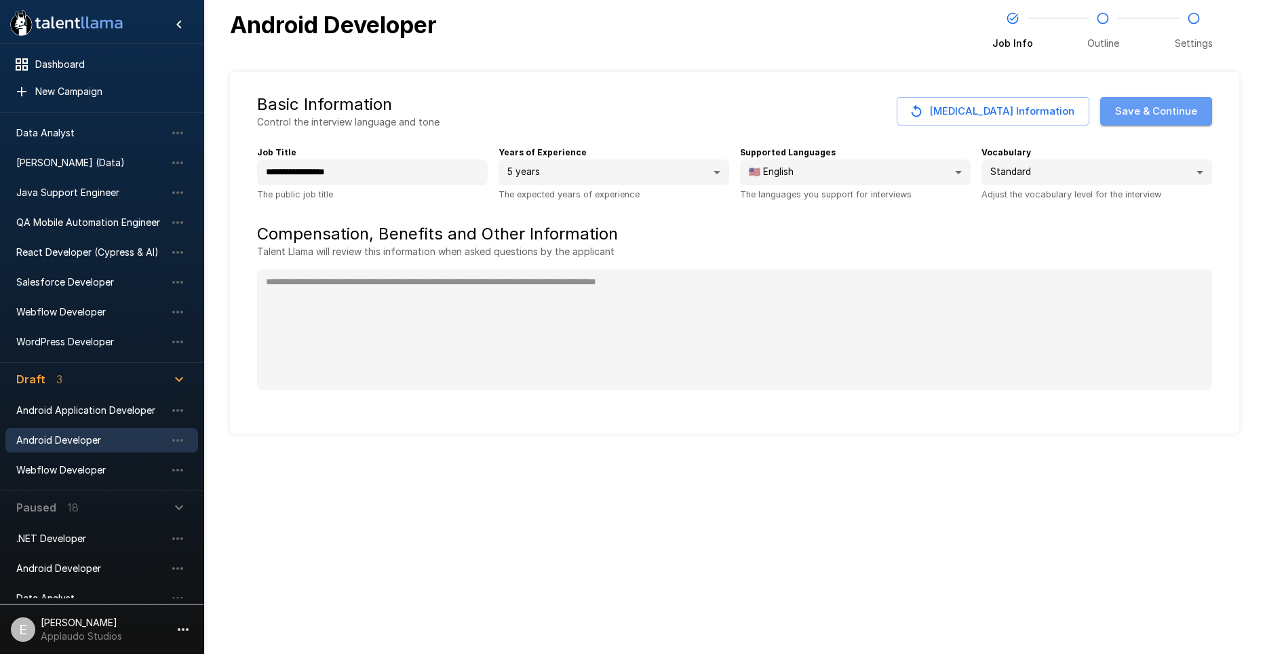
click at [1157, 119] on button "Save & Continue" at bounding box center [1156, 111] width 112 height 28
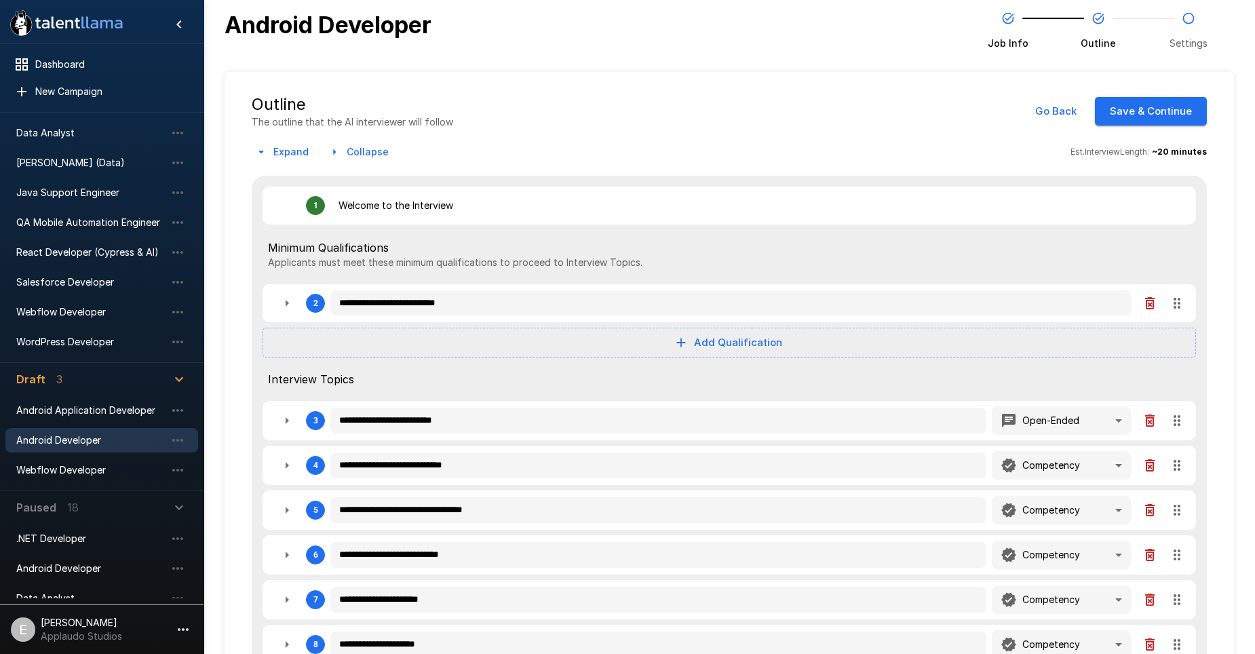
click at [291, 422] on icon "button" at bounding box center [287, 420] width 16 height 16
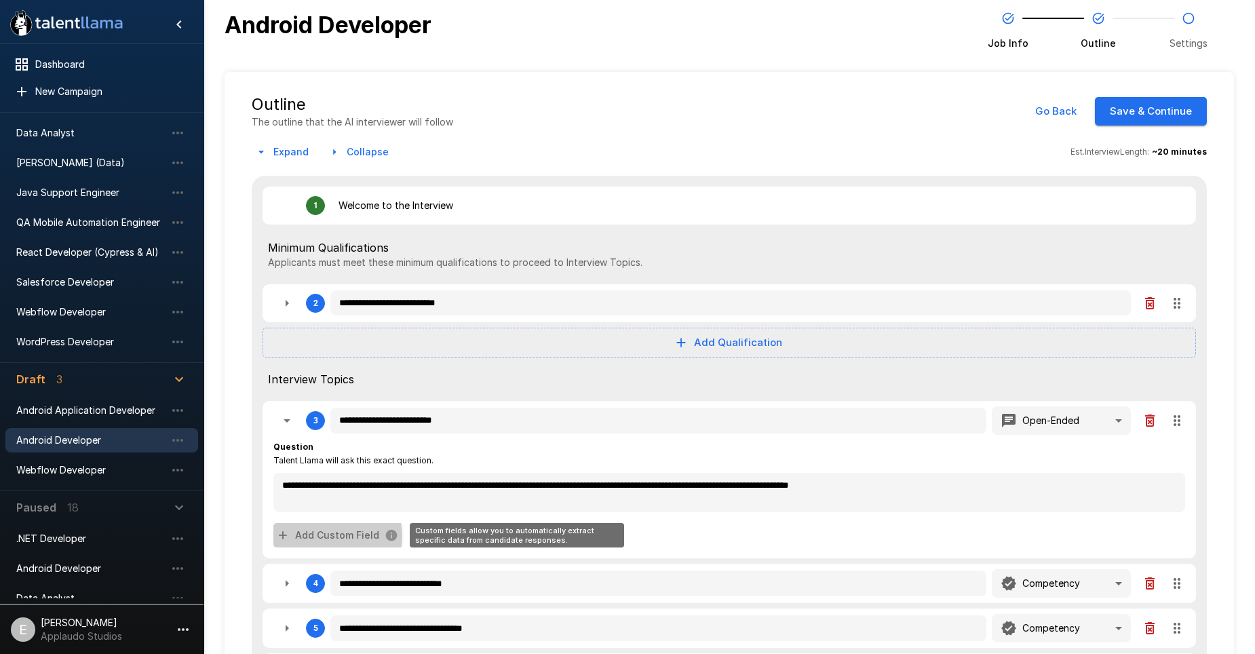
click at [334, 537] on button "Add Custom Field" at bounding box center [338, 535] width 130 height 25
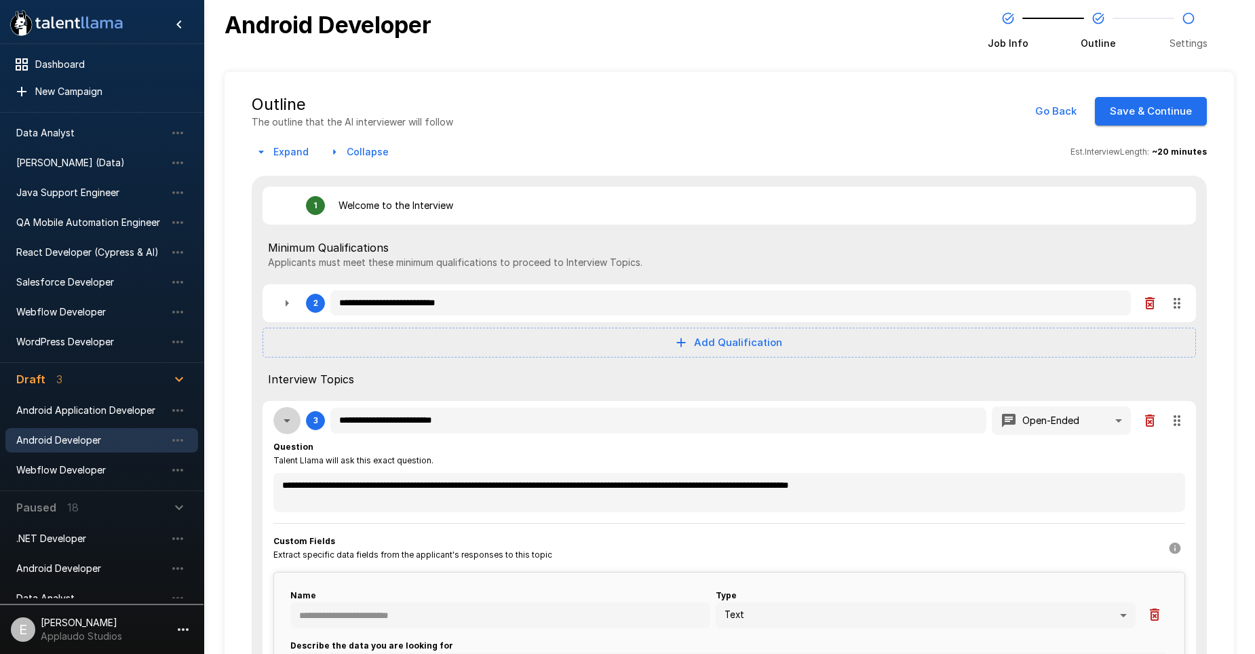
click at [288, 421] on icon "button" at bounding box center [287, 420] width 7 height 3
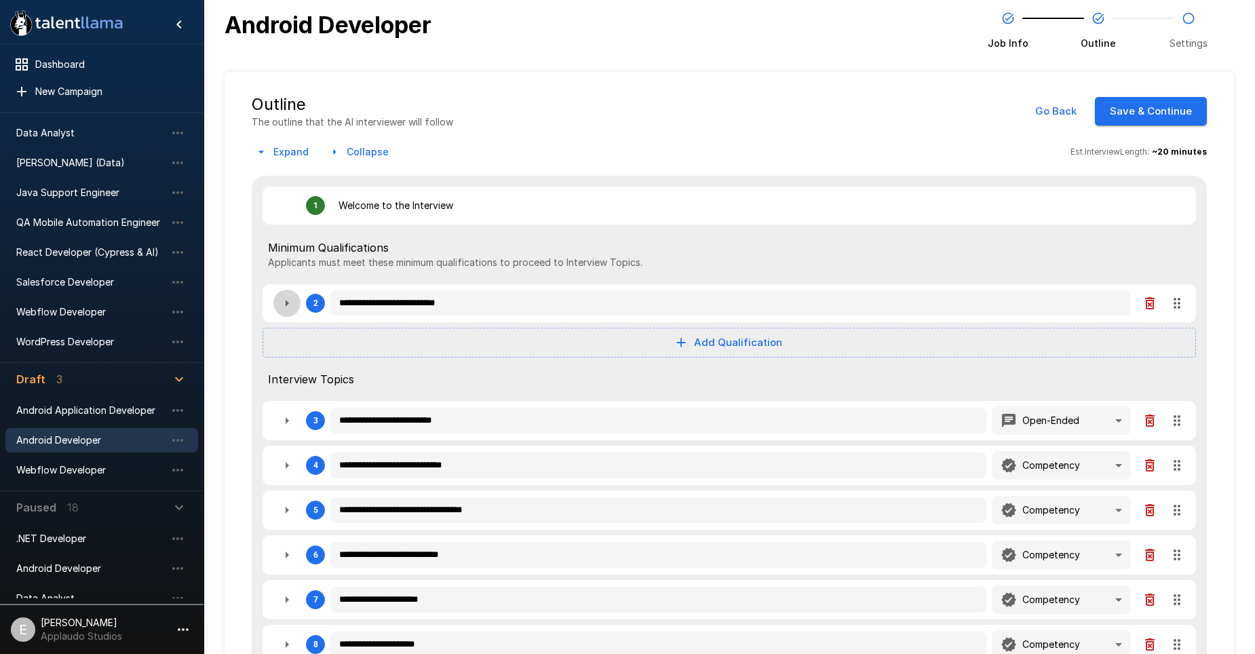
click at [279, 306] on icon "button" at bounding box center [287, 303] width 16 height 16
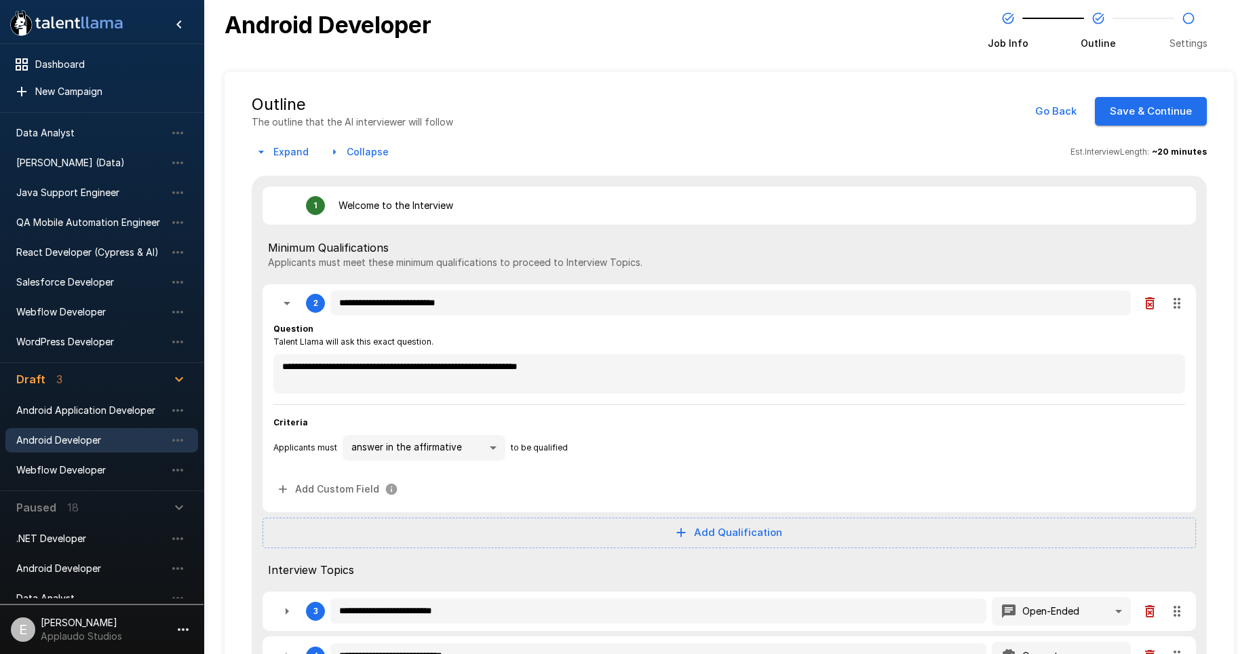
click at [410, 443] on body ".st0{fill:#FFFFFF;} .st1{fill:#76a4ed;} Dashboard New Campaign Active 8 Data An…" at bounding box center [627, 327] width 1255 height 654
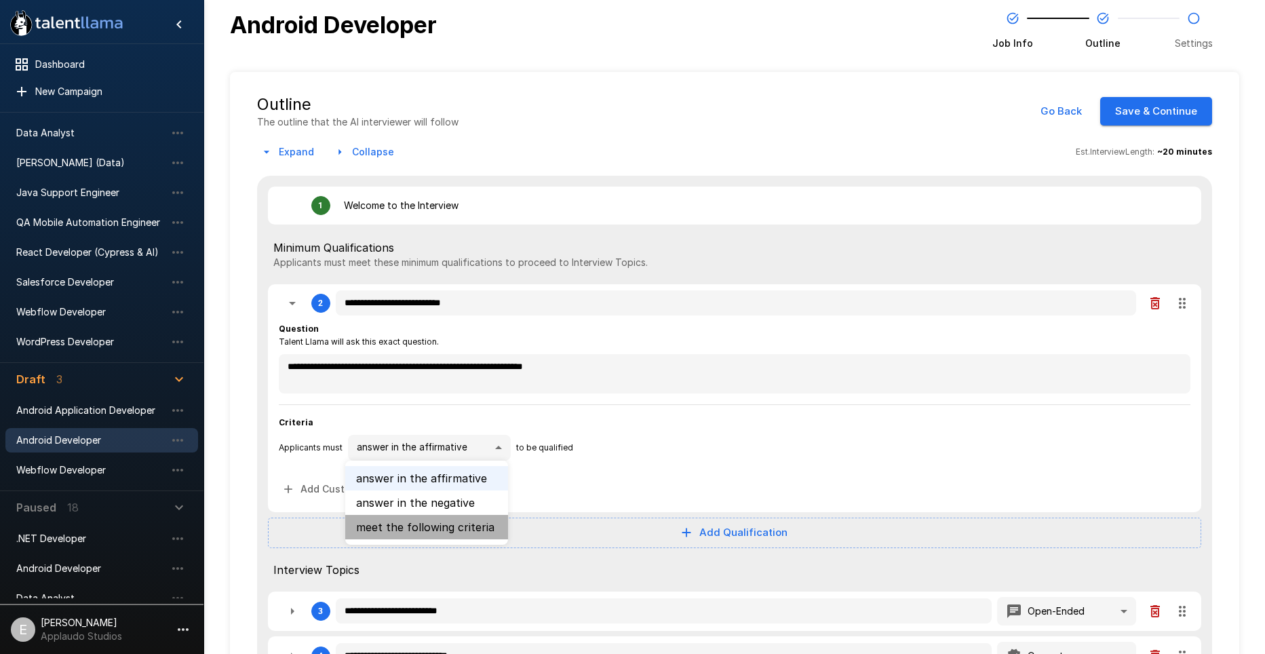
click at [448, 526] on li "meet the following criteria" at bounding box center [426, 527] width 163 height 24
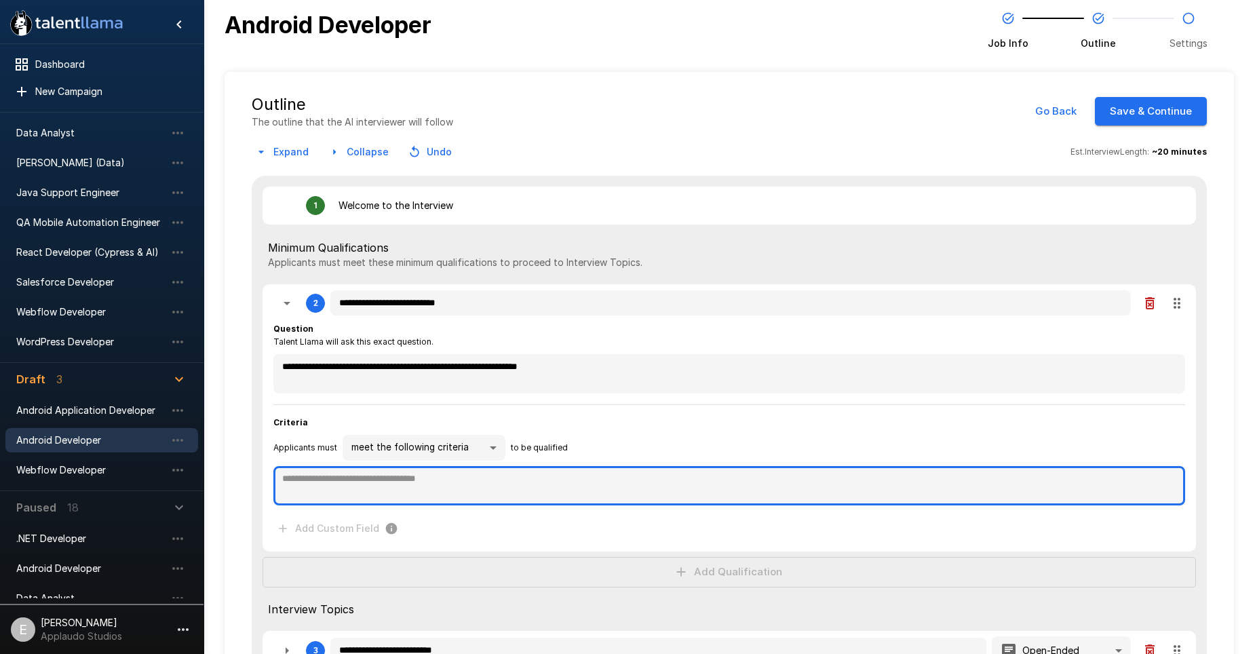
click at [411, 480] on textarea at bounding box center [729, 485] width 912 height 39
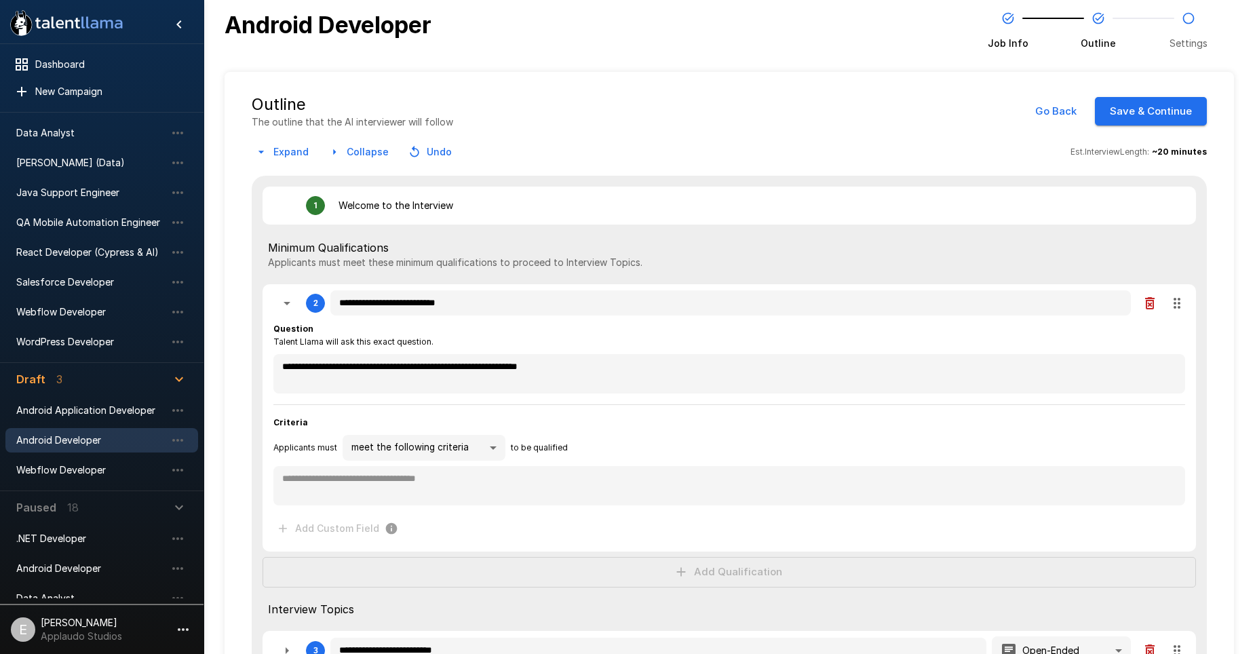
click at [1032, 109] on button "Go Back" at bounding box center [1056, 111] width 56 height 28
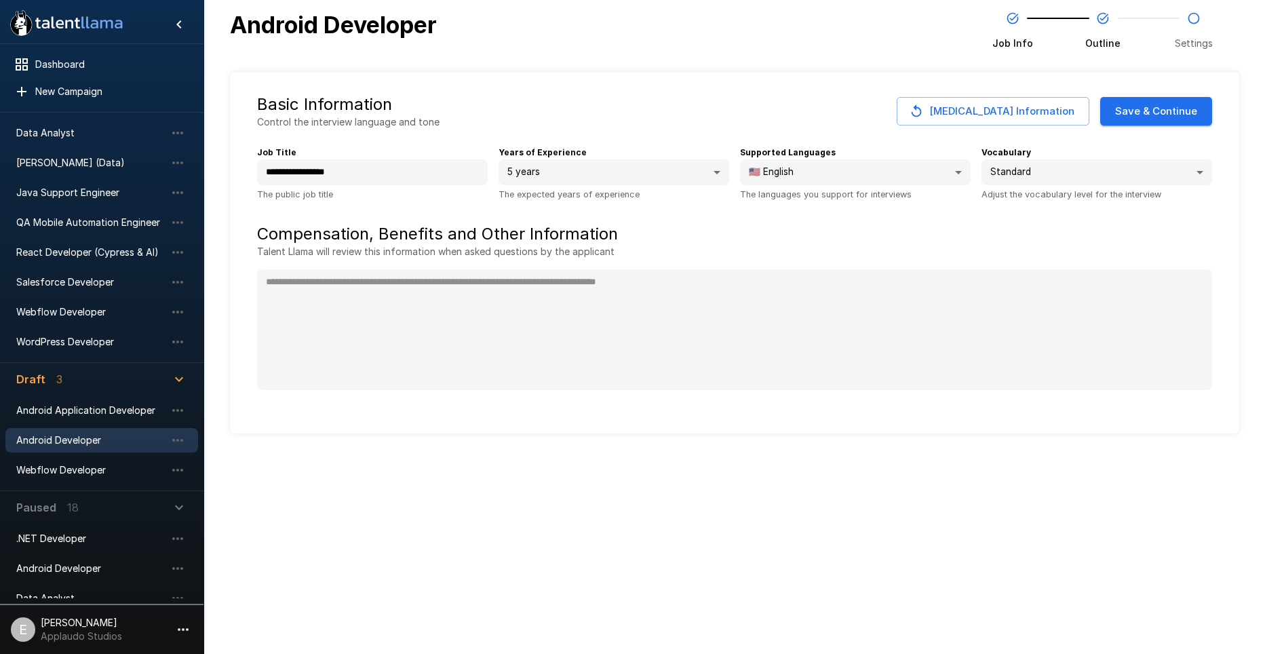
click at [123, 438] on span "Android Developer" at bounding box center [90, 440] width 149 height 14
click at [102, 212] on div "QA Mobile Automation Engineer" at bounding box center [101, 222] width 193 height 24
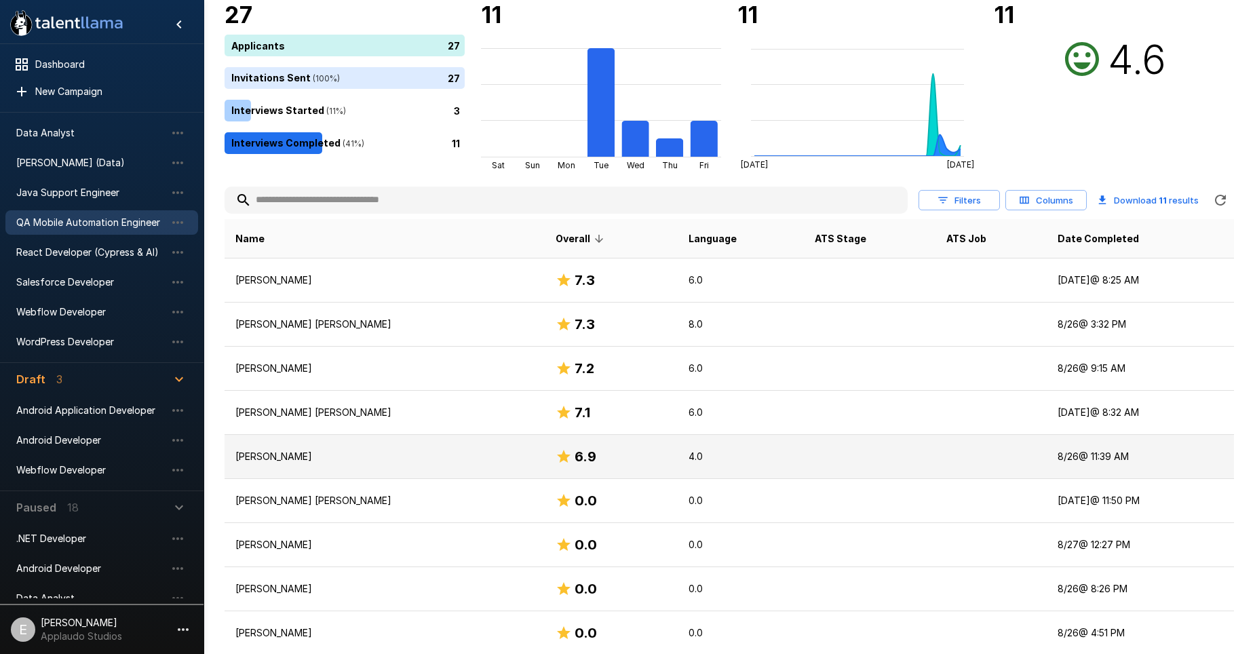
scroll to position [109, 0]
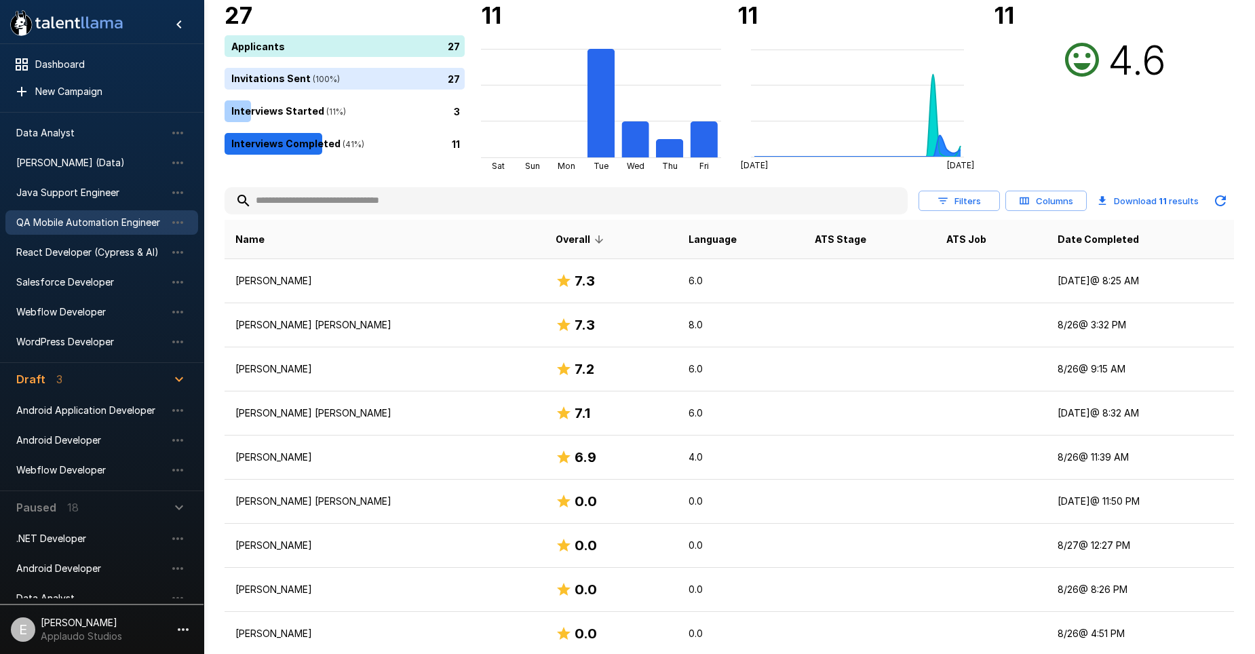
click at [93, 218] on span "QA Mobile Automation Engineer" at bounding box center [90, 223] width 149 height 14
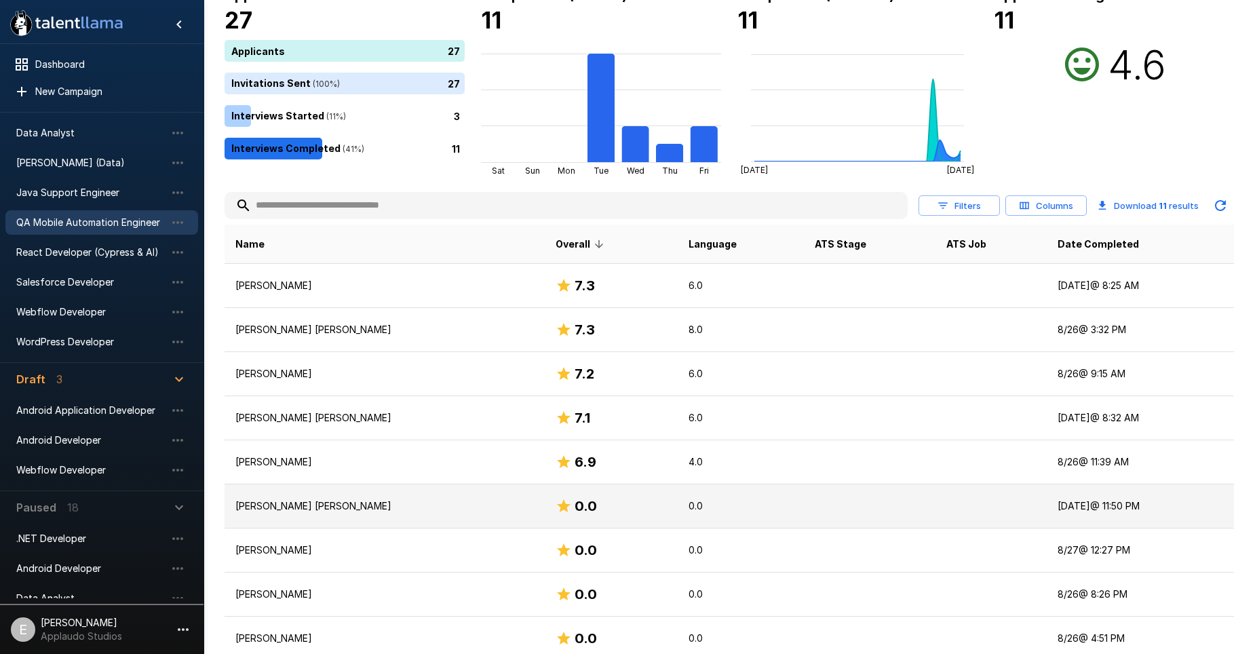
scroll to position [0, 0]
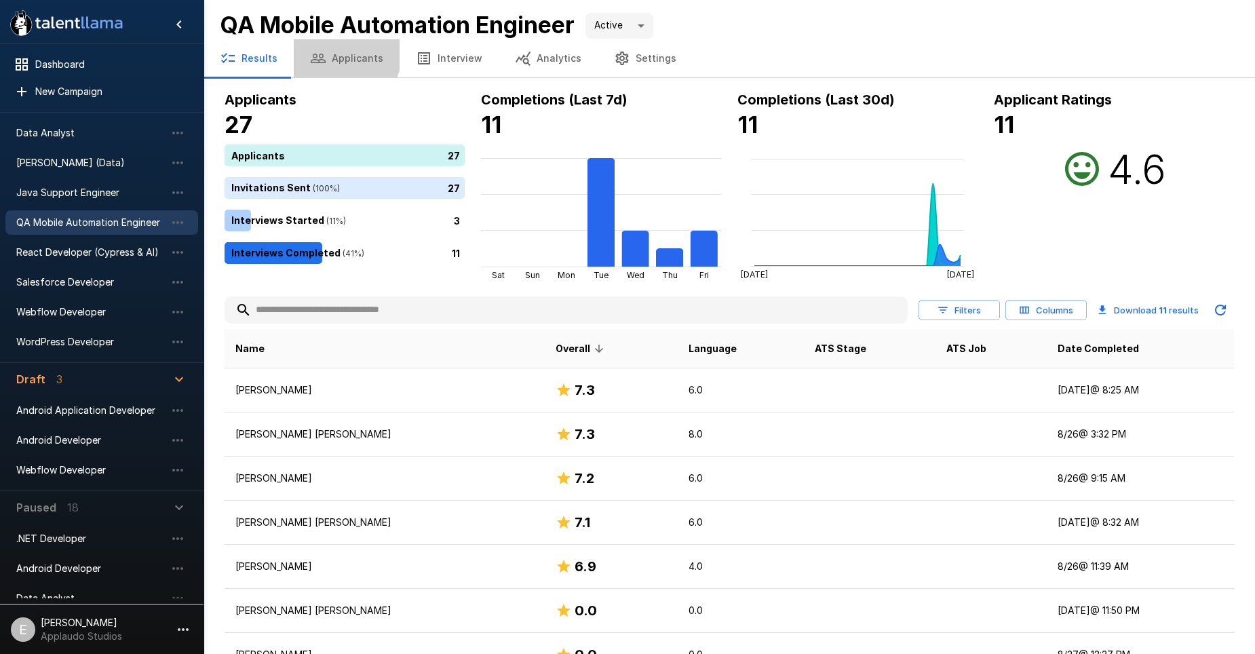
click at [340, 55] on button "Applicants" at bounding box center [347, 58] width 106 height 38
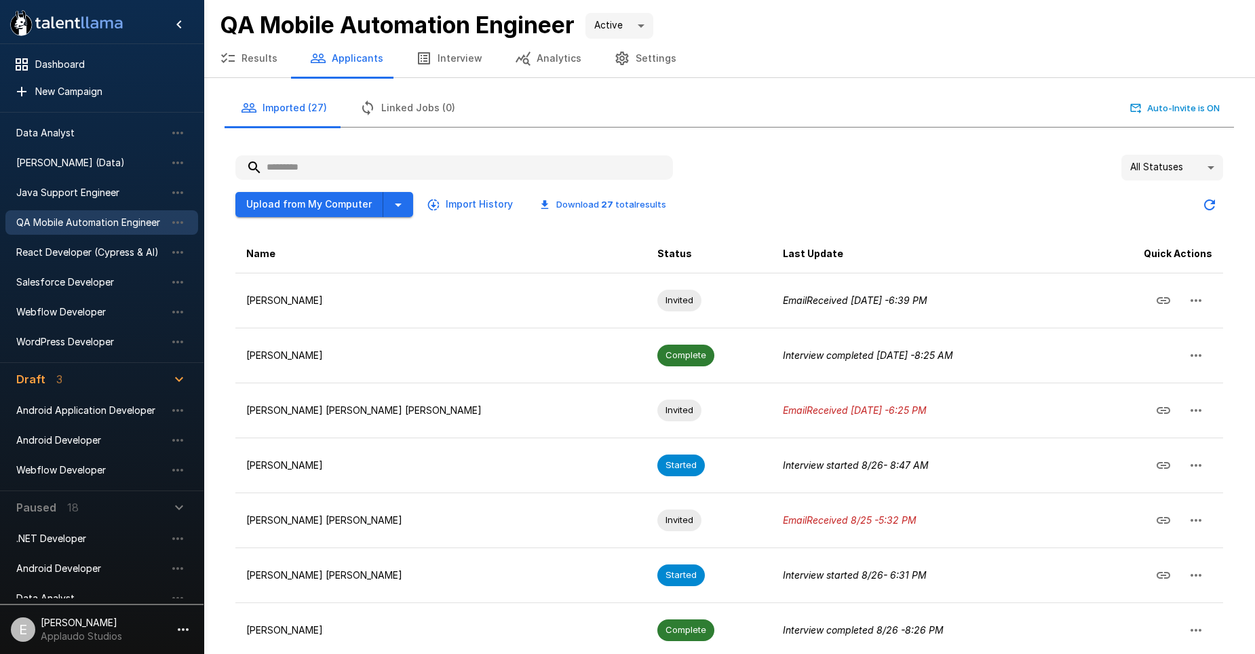
click at [416, 67] on button "Interview" at bounding box center [449, 58] width 99 height 38
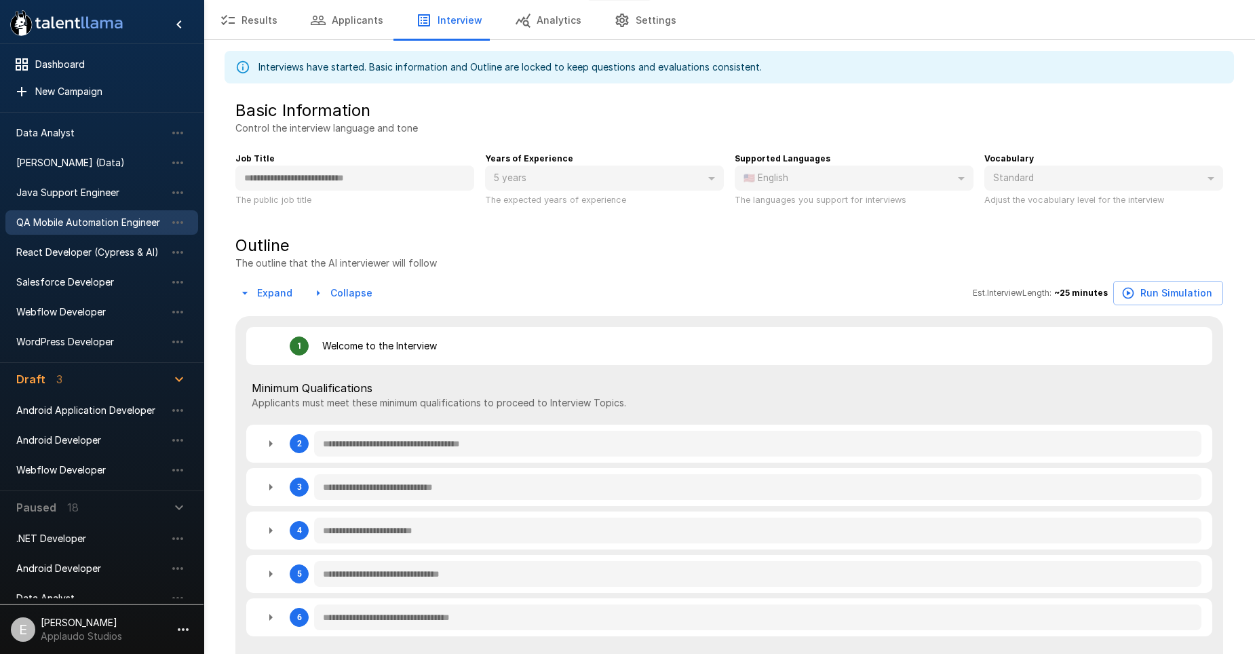
scroll to position [68, 0]
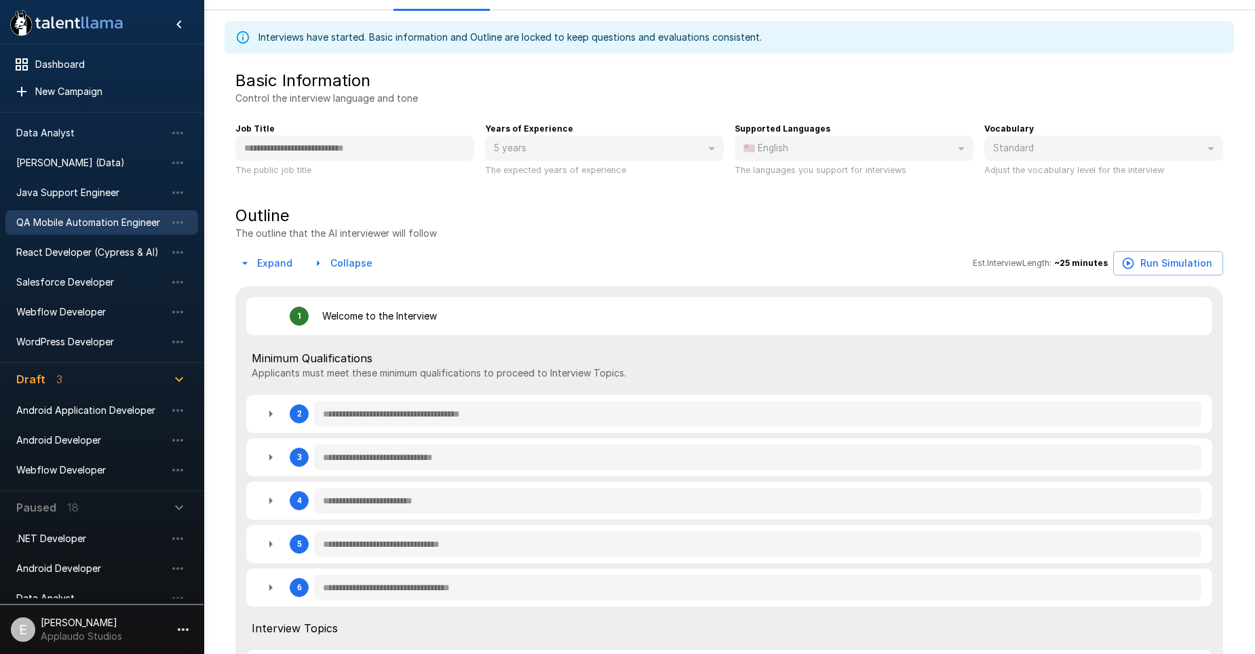
click at [273, 457] on icon "button" at bounding box center [270, 457] width 16 height 16
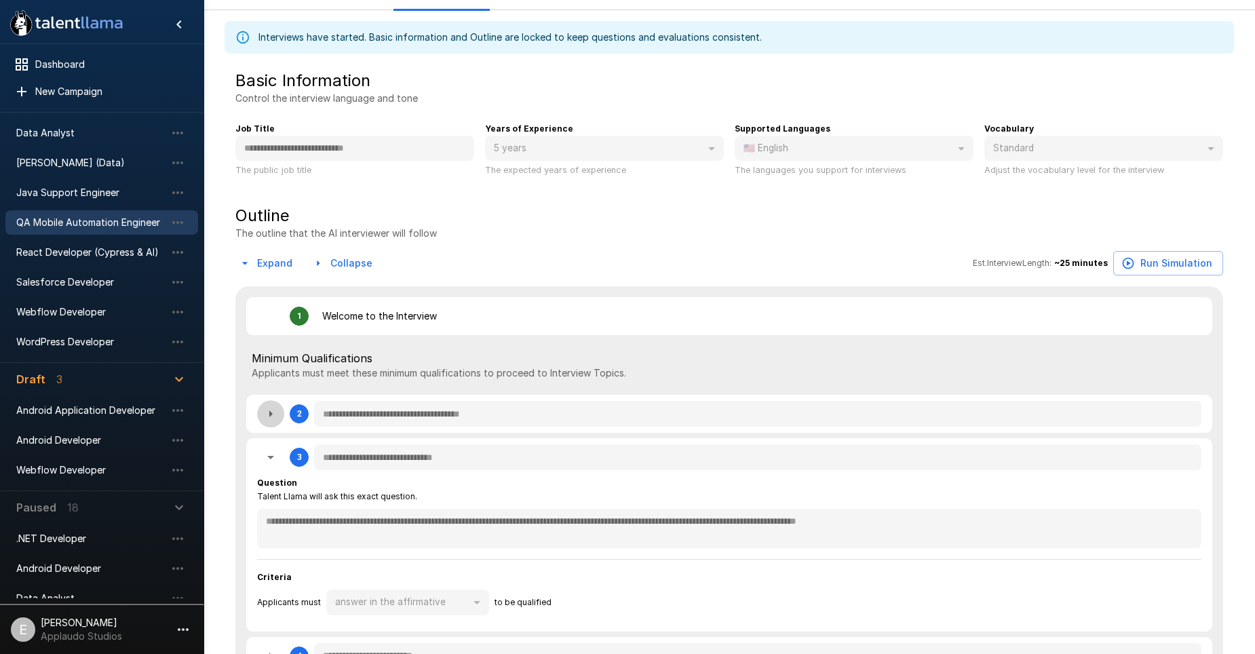
click at [280, 413] on button "button" at bounding box center [270, 413] width 27 height 27
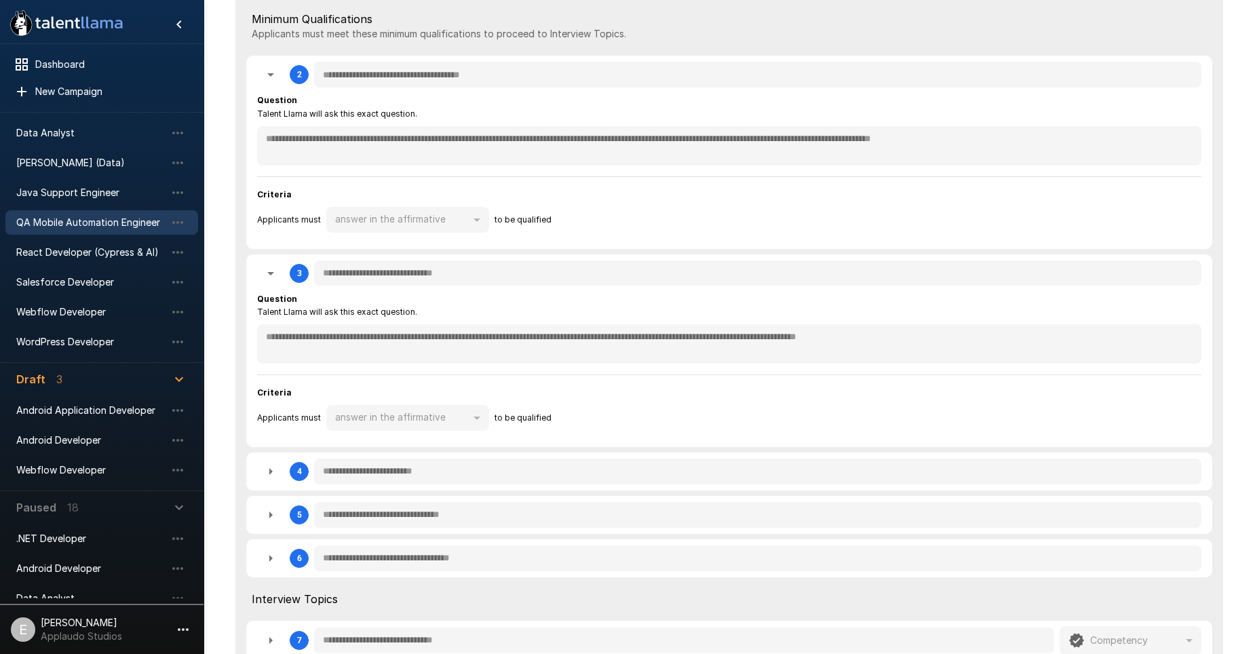
scroll to position [610, 0]
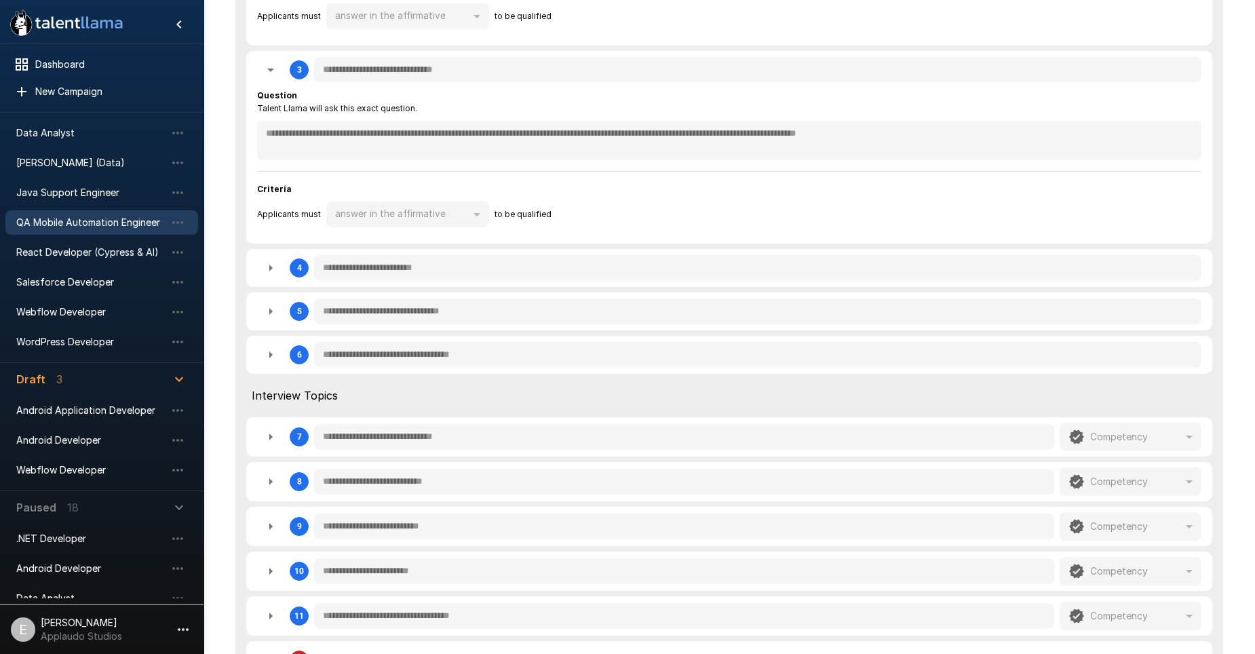
click at [270, 347] on icon "button" at bounding box center [270, 355] width 16 height 16
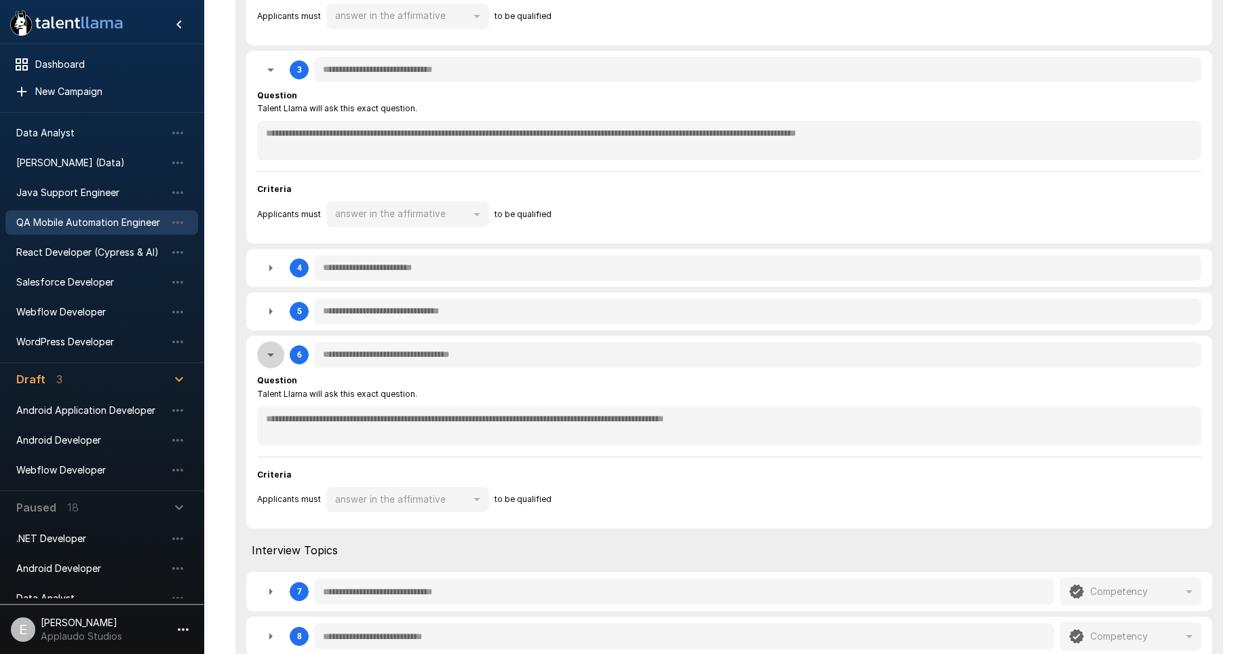
click at [271, 351] on icon "button" at bounding box center [270, 355] width 16 height 16
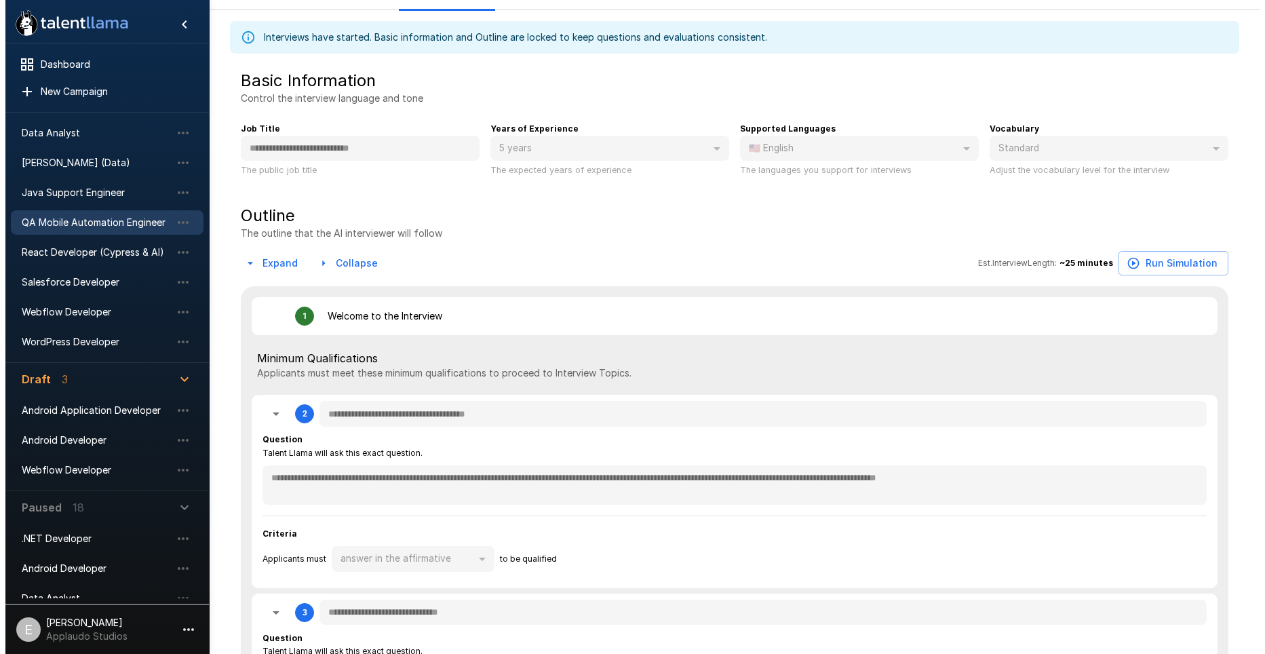
scroll to position [0, 0]
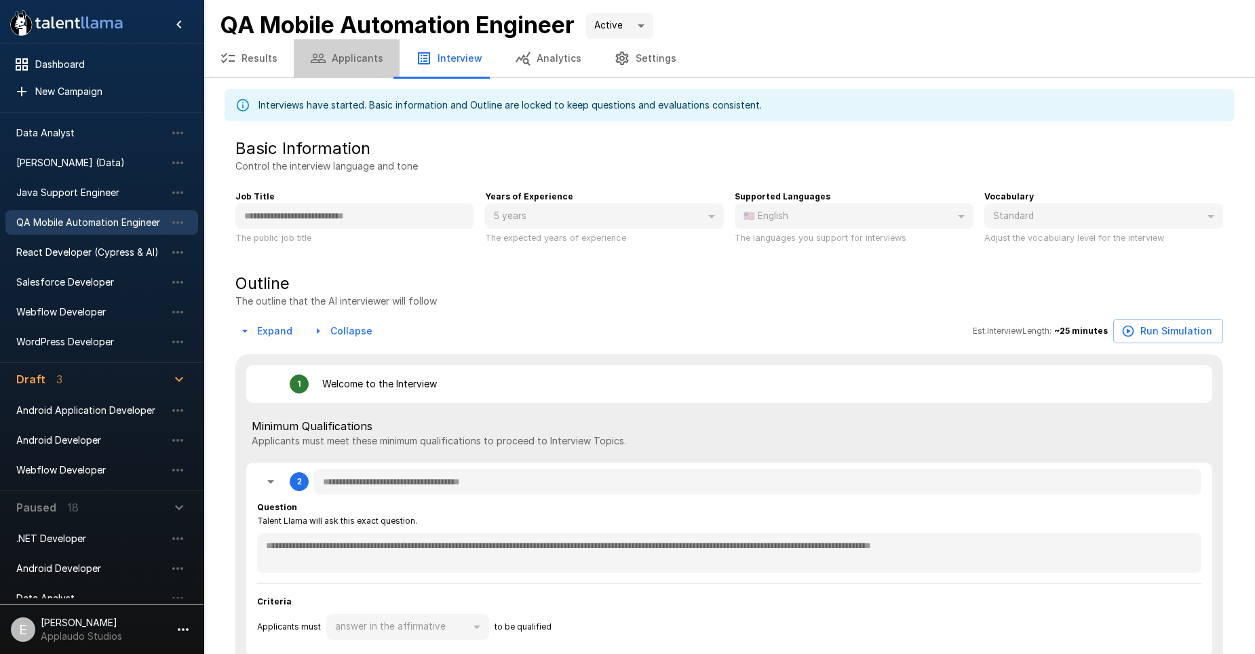
click at [353, 59] on button "Applicants" at bounding box center [347, 58] width 106 height 38
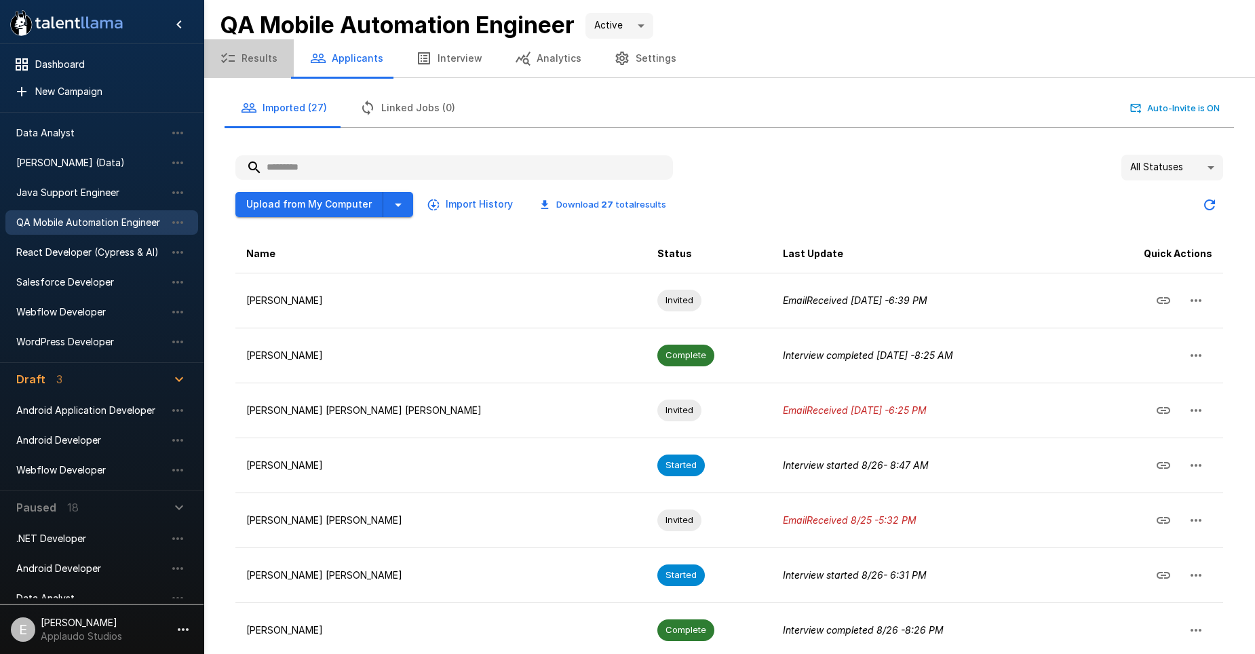
click at [251, 56] on button "Results" at bounding box center [248, 58] width 90 height 38
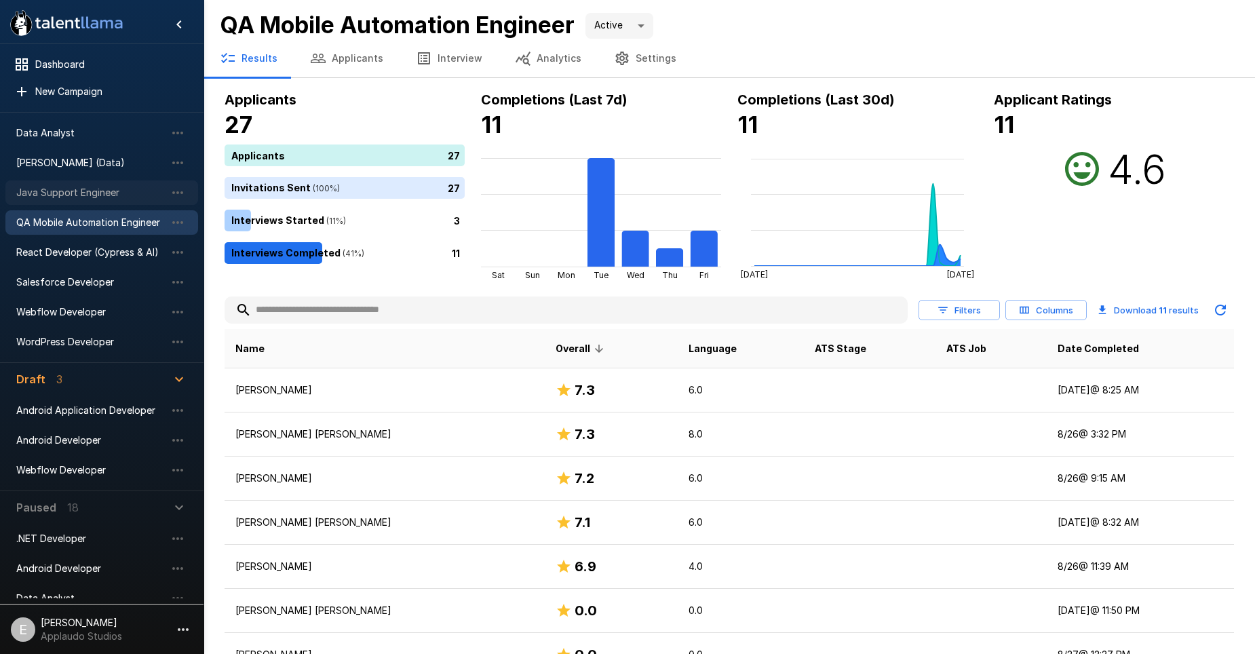
click at [64, 199] on span "Java Support Engineer" at bounding box center [90, 193] width 149 height 14
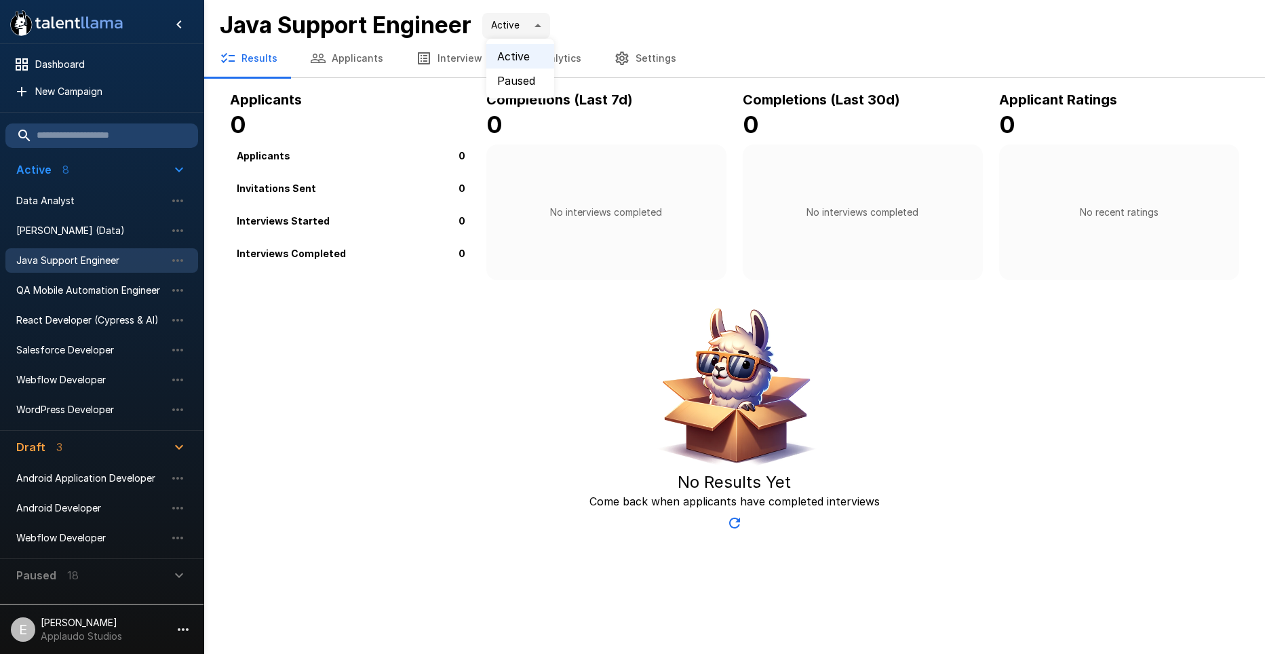
click at [547, 24] on body ".st0{fill:#FFFFFF;} .st1{fill:#76a4ed;} Dashboard New Campaign Active 8 Data An…" at bounding box center [632, 327] width 1265 height 654
click at [565, 54] on div at bounding box center [632, 327] width 1265 height 654
click at [562, 62] on button "Analytics" at bounding box center [548, 58] width 99 height 38
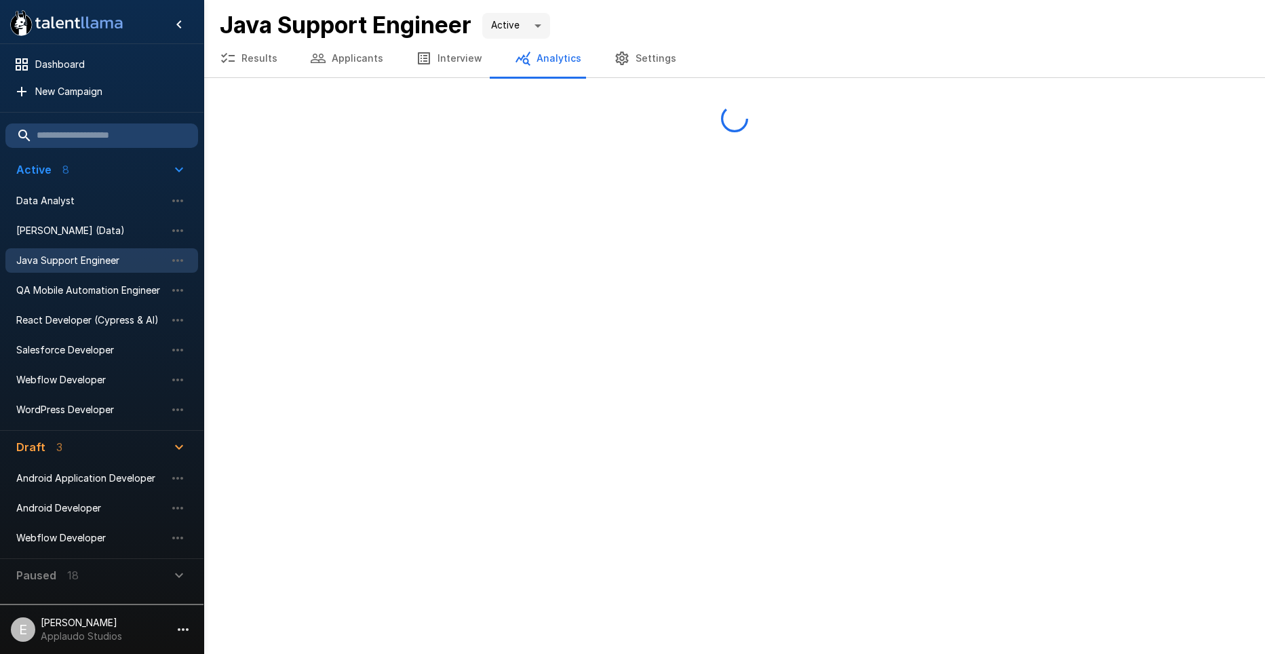
click at [620, 62] on button "Settings" at bounding box center [645, 58] width 95 height 38
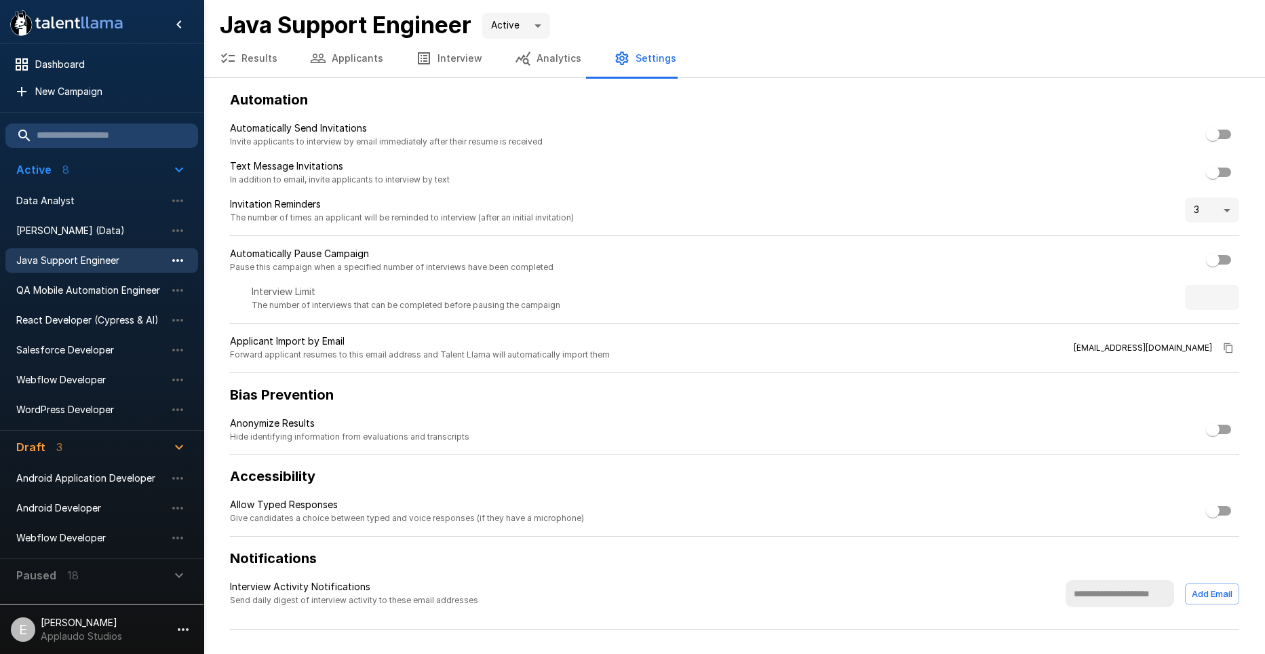
click at [178, 262] on icon "button" at bounding box center [178, 260] width 16 height 16
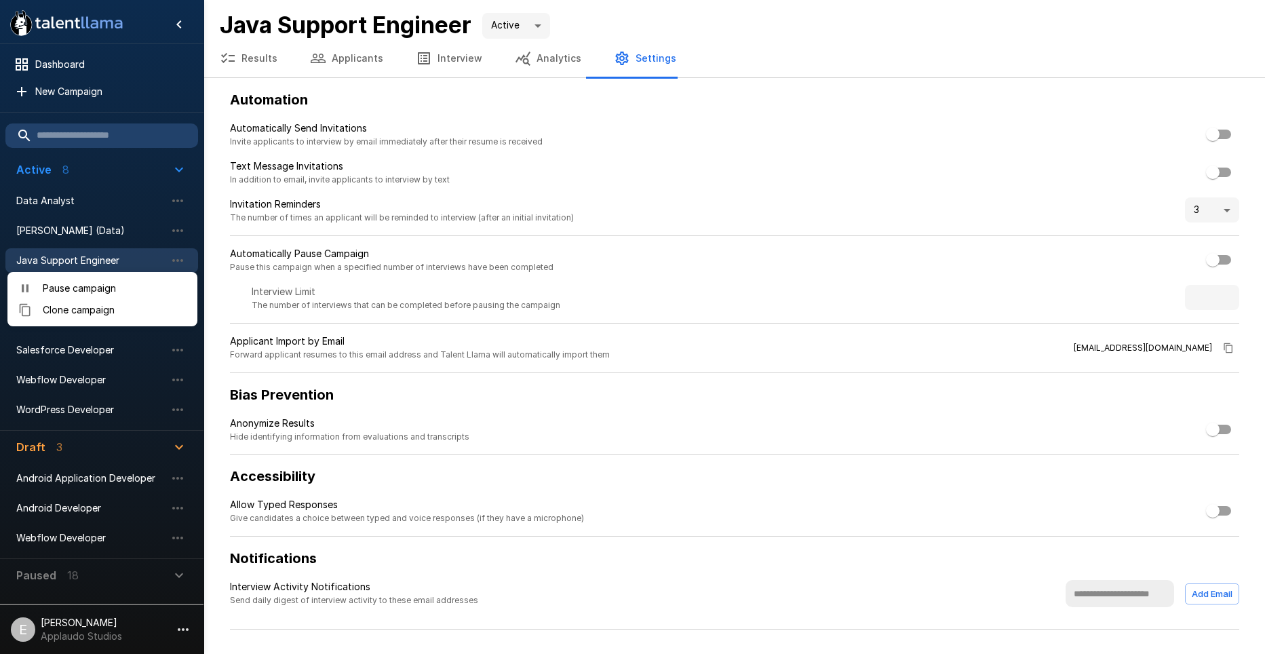
click at [147, 94] on div at bounding box center [632, 327] width 1265 height 654
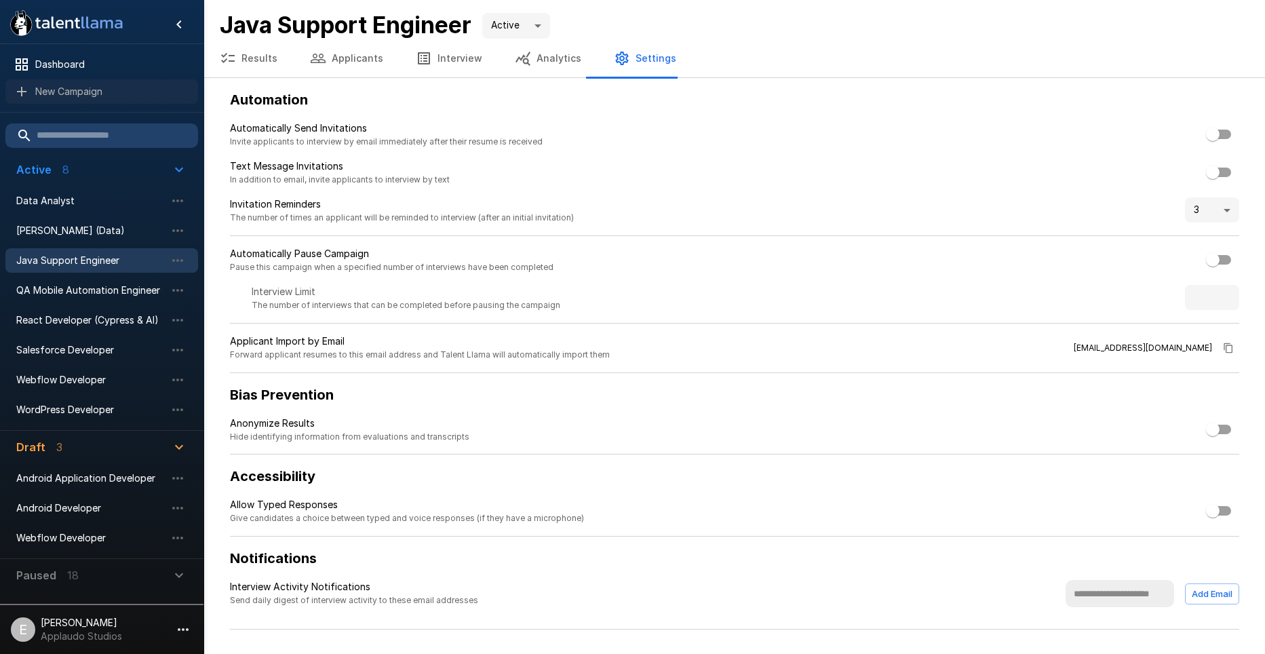
click at [143, 92] on span "New Campaign" at bounding box center [111, 92] width 152 height 14
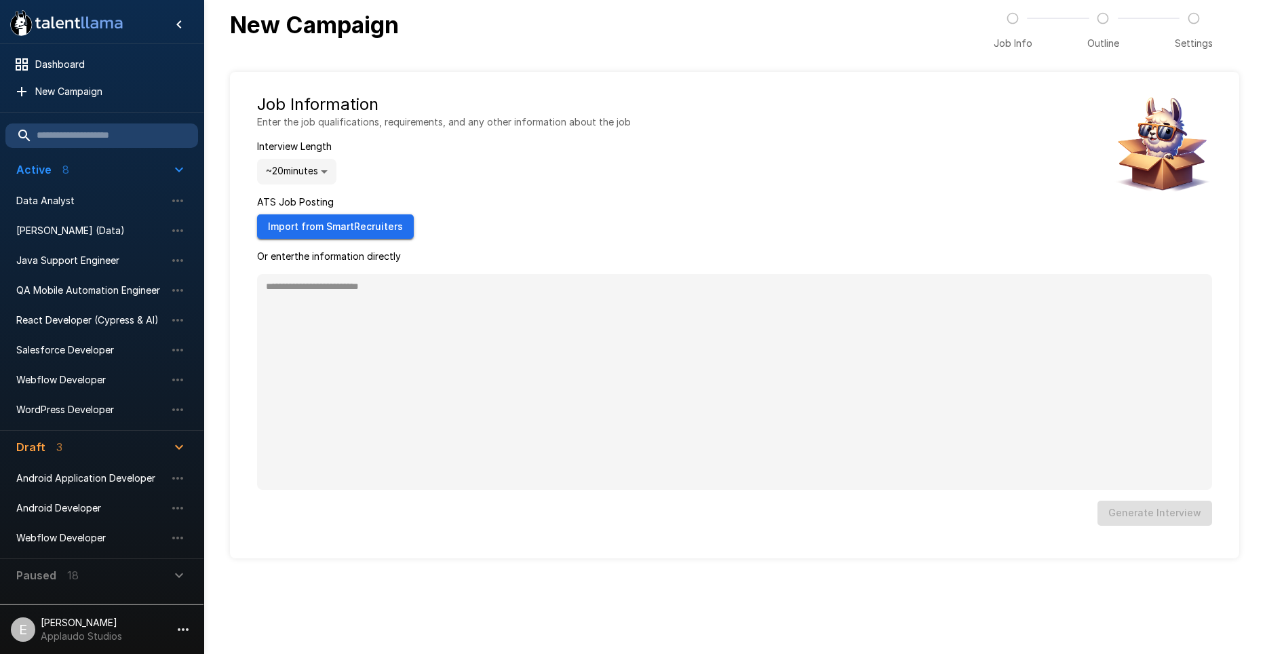
click at [332, 231] on button "Import from SmartRecruiters" at bounding box center [335, 226] width 157 height 25
